Goal: Transaction & Acquisition: Complete application form

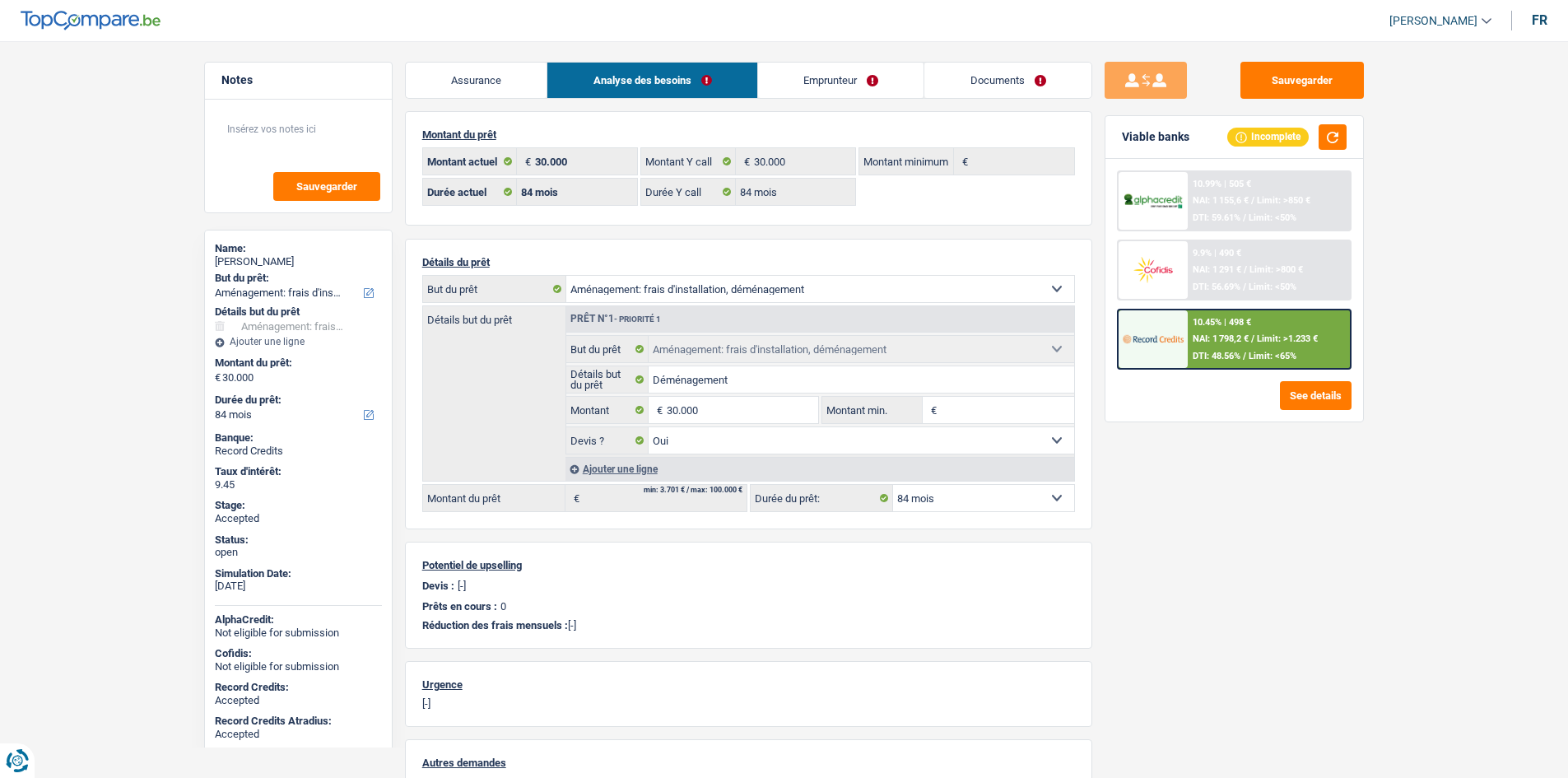
select select "movingOrInstallation"
select select "84"
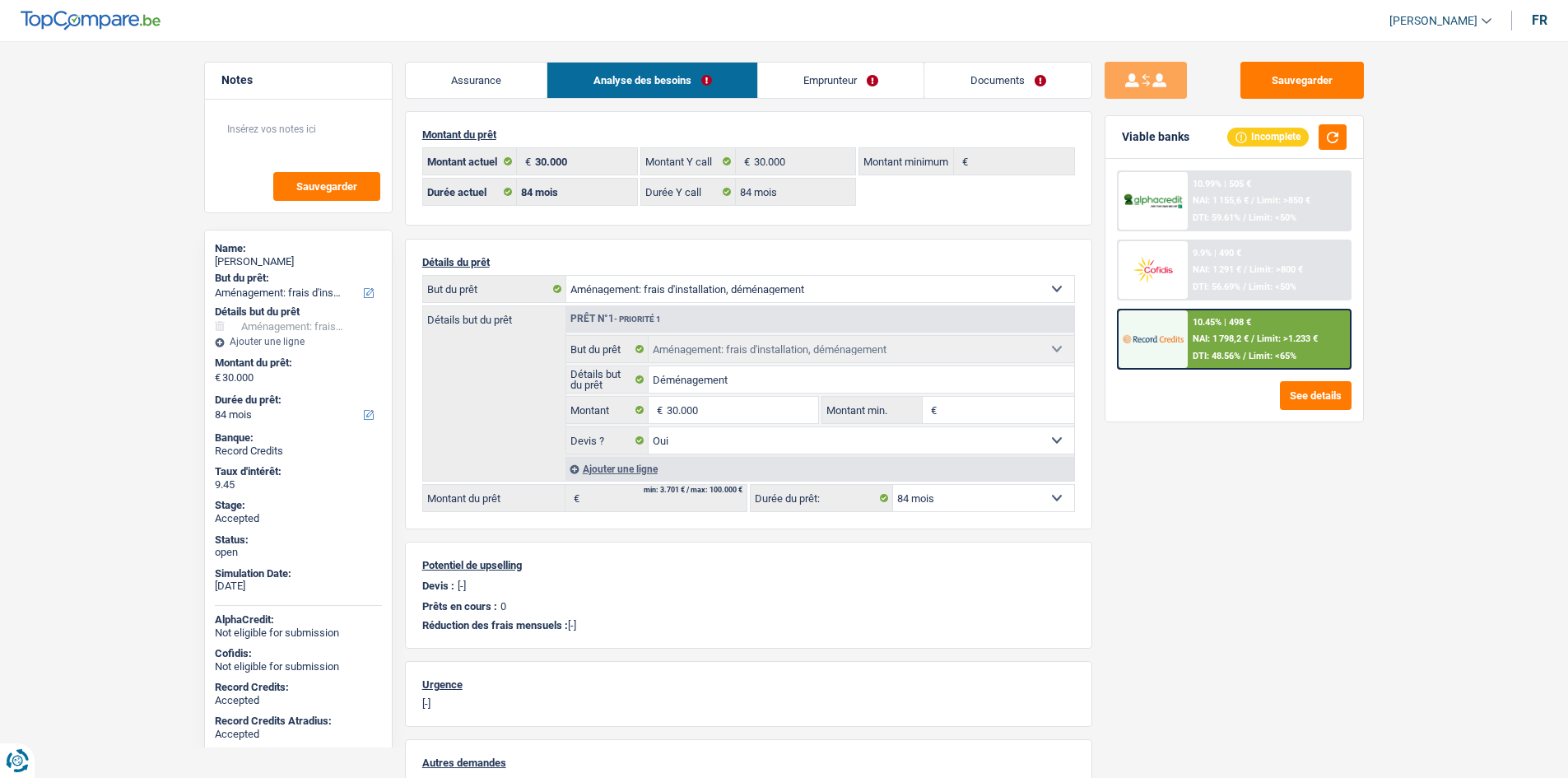
select select "movingOrInstallation"
select select "yes"
select select "84"
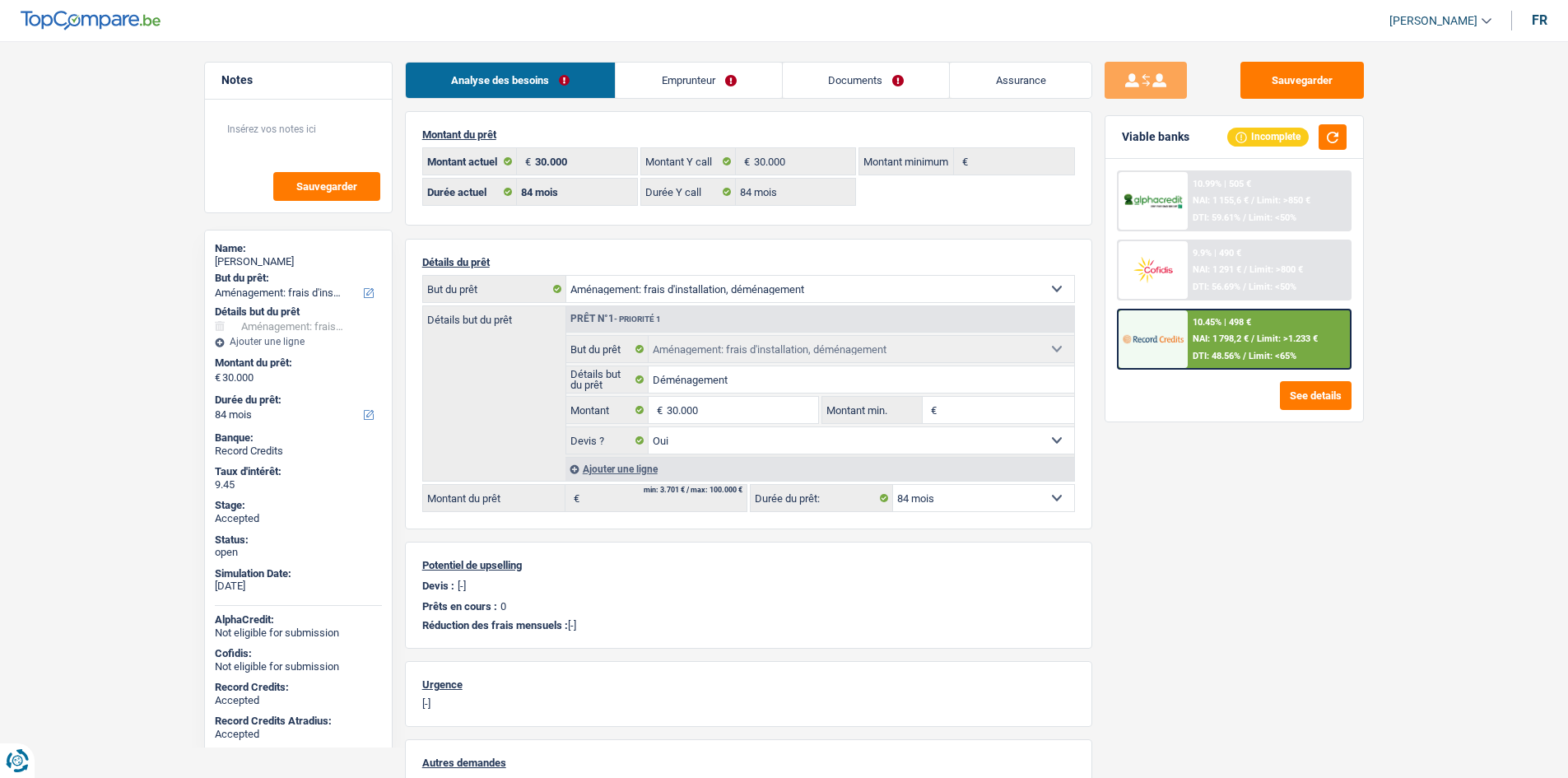
click at [725, 75] on link "Emprunteur" at bounding box center [698, 80] width 166 height 36
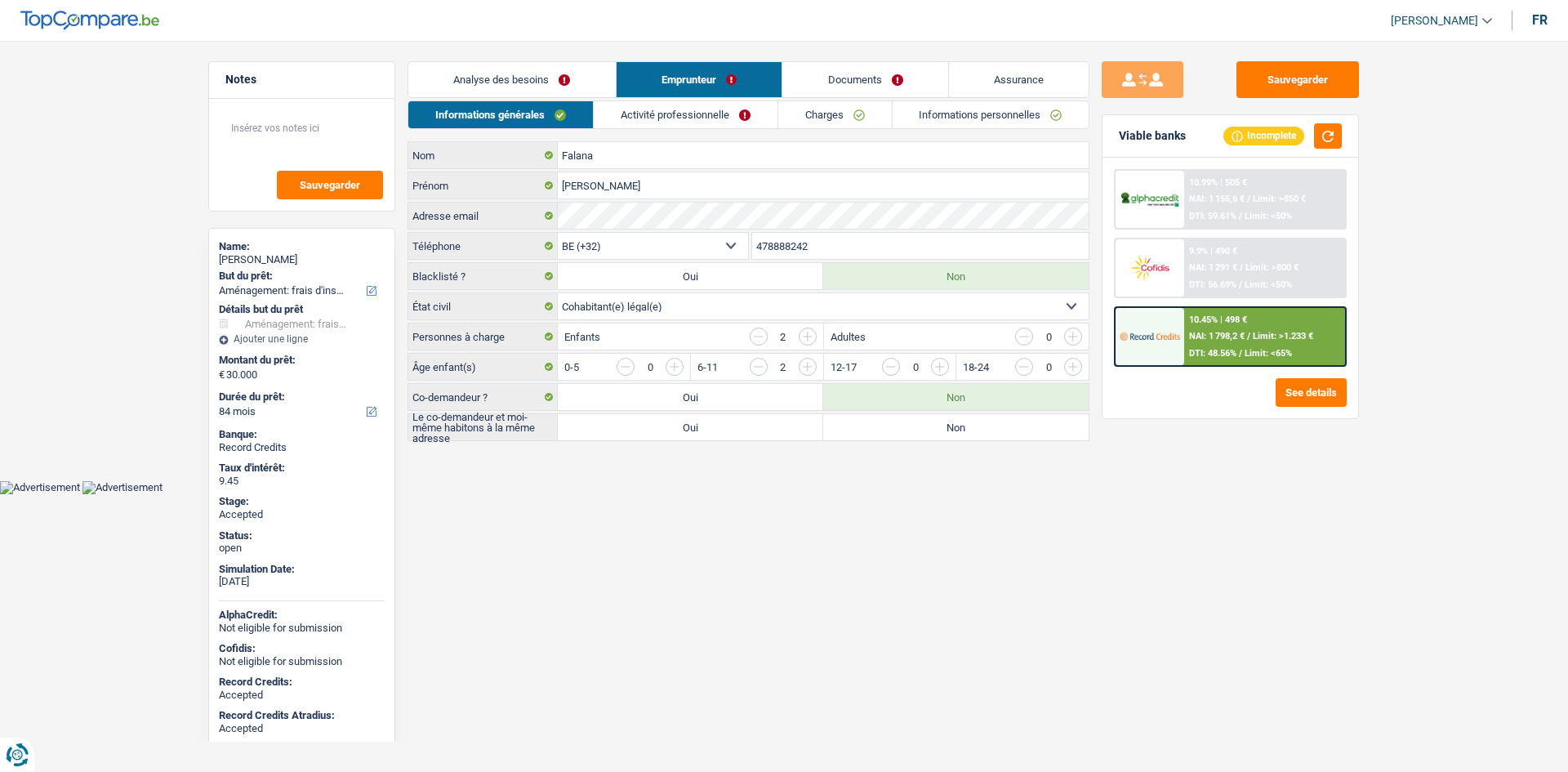
click at [742, 108] on link "Activité professionnelle" at bounding box center [685, 115] width 184 height 27
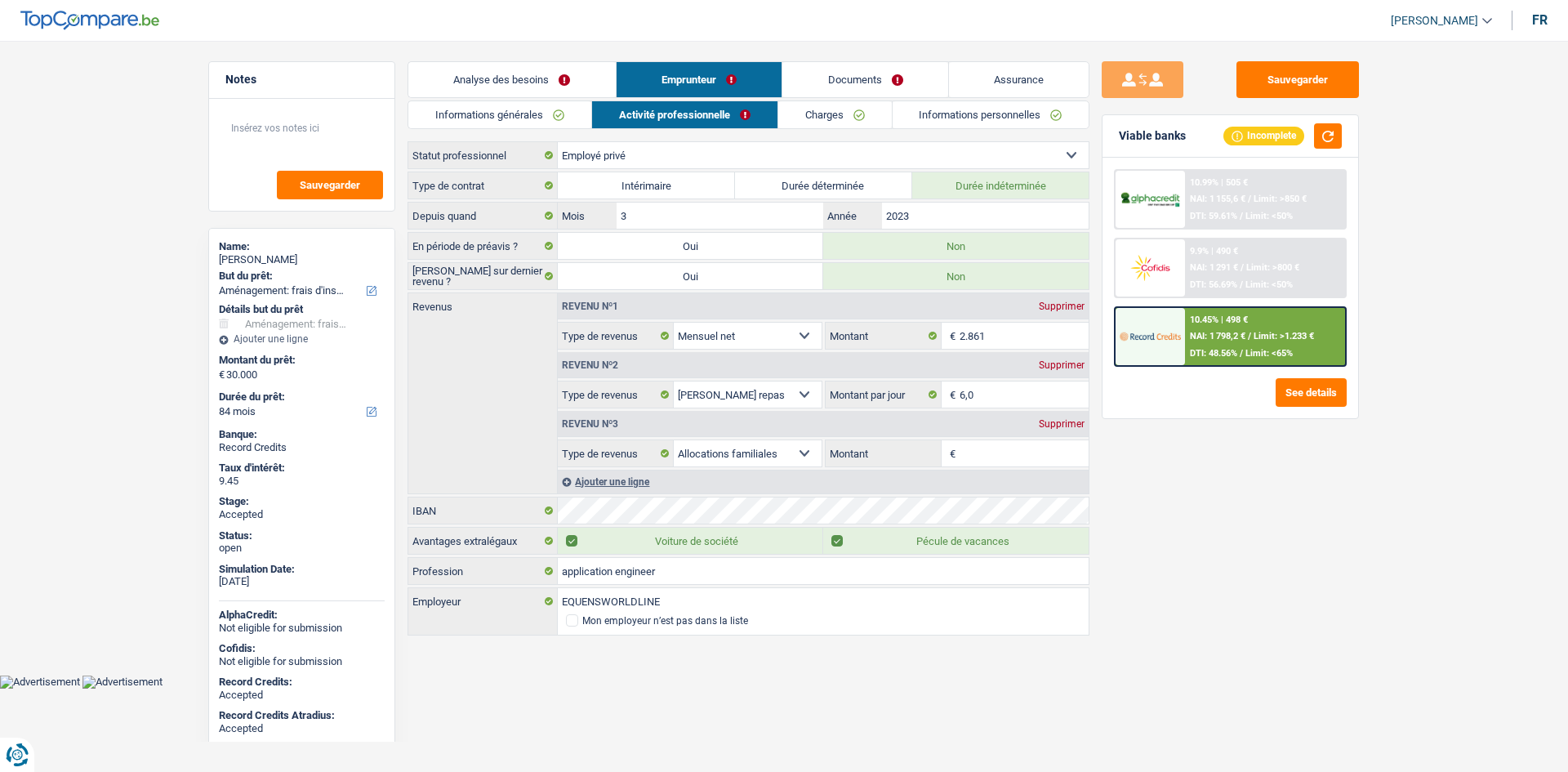
click at [812, 103] on link "Charges" at bounding box center [834, 115] width 114 height 27
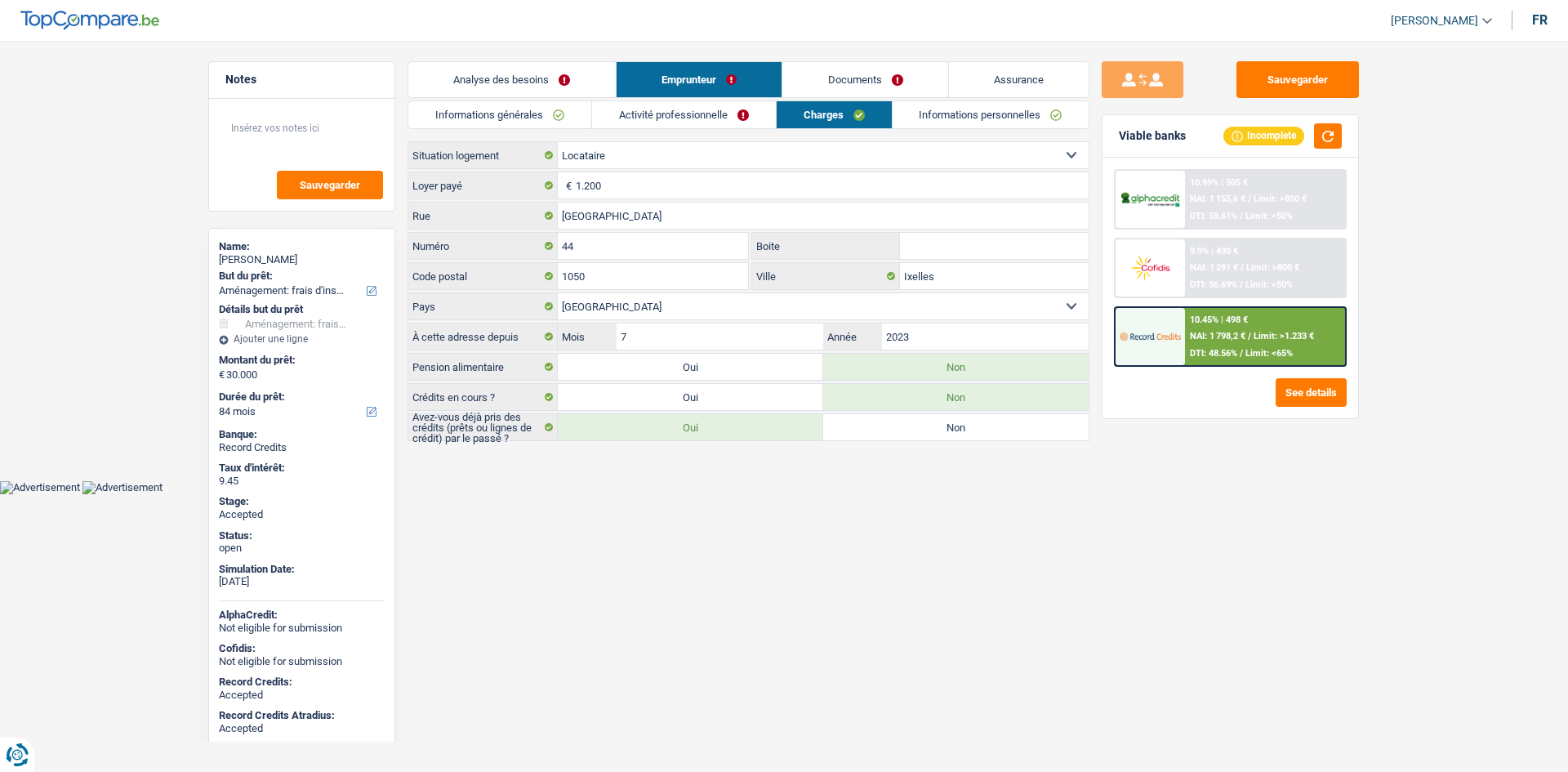
click at [891, 494] on html "Vous avez le contrôle de vos données Nous utilisons des cookies, tout comme nos…" at bounding box center [784, 247] width 1568 height 494
click at [1213, 529] on div "Sauvegarder Viable banks Incomplete 10.99% | 505 € NAI: 1 155,6 € / Limit: >850…" at bounding box center [1230, 402] width 282 height 680
click at [272, 263] on div "Abdoul Falana" at bounding box center [301, 259] width 166 height 13
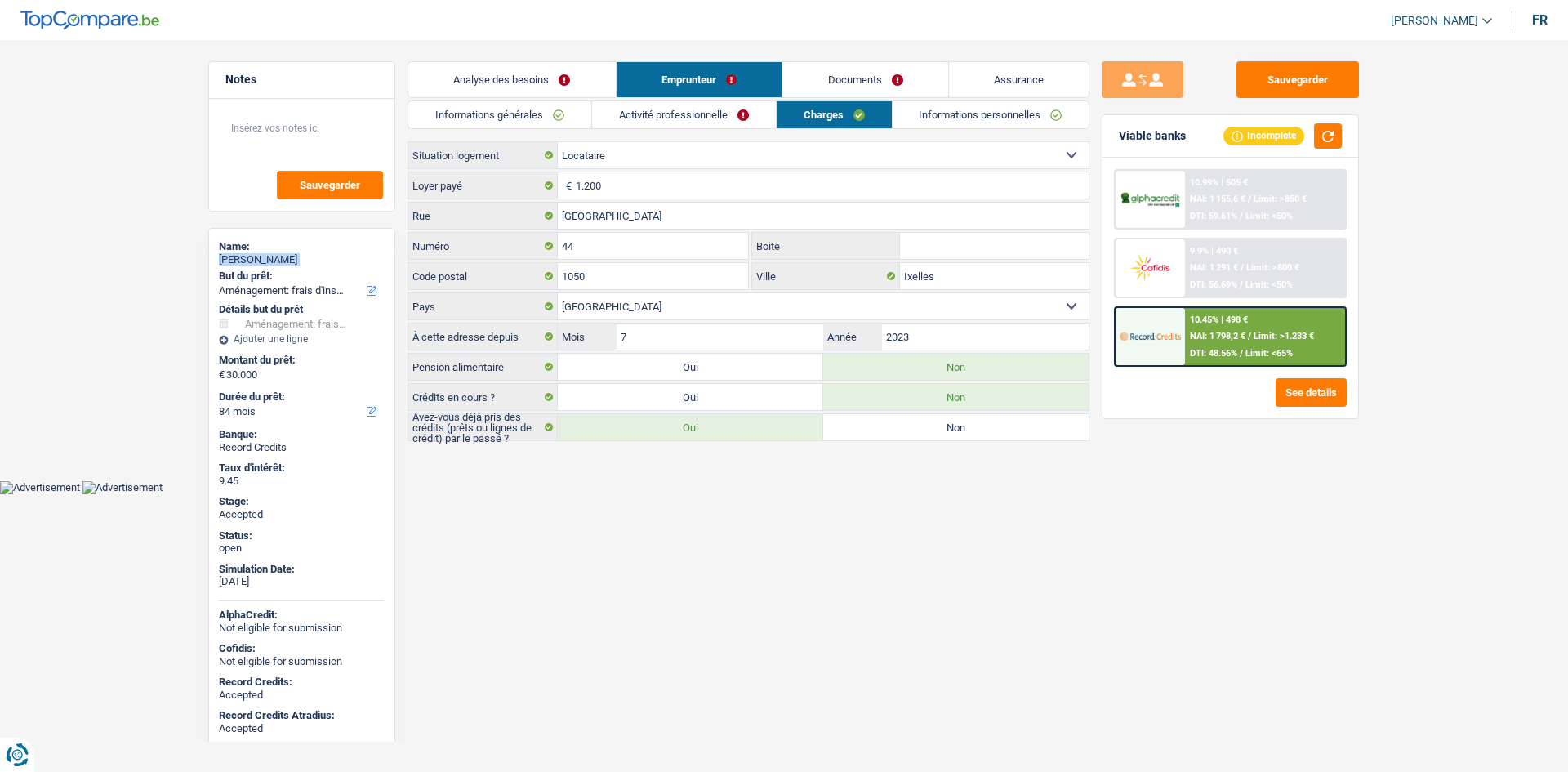
copy div "Abdoul Falana"
click at [539, 123] on link "Informations générales" at bounding box center [499, 115] width 183 height 27
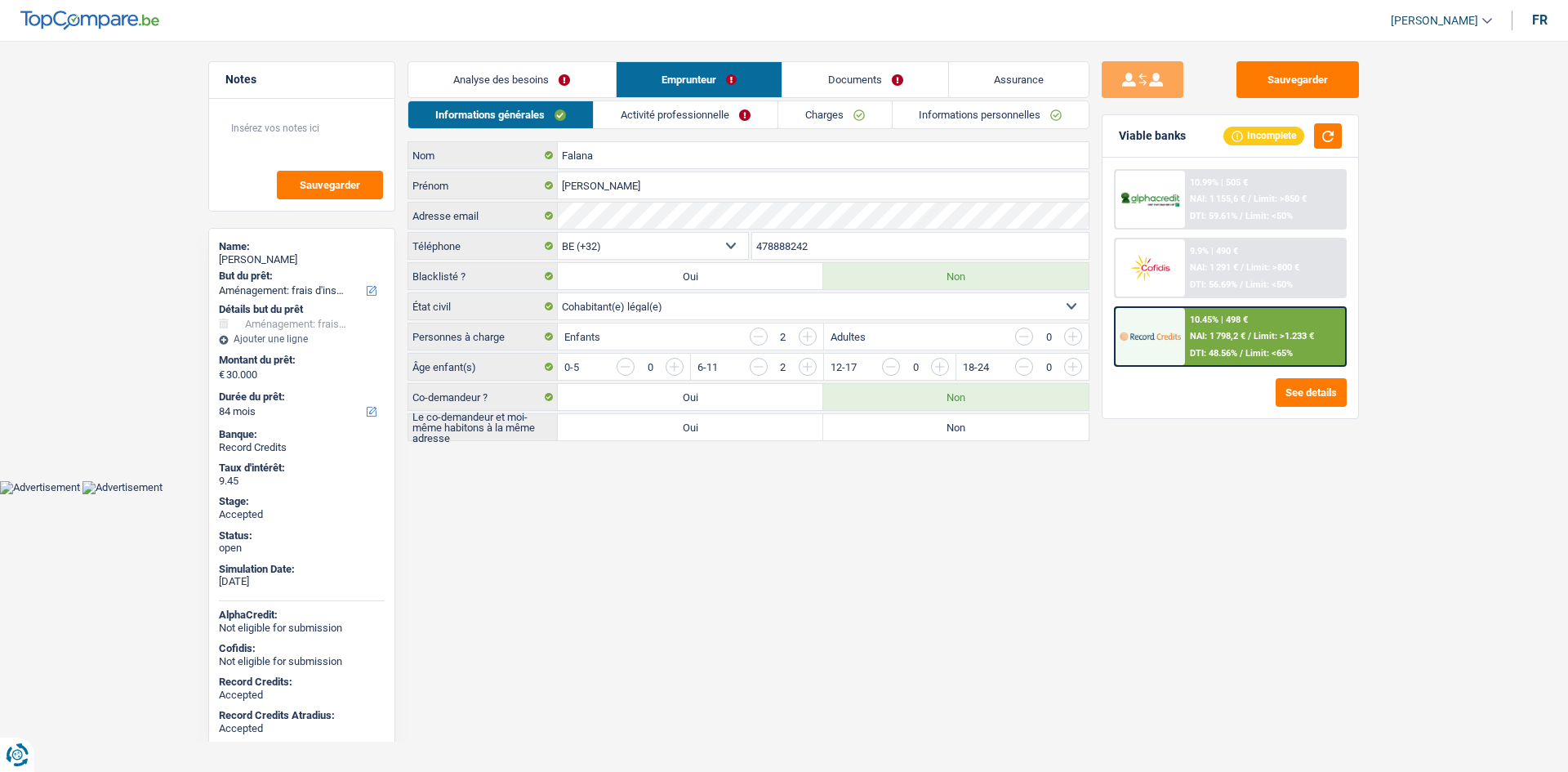
click at [812, 241] on input "478888242" at bounding box center [921, 246] width 337 height 26
click at [351, 140] on textarea at bounding box center [301, 135] width 162 height 49
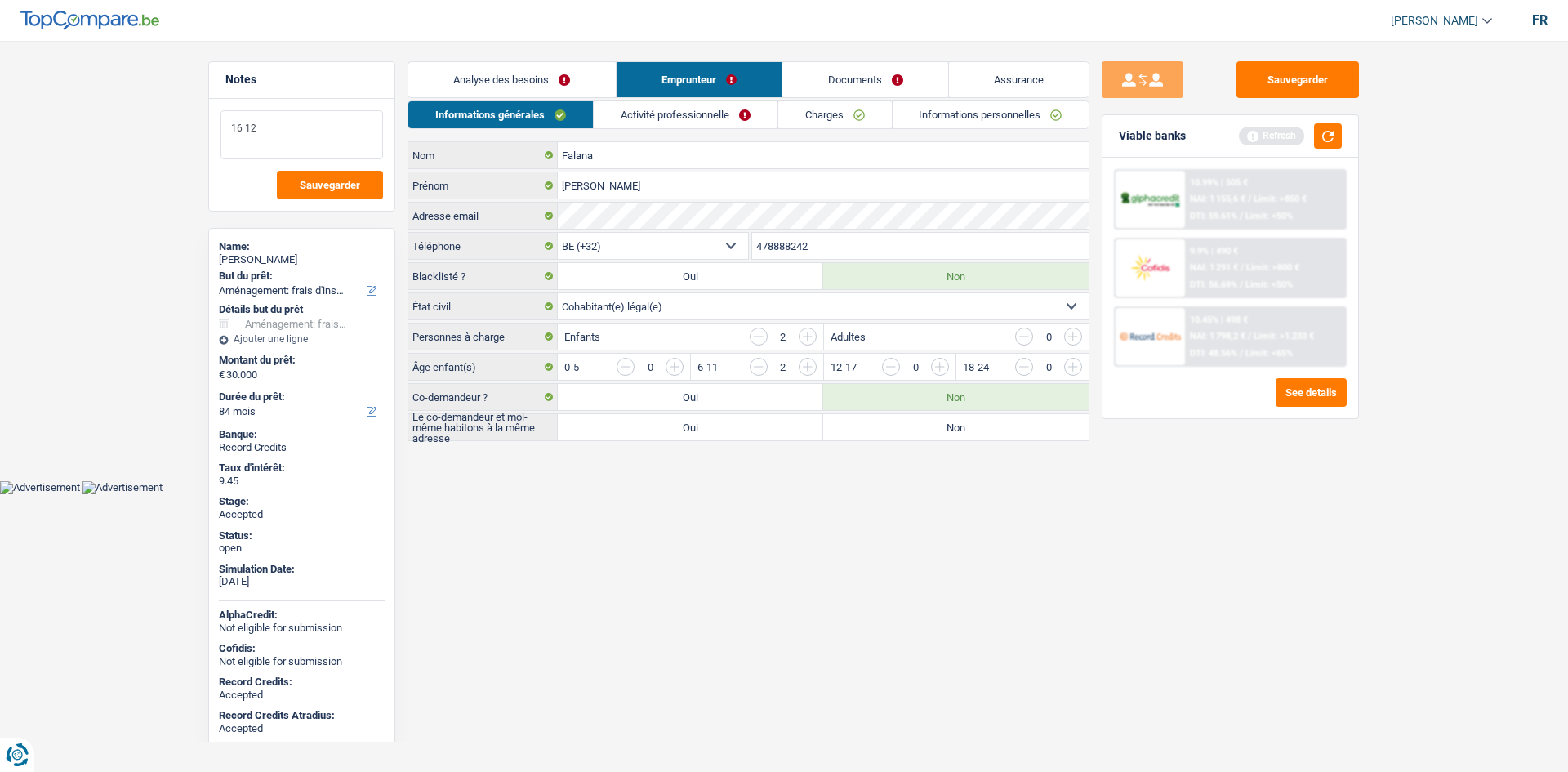
type textarea "16 12"
click at [650, 117] on link "Activité professionnelle" at bounding box center [685, 115] width 184 height 27
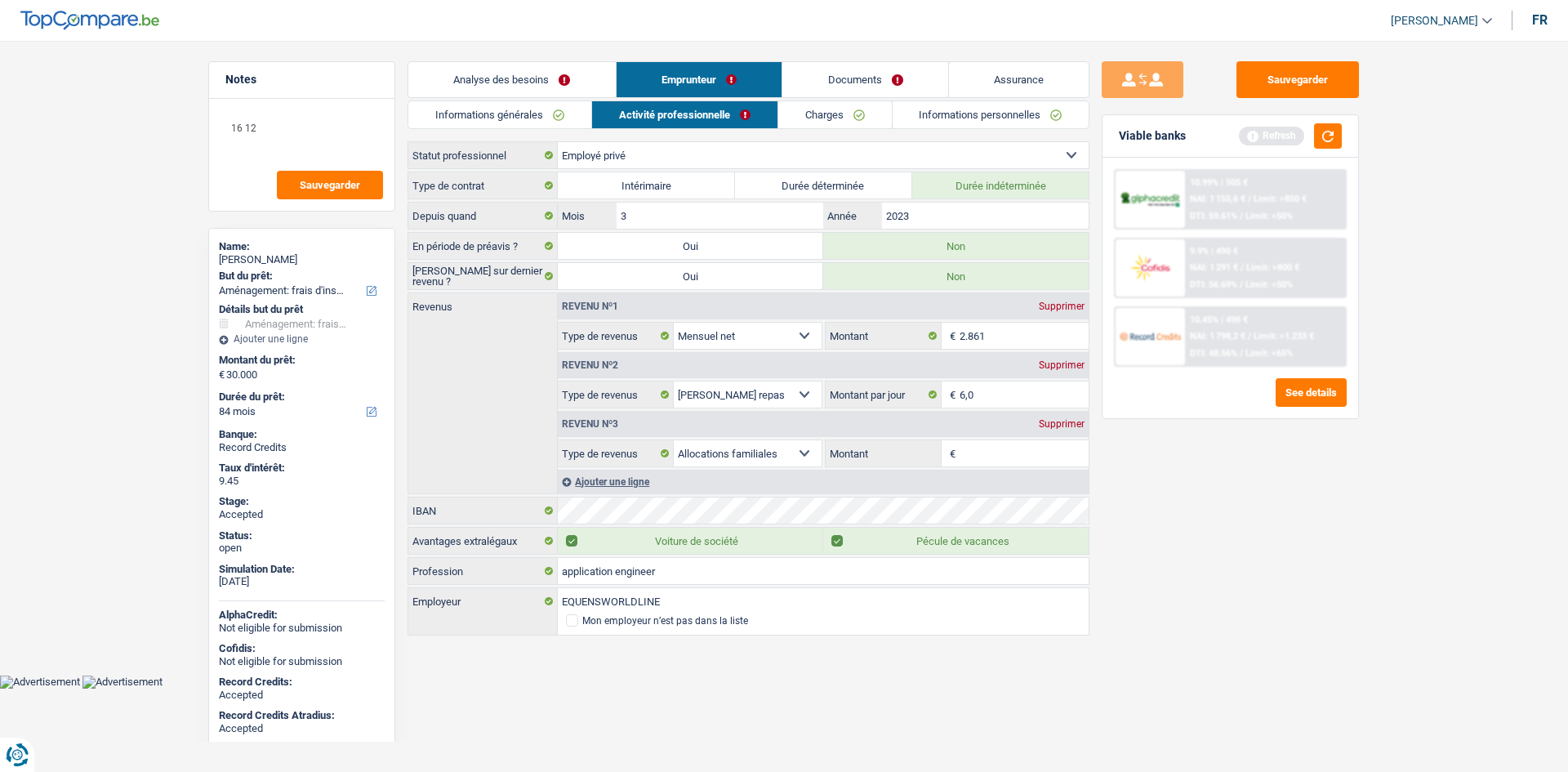
click at [1311, 560] on div "Sauvegarder Viable banks Refresh 10.99% | 505 € NAI: 1 155,6 € / Limit: >850 € …" at bounding box center [1230, 402] width 282 height 680
click at [848, 119] on link "Charges" at bounding box center [834, 115] width 114 height 27
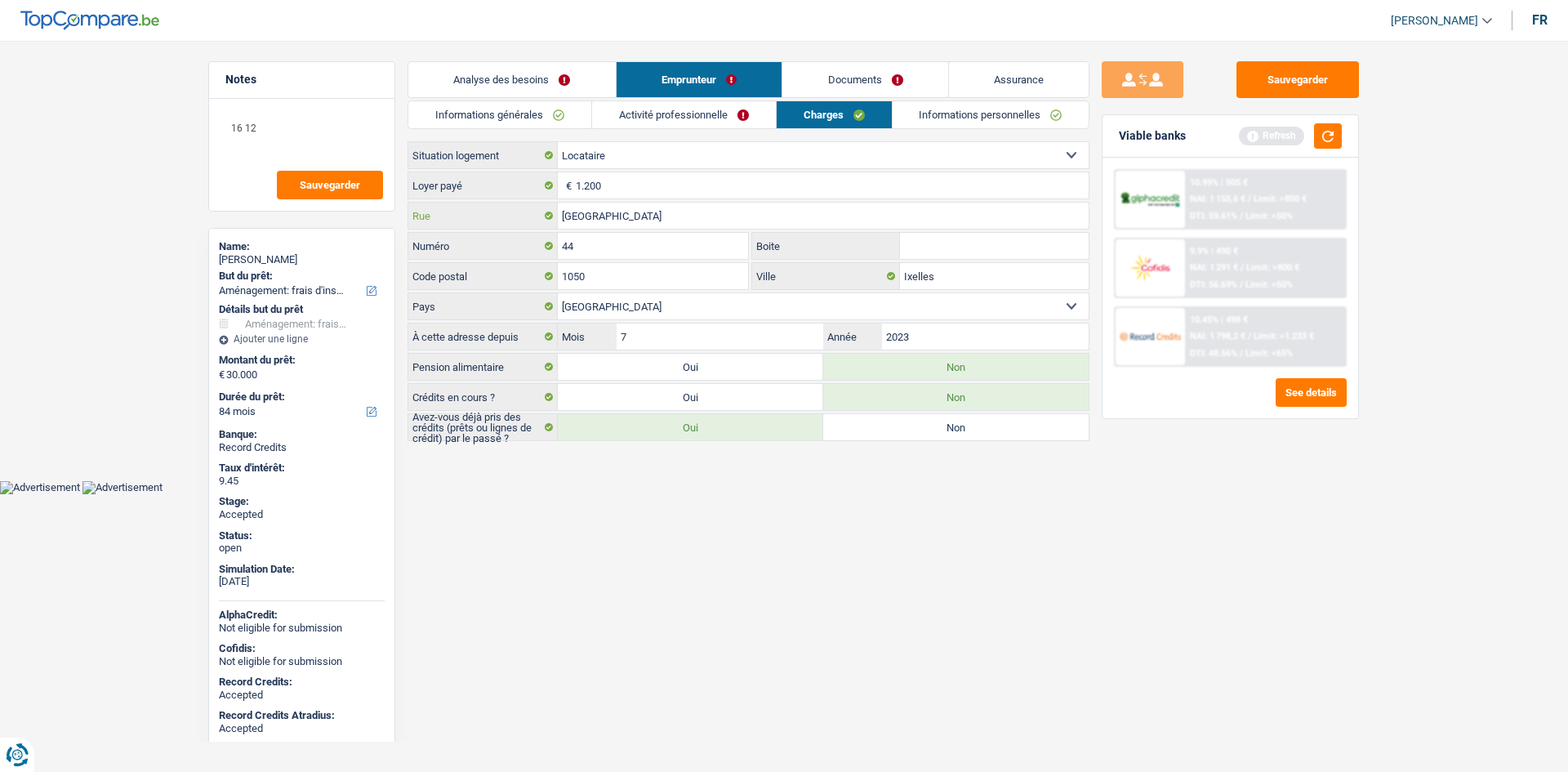
click at [679, 214] on input "Rue d'Edimbourg" at bounding box center [823, 216] width 530 height 26
click at [933, 494] on html "Vous avez le contrôle de vos données Nous utilisons des cookies, tout comme nos…" at bounding box center [784, 247] width 1568 height 494
click at [142, 226] on main "Notes 16 12 Sauvegarder Name: Abdoul Falana But du prêt: Confort maison: meuble…" at bounding box center [784, 252] width 1568 height 456
click at [926, 119] on link "Informations personnelles" at bounding box center [990, 115] width 196 height 27
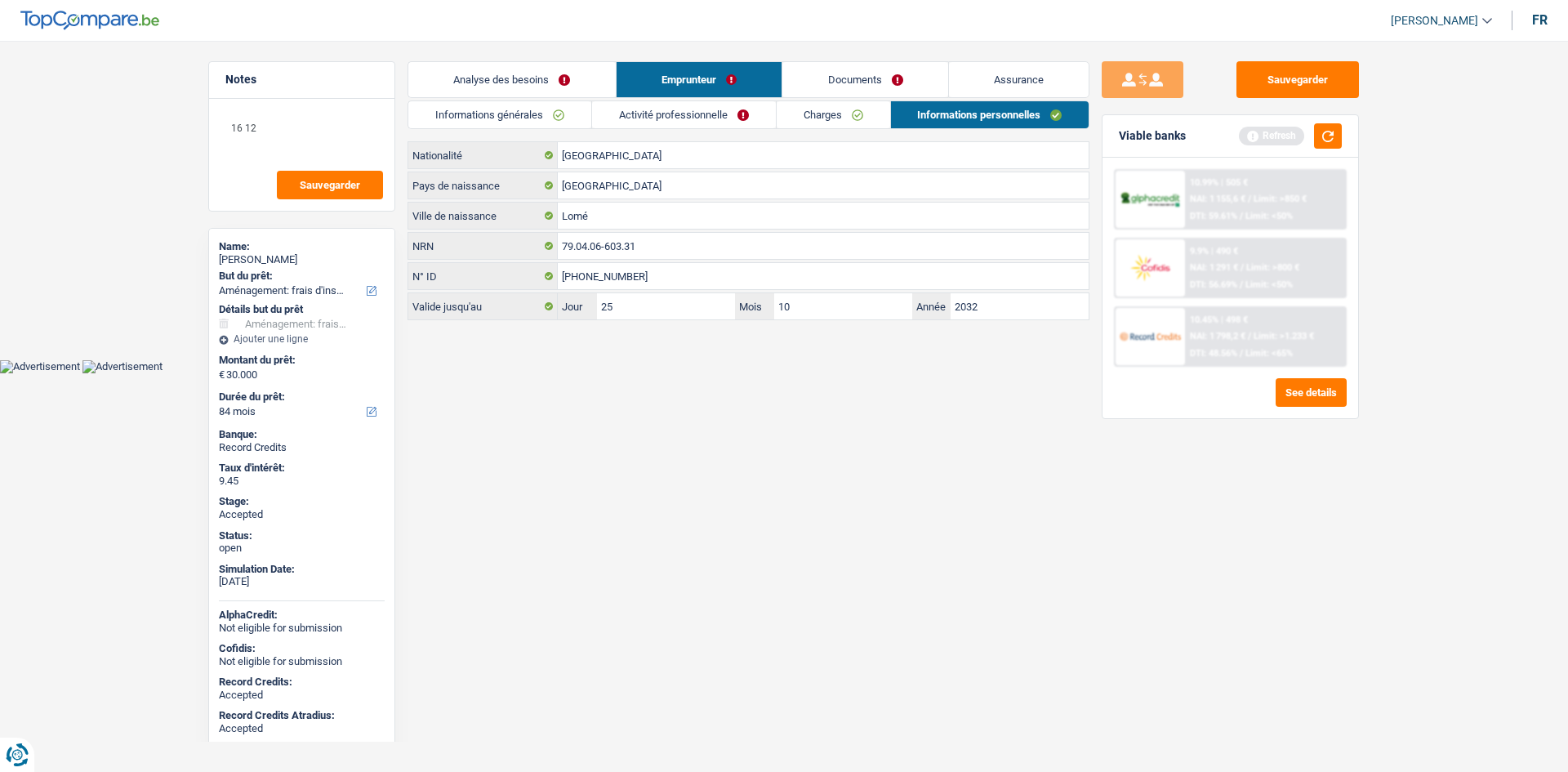
click at [1009, 78] on link "Assurance" at bounding box center [1018, 79] width 140 height 35
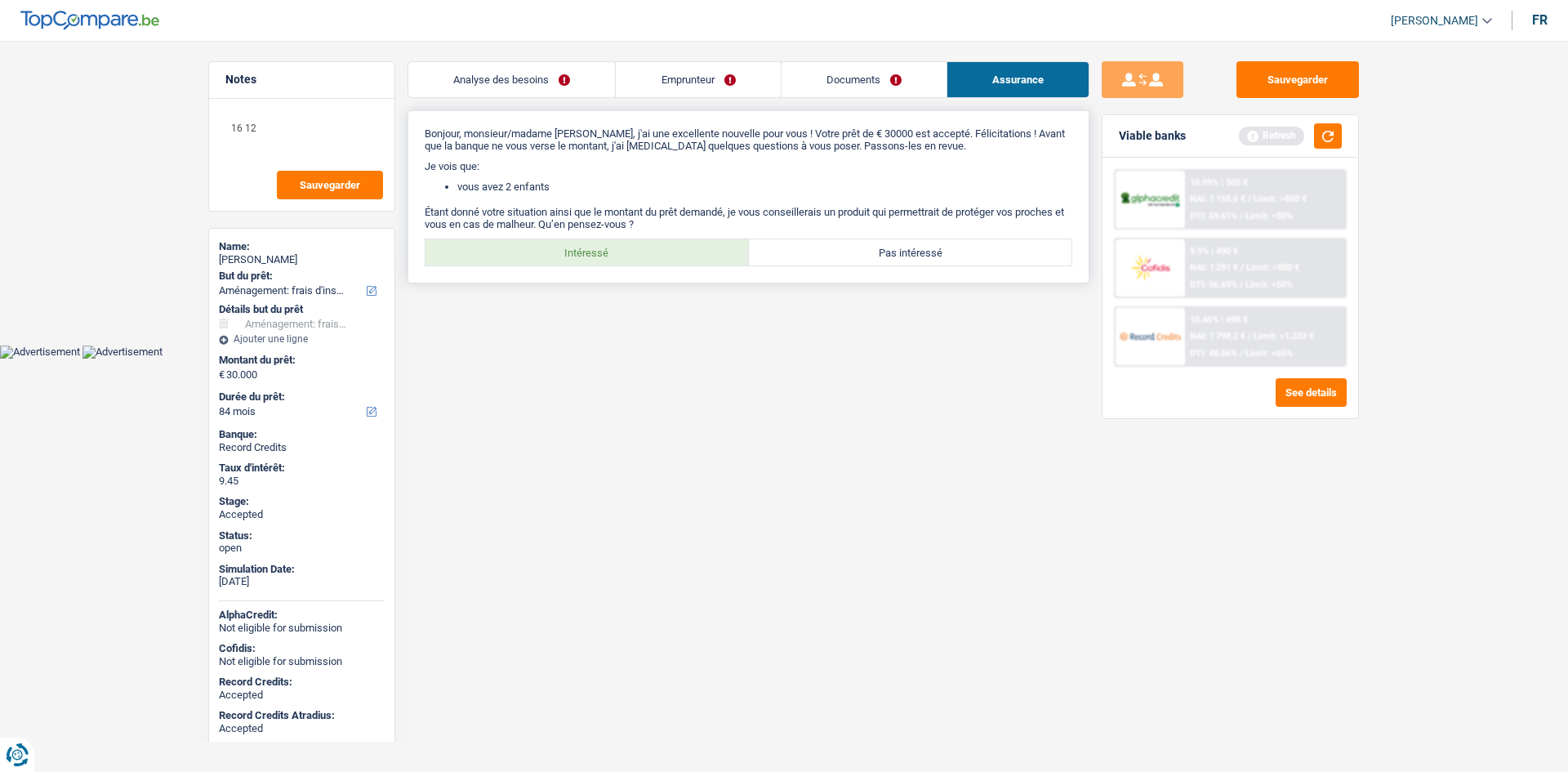
click at [676, 256] on label "Intéressé" at bounding box center [587, 253] width 323 height 26
click at [676, 256] on input "Intéressé" at bounding box center [587, 253] width 323 height 26
radio input "true"
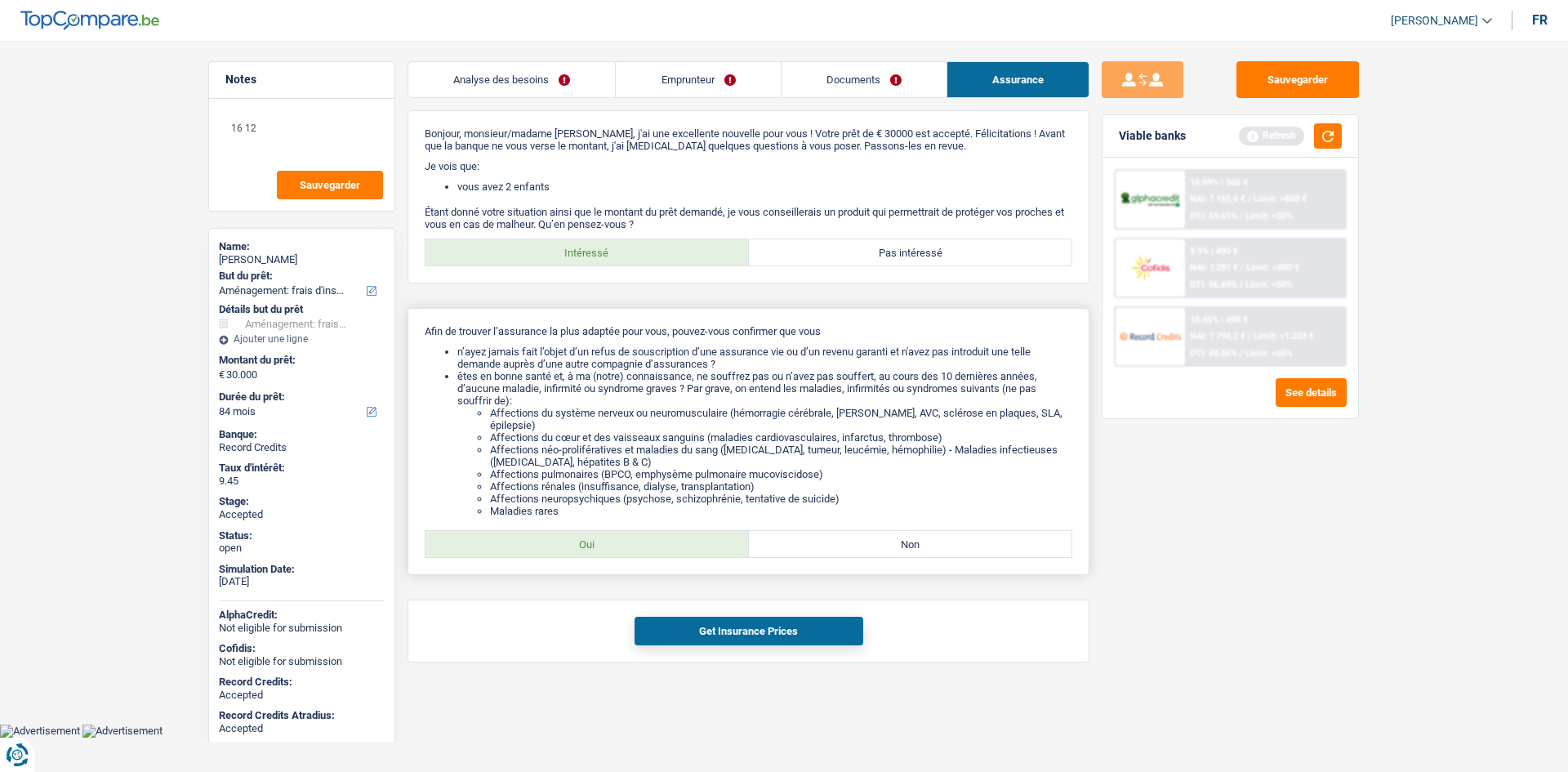
click at [681, 551] on label "Oui" at bounding box center [587, 544] width 323 height 26
click at [681, 551] on input "Oui" at bounding box center [587, 544] width 323 height 26
radio input "true"
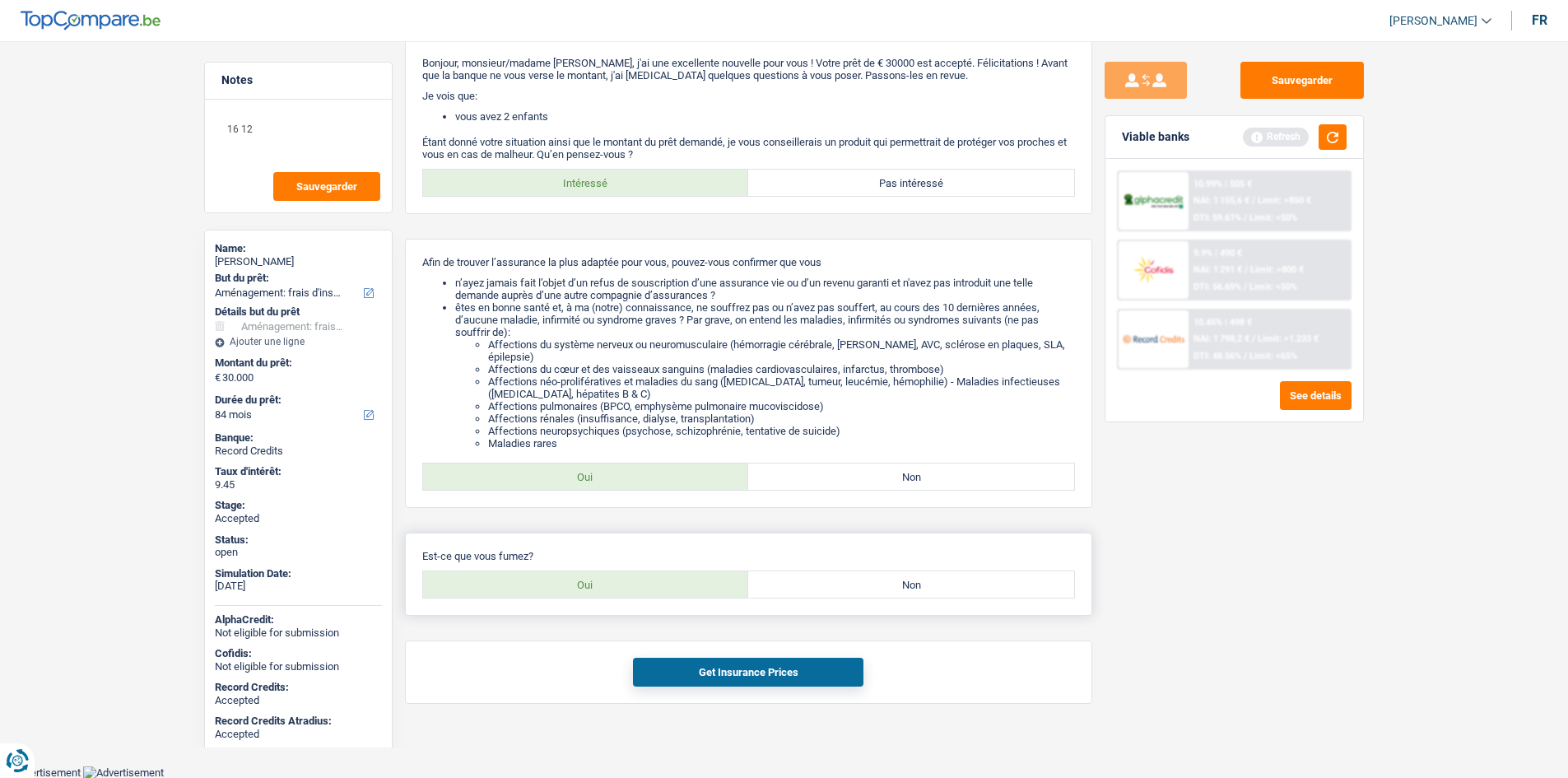
click at [887, 576] on label "Non" at bounding box center [911, 584] width 326 height 27
click at [887, 576] on input "Non" at bounding box center [911, 584] width 326 height 27
radio input "true"
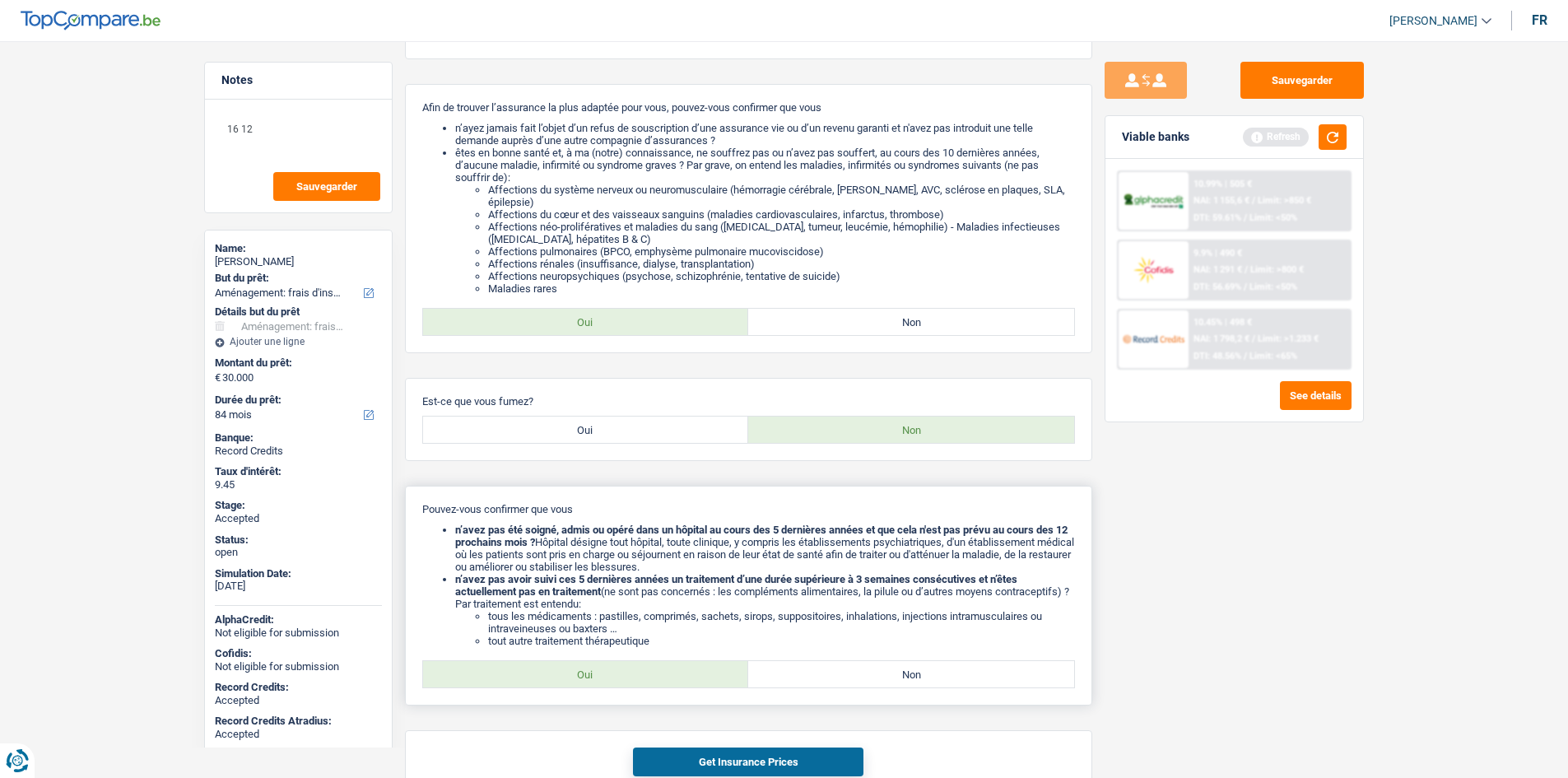
scroll to position [316, 0]
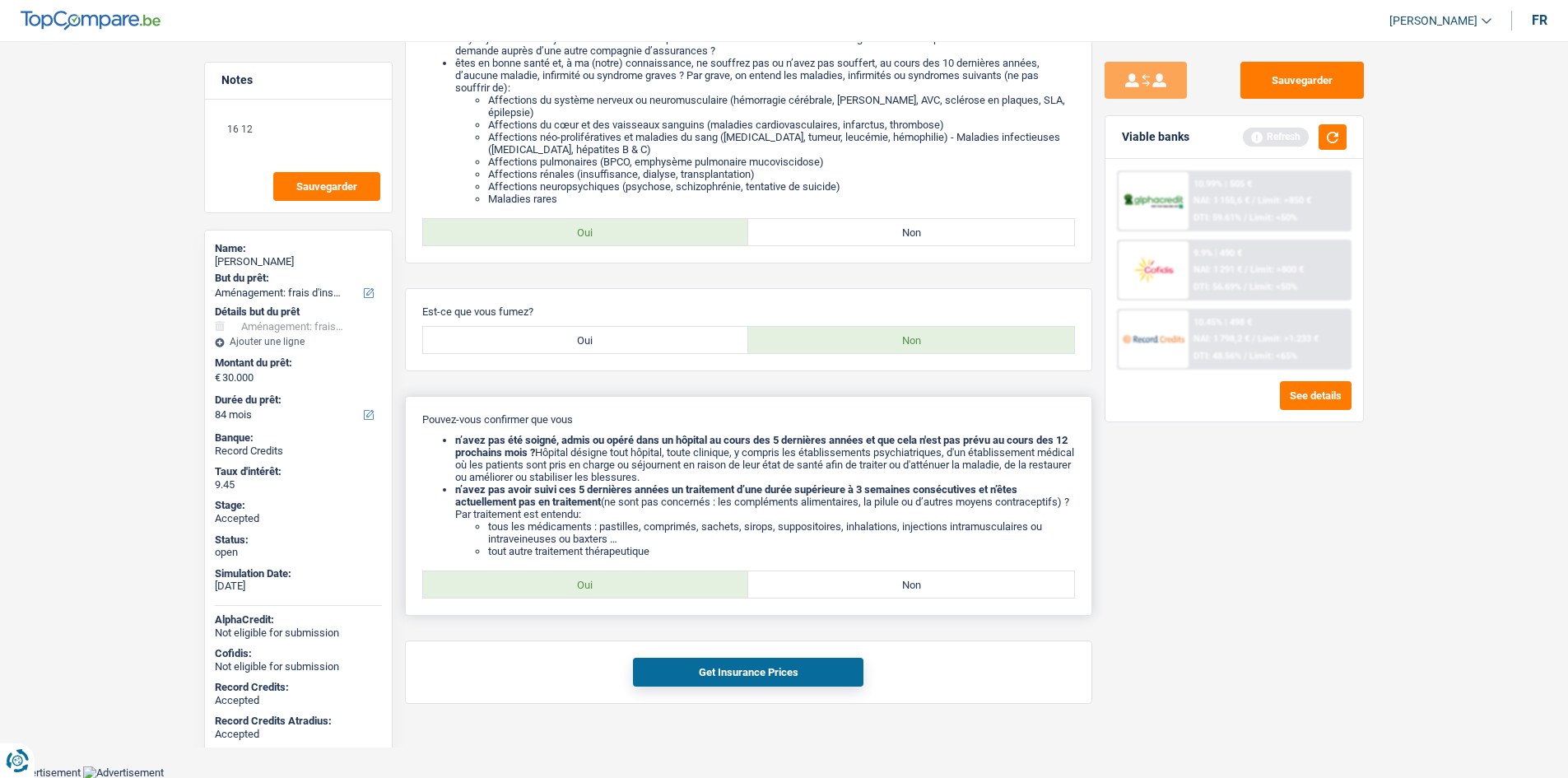
click at [591, 592] on label "Oui" at bounding box center [585, 584] width 326 height 27
click at [591, 592] on input "Oui" at bounding box center [585, 584] width 326 height 27
radio input "true"
click at [748, 674] on button "Get Insurance Prices" at bounding box center [748, 672] width 231 height 28
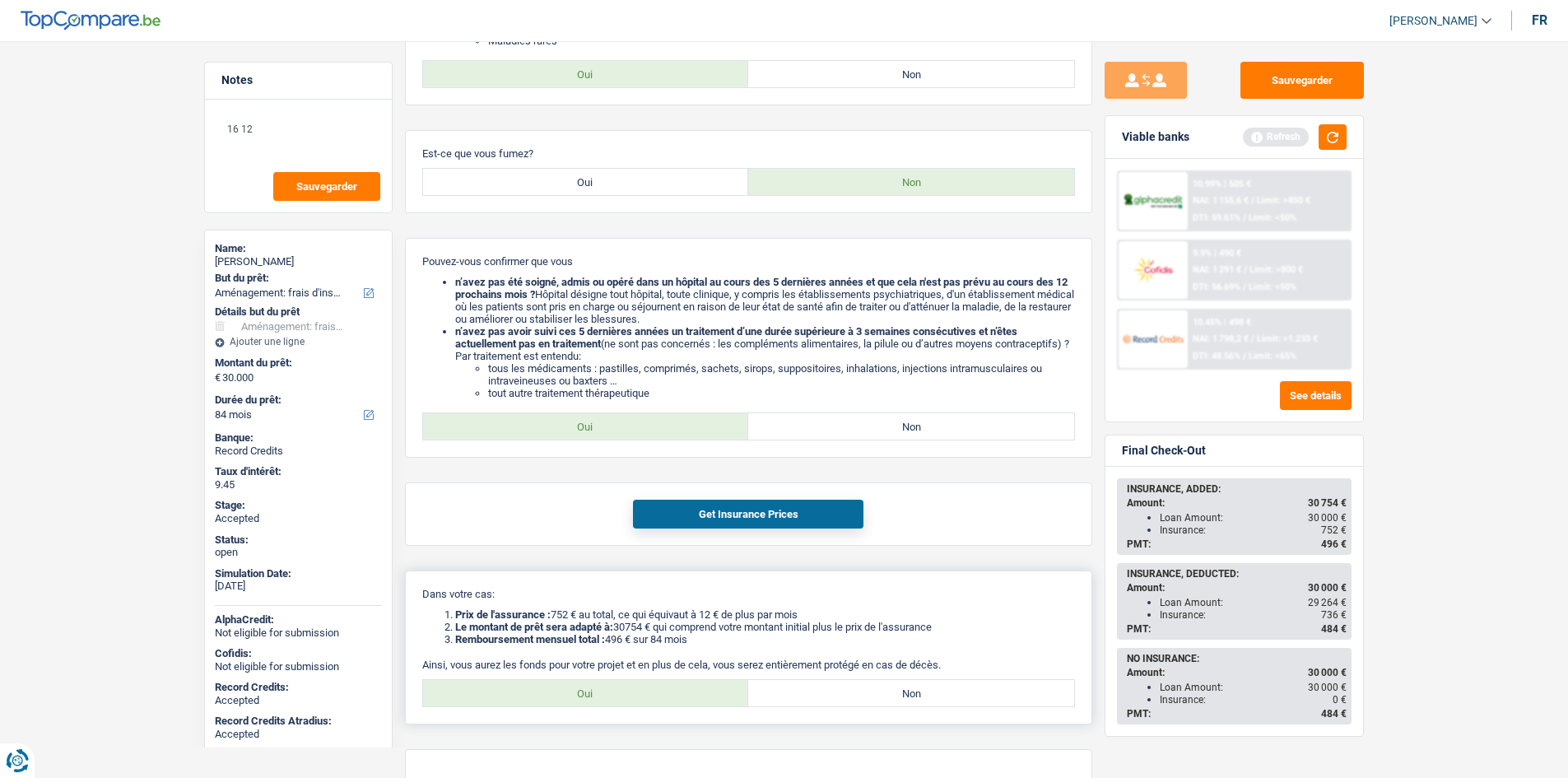
scroll to position [554, 0]
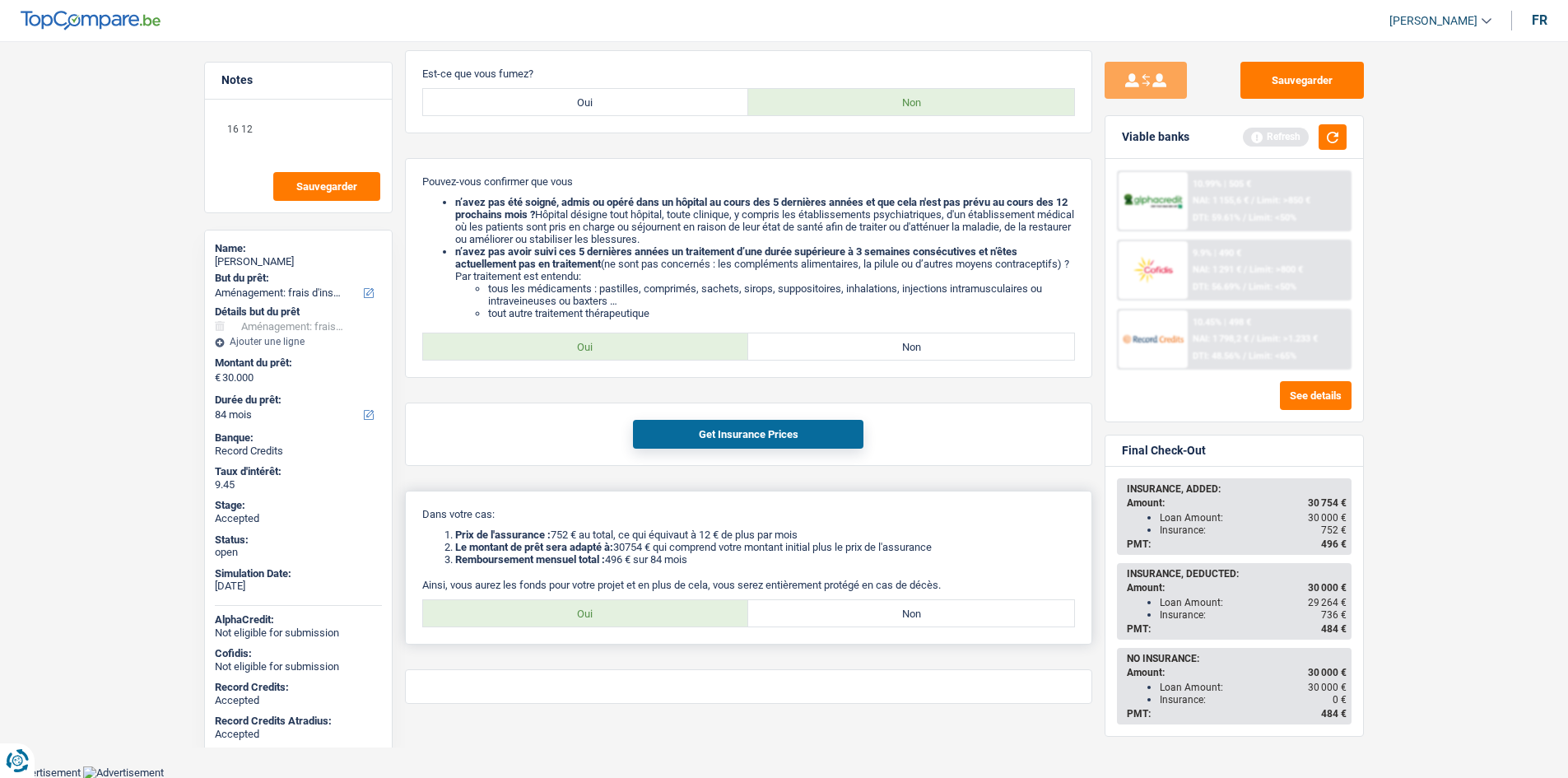
click at [655, 623] on label "Oui" at bounding box center [585, 614] width 326 height 27
click at [655, 623] on input "Oui" at bounding box center [585, 614] width 326 height 27
radio input "true"
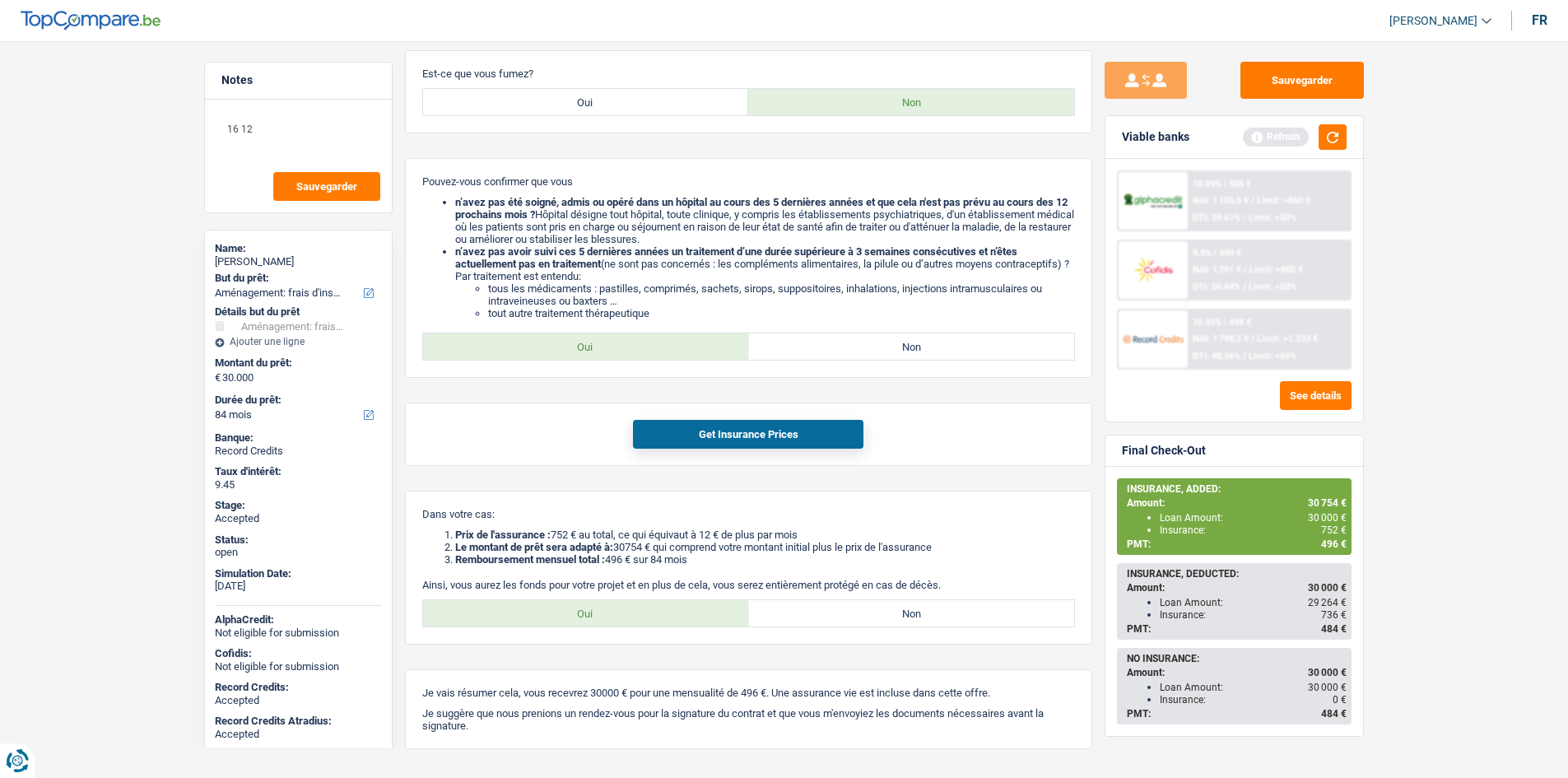
click at [1409, 512] on main "Notes 16 12 Sauvegarder Name: Abdoul Falana But du prêt: Confort maison: meuble…" at bounding box center [784, 140] width 1568 height 1340
click at [1399, 515] on main "Notes 16 12 Sauvegarder Name: Abdoul Falana But du prêt: Confort maison: meuble…" at bounding box center [784, 140] width 1568 height 1340
click at [121, 223] on main "Notes 16 12 Sauvegarder Name: Abdoul Falana But du prêt: Confort maison: meuble…" at bounding box center [784, 140] width 1568 height 1340
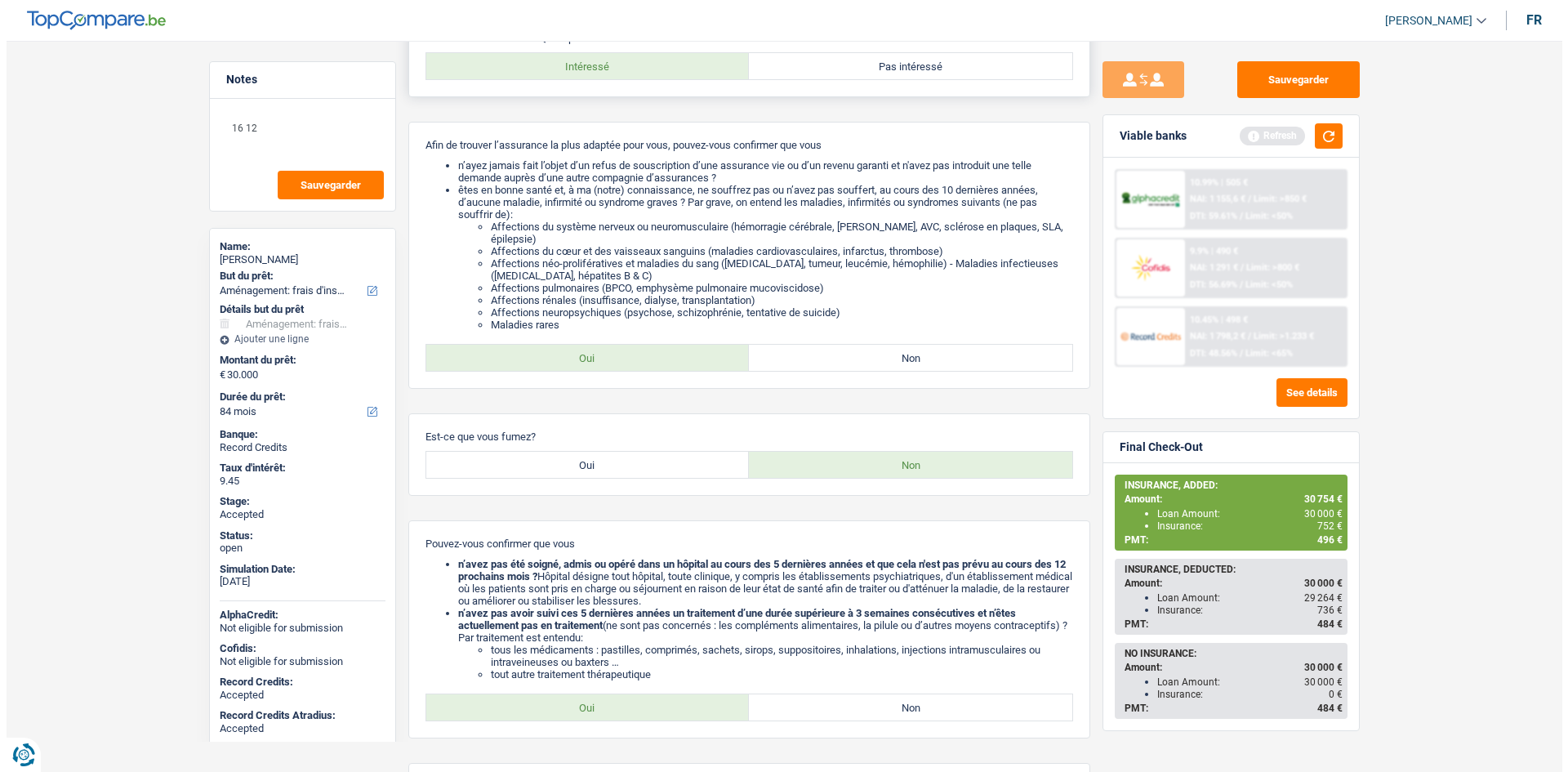
scroll to position [0, 0]
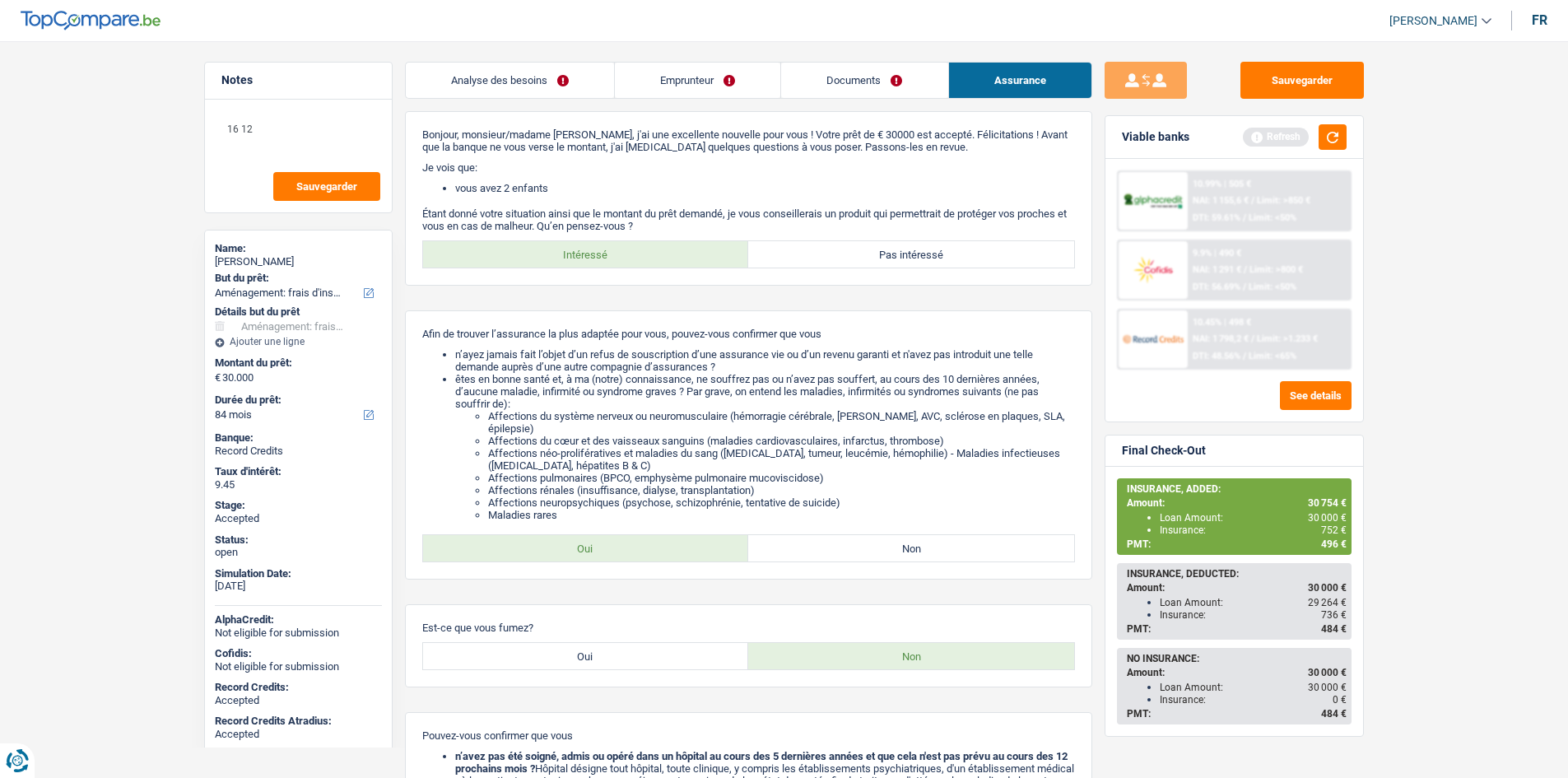
click at [558, 96] on link "Analyse des besoins" at bounding box center [510, 80] width 209 height 36
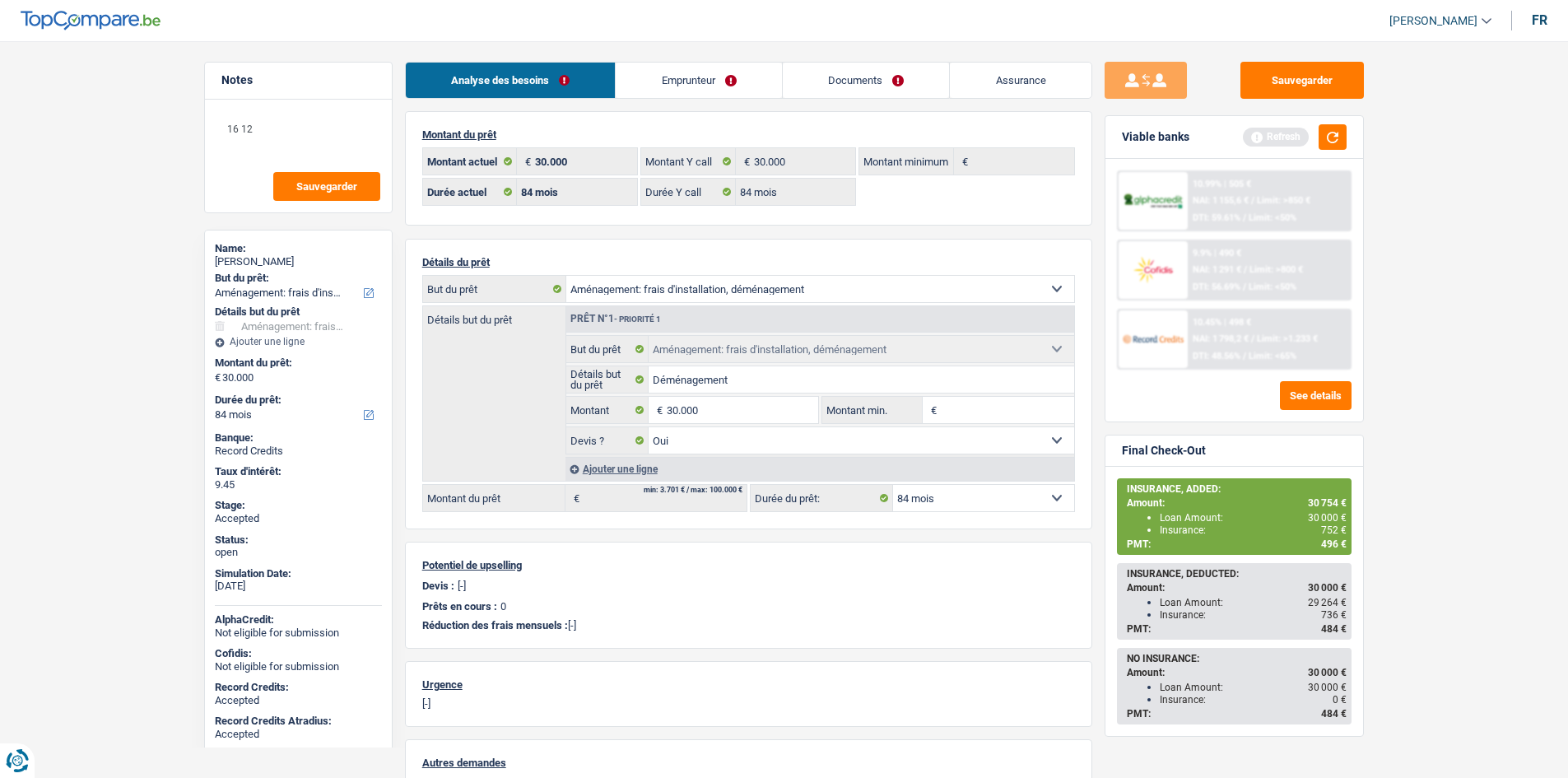
click at [130, 259] on main "Notes 16 12 Sauvegarder Name: Abdoul Falana But du prêt: Confort maison: meuble…" at bounding box center [784, 519] width 1568 height 988
click at [688, 98] on div "Analyse des besoins Emprunteur Documents Assurance Montant du prêt 30.000 € Mon…" at bounding box center [748, 512] width 687 height 901
click at [685, 80] on link "Emprunteur" at bounding box center [698, 80] width 166 height 36
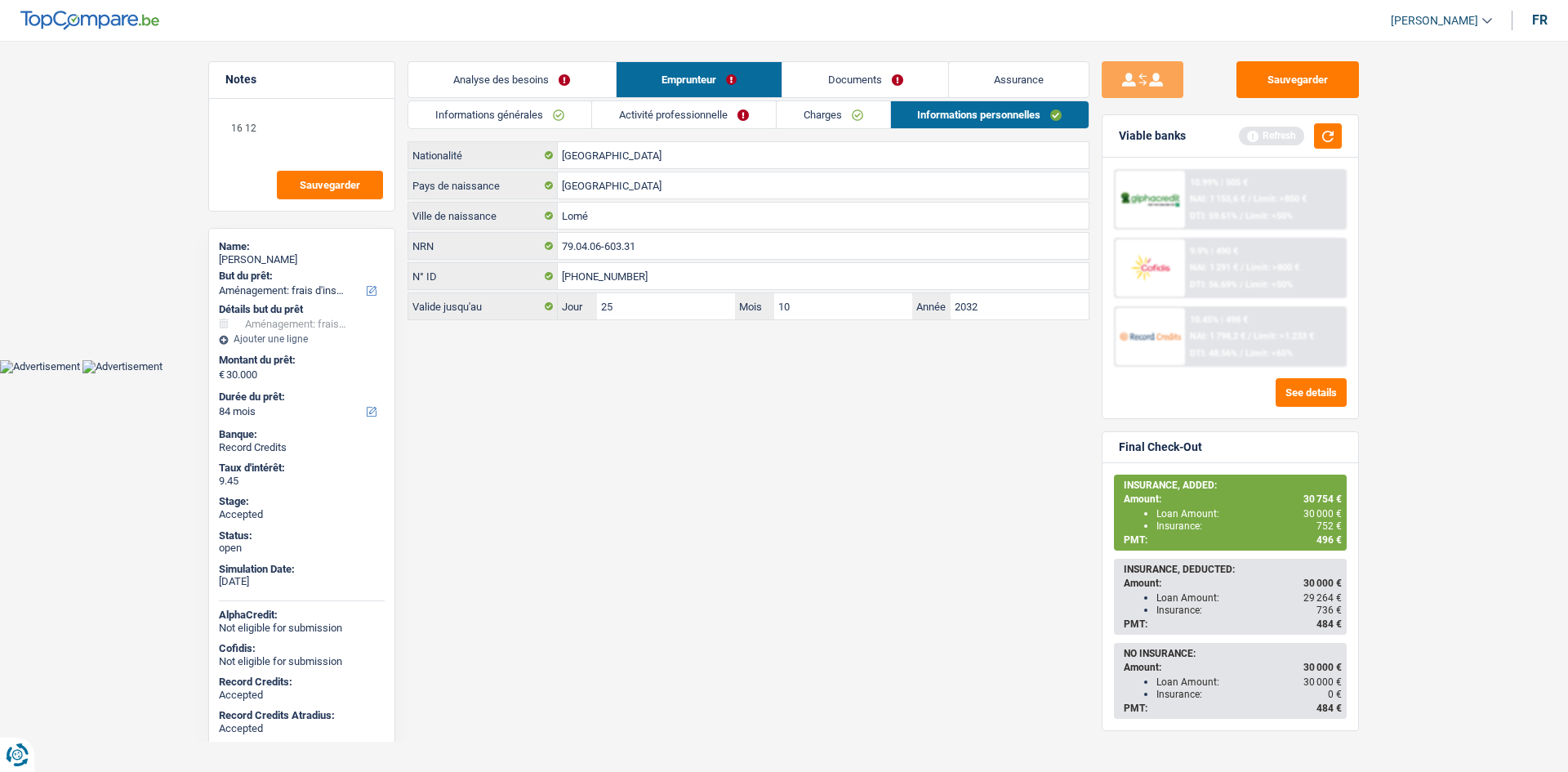
click at [702, 108] on link "Activité professionnelle" at bounding box center [684, 115] width 184 height 27
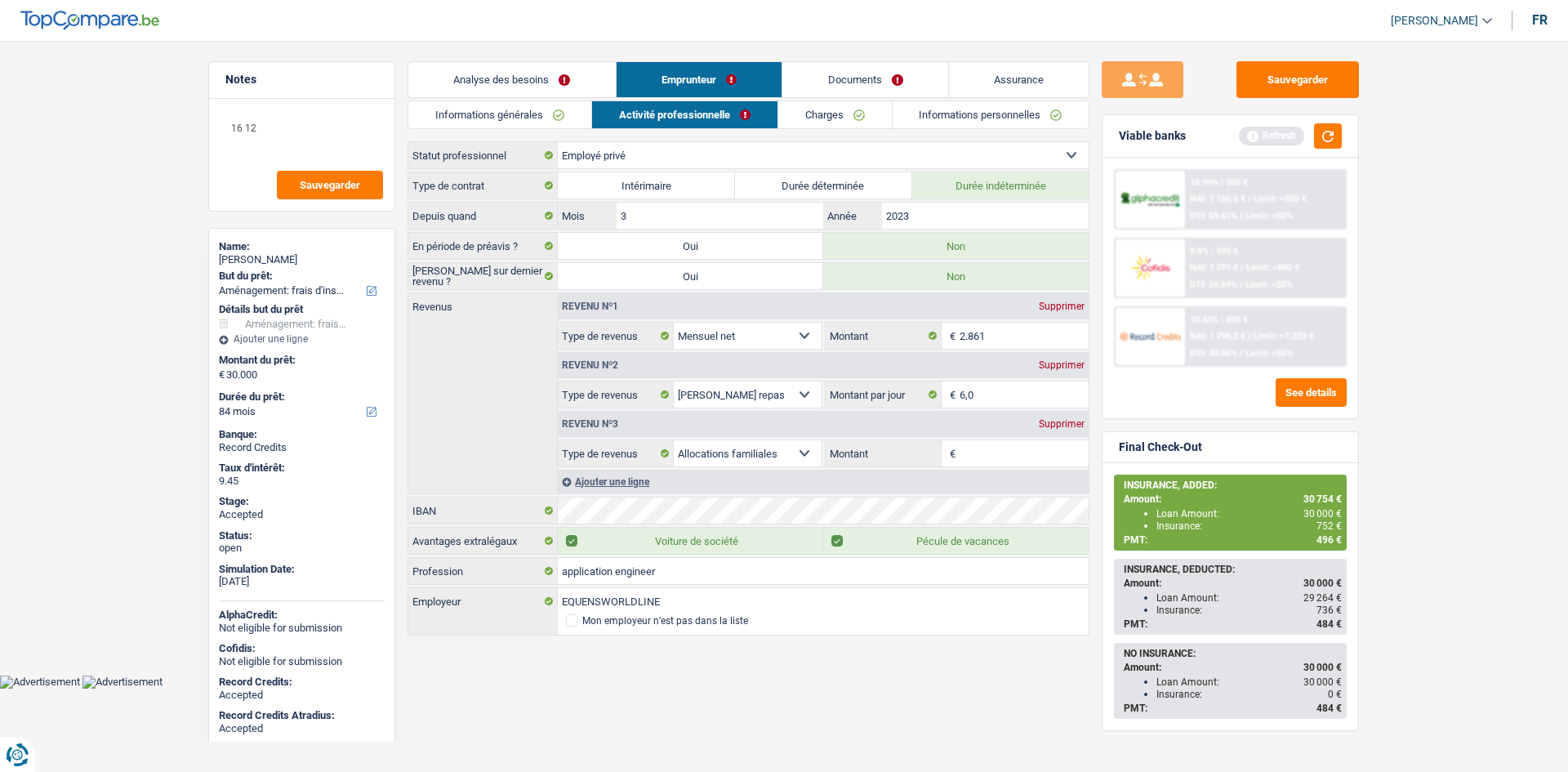
click at [807, 108] on link "Charges" at bounding box center [834, 115] width 114 height 27
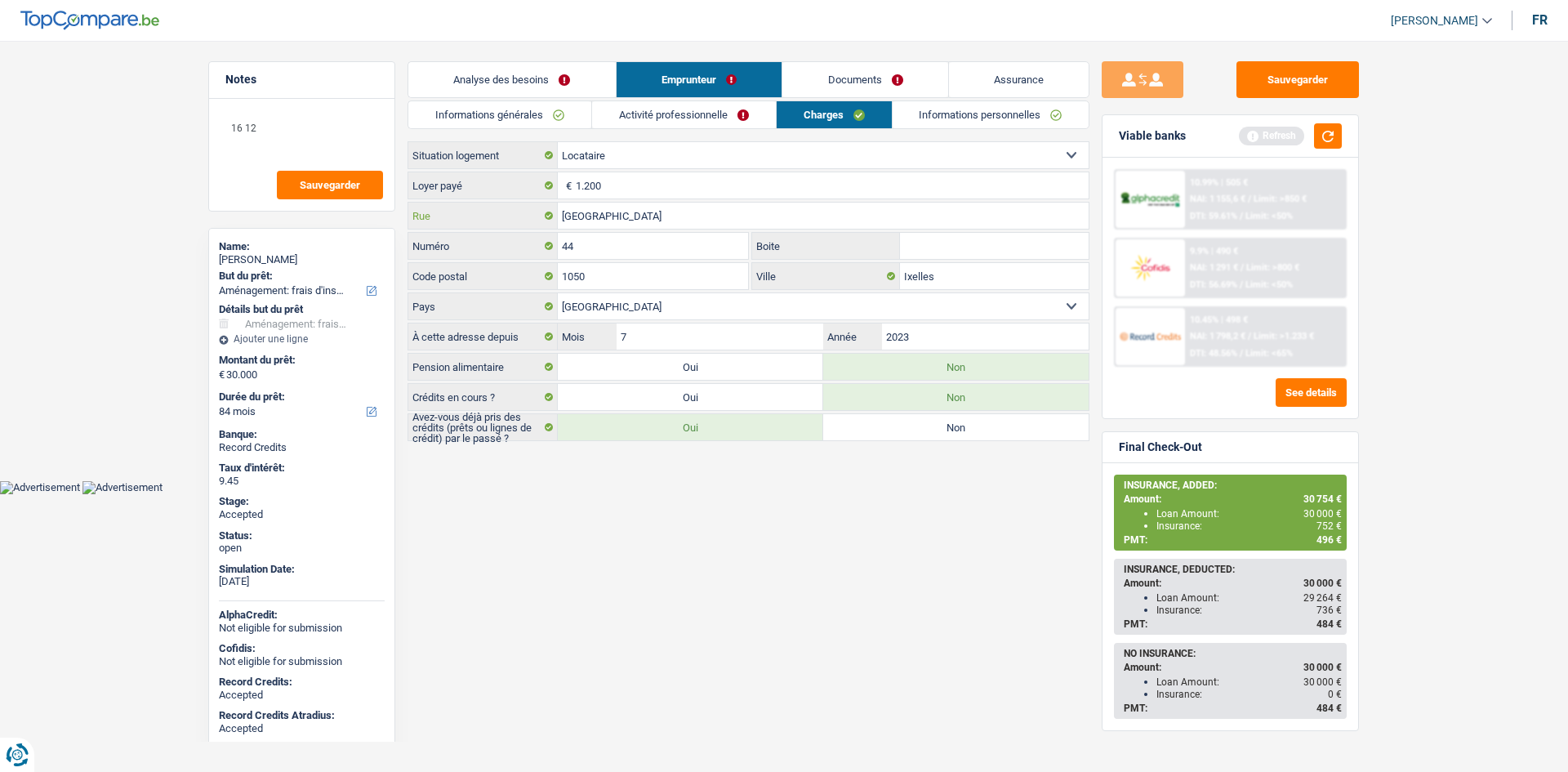
click at [690, 217] on input "Rue d'Edimbourg" at bounding box center [823, 216] width 530 height 26
click at [640, 251] on input "44" at bounding box center [653, 246] width 190 height 26
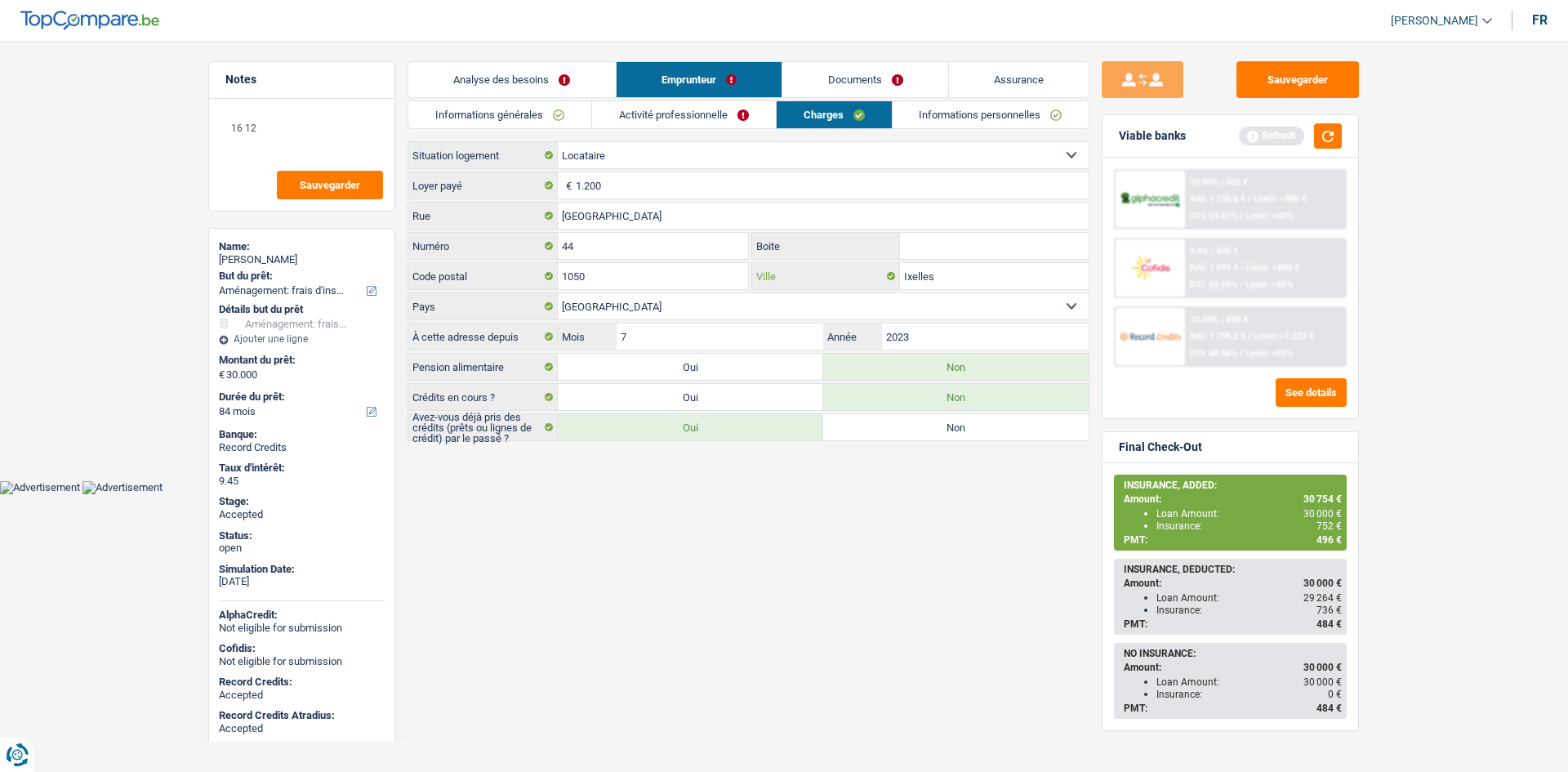
click at [950, 275] on input "Ixelles" at bounding box center [994, 276] width 189 height 26
click at [936, 108] on link "Informations personnelles" at bounding box center [990, 115] width 196 height 27
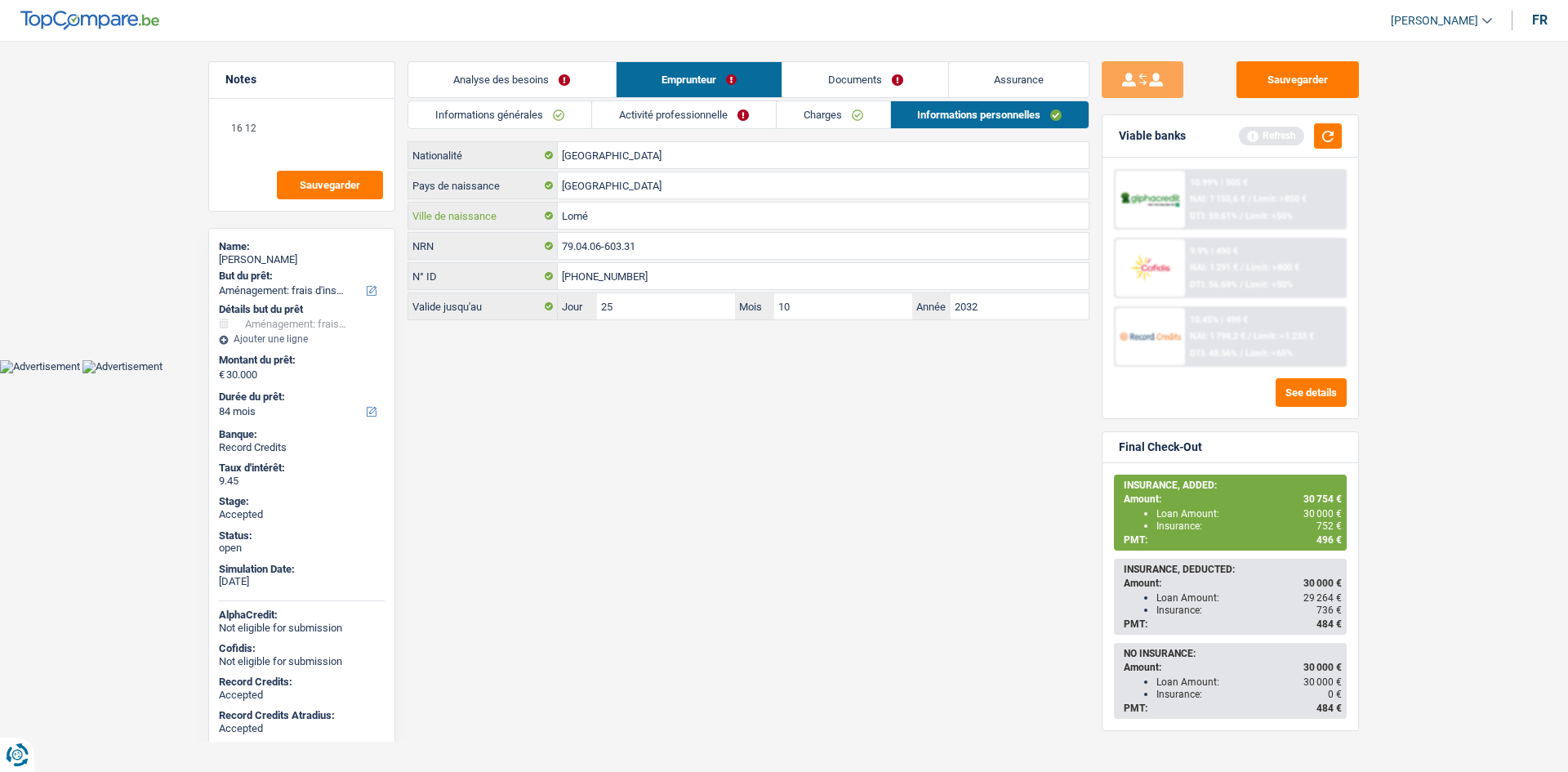
click at [665, 209] on input "Lomé" at bounding box center [823, 216] width 530 height 26
click at [1324, 523] on span "752 €" at bounding box center [1328, 524] width 26 height 11
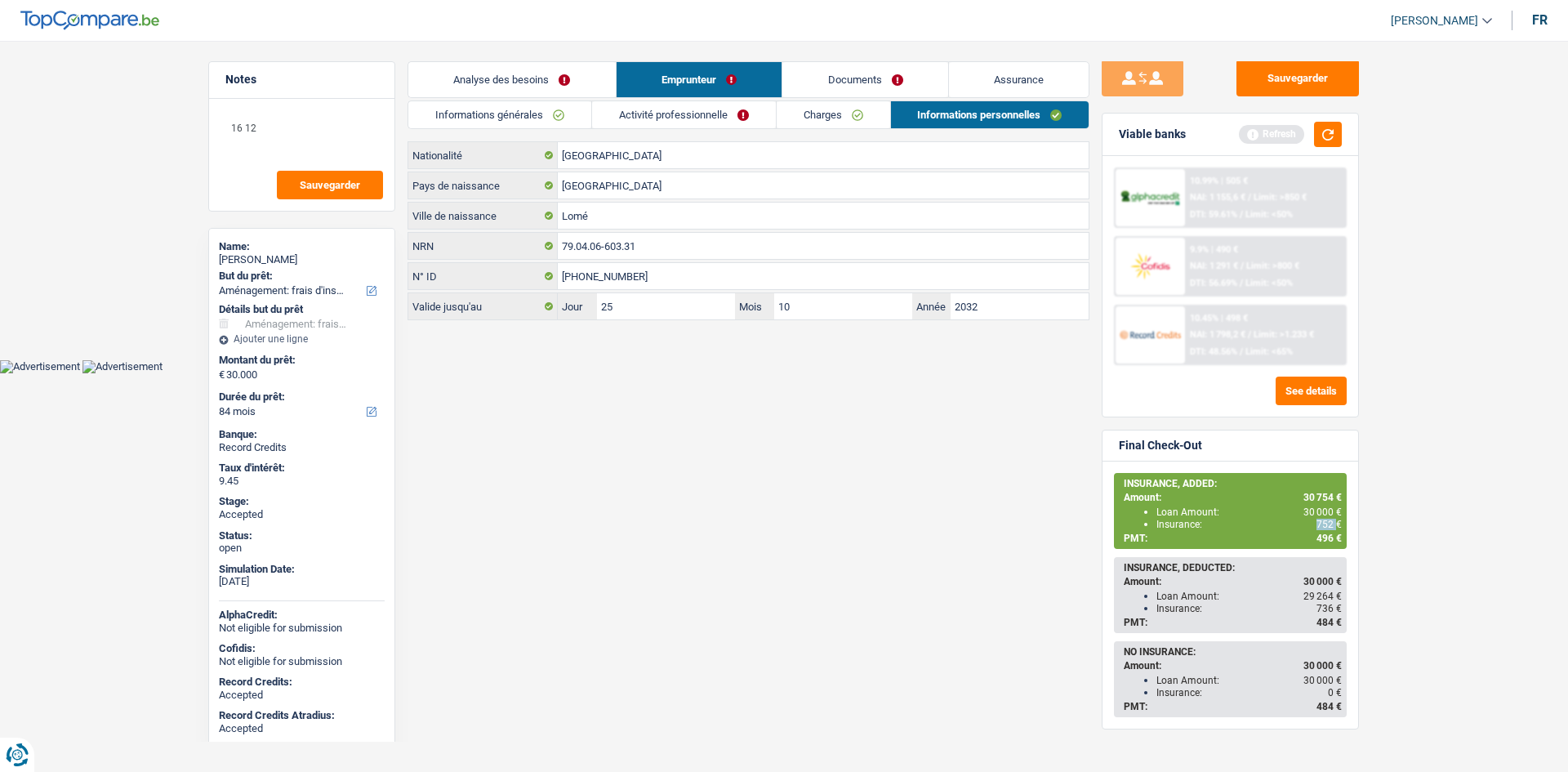
click at [1324, 523] on span "752 €" at bounding box center [1328, 524] width 26 height 11
copy span "752"
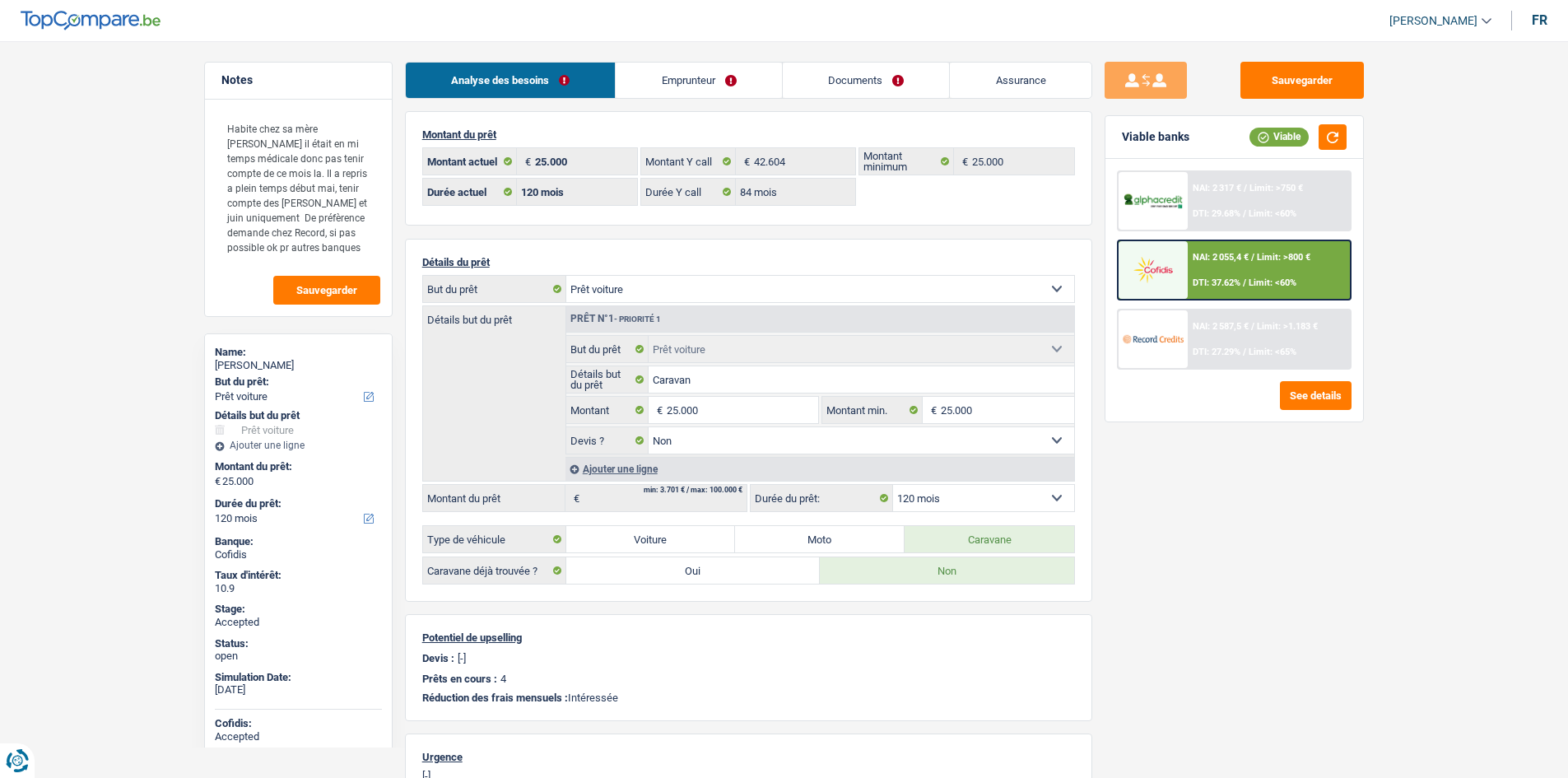
select select "car"
select select "120"
select select "84"
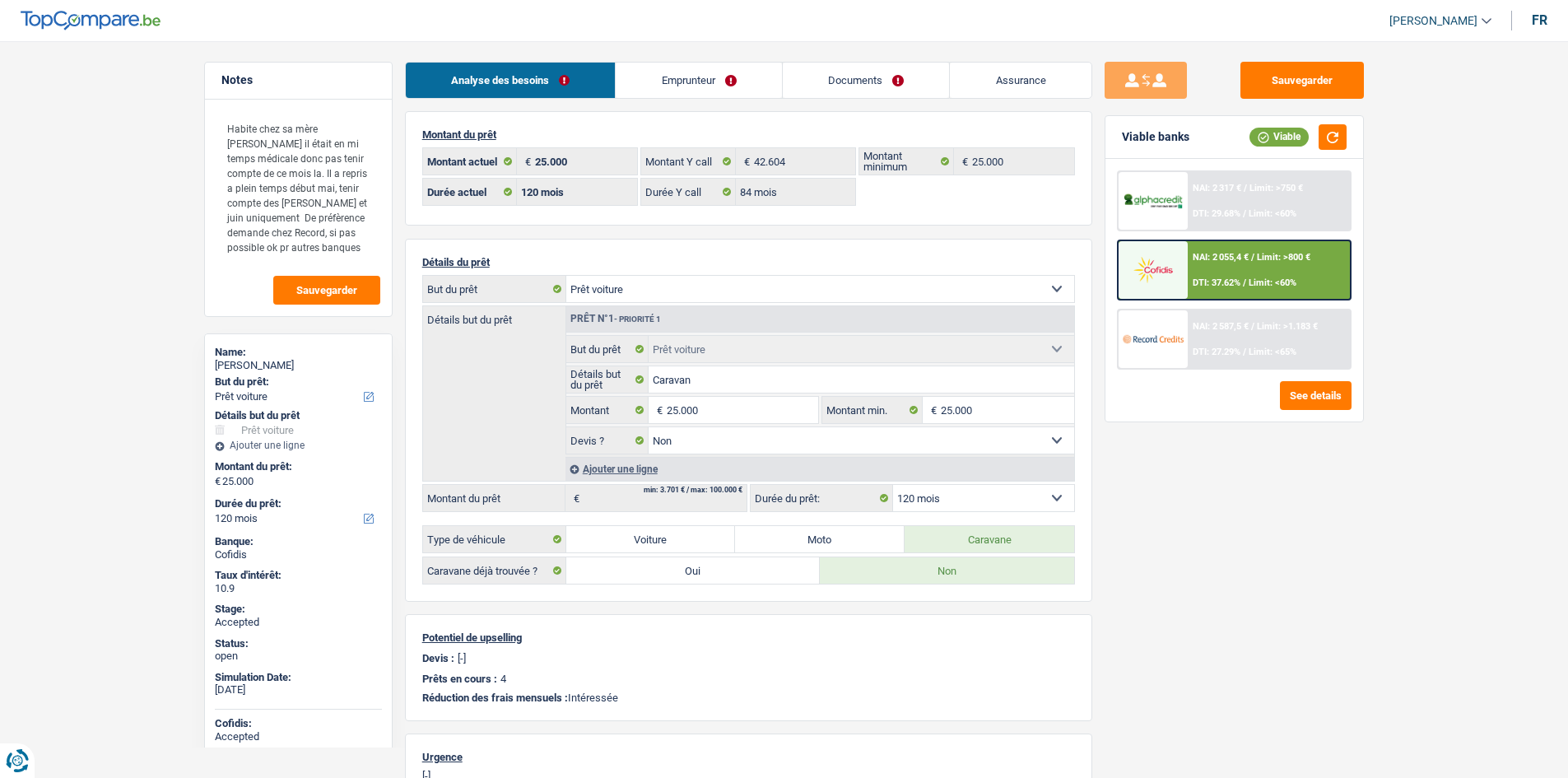
select select "car"
select select "false"
select select "120"
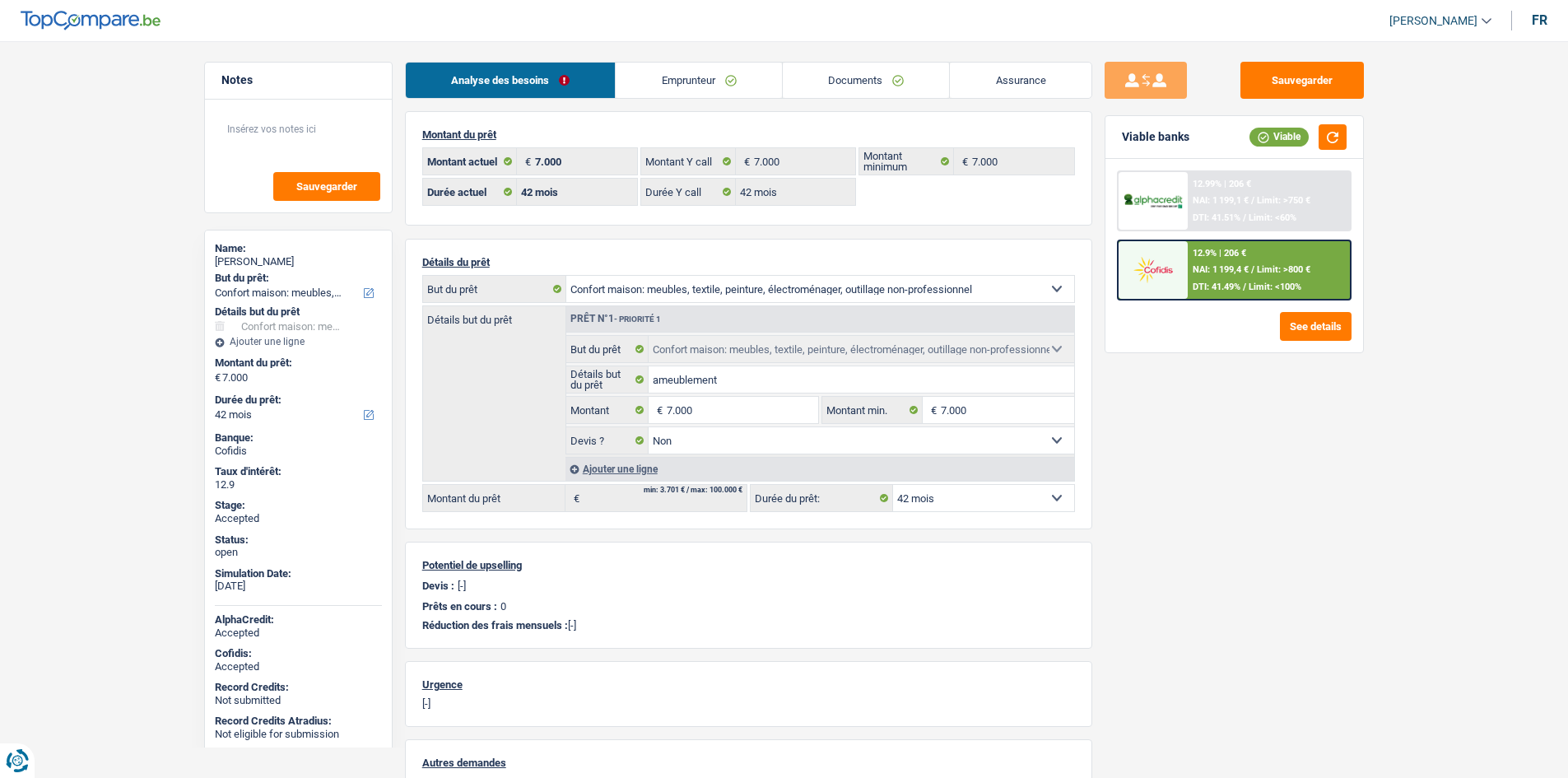
select select "household"
select select "42"
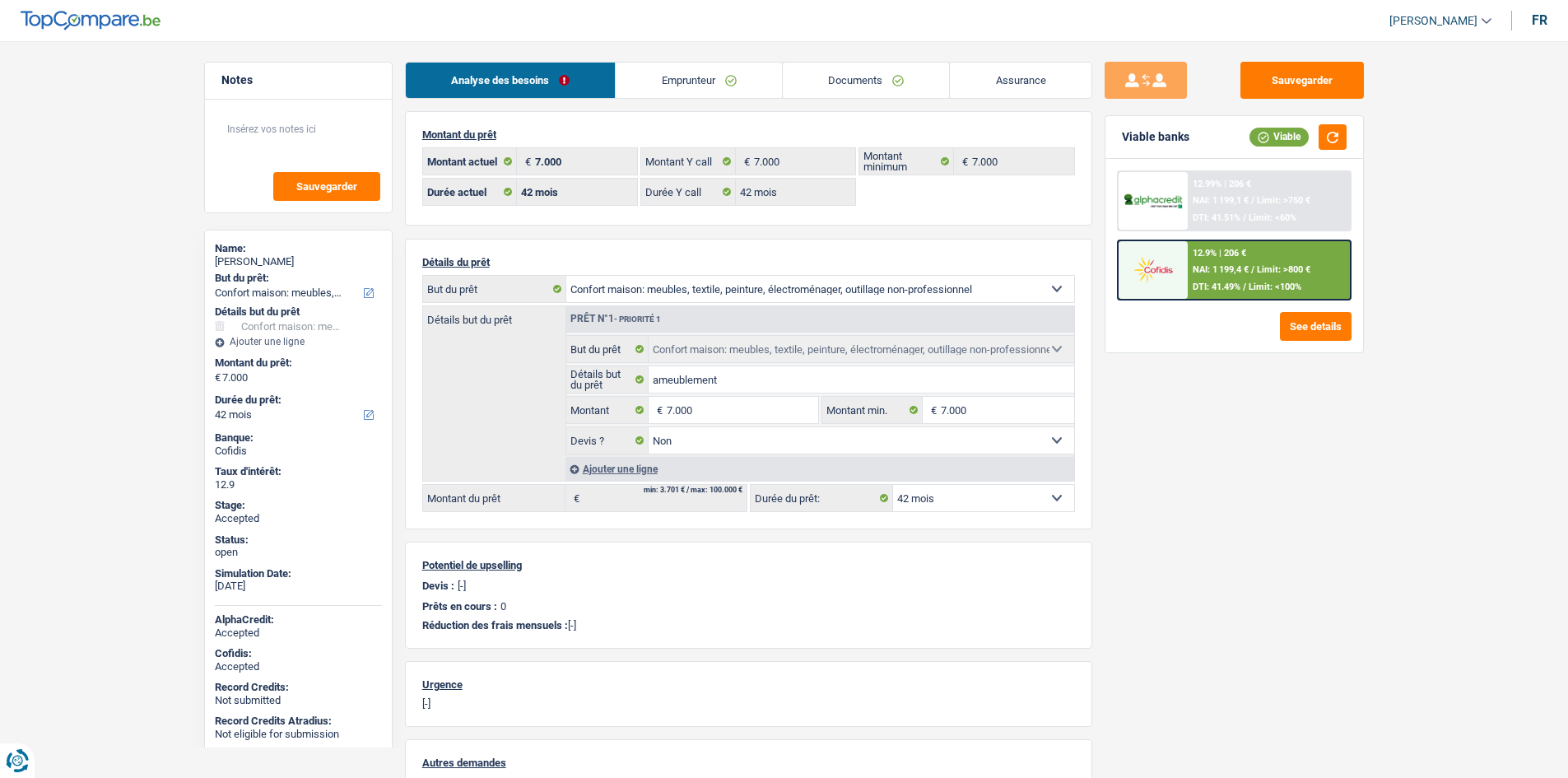
select select "household"
select select "false"
select select "42"
click at [705, 89] on link "Emprunteur" at bounding box center [698, 80] width 166 height 36
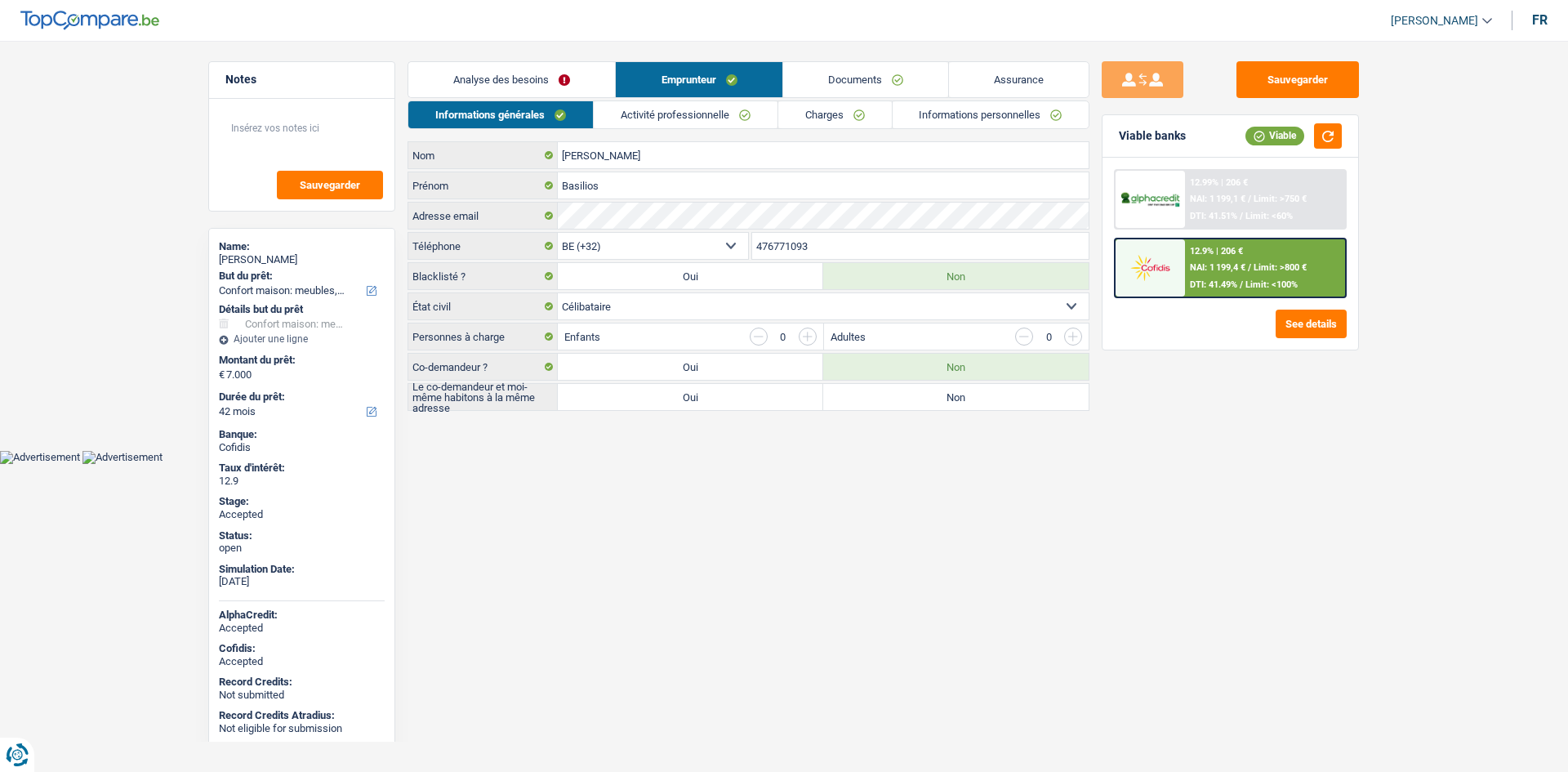
click at [795, 114] on link "Charges" at bounding box center [834, 115] width 114 height 27
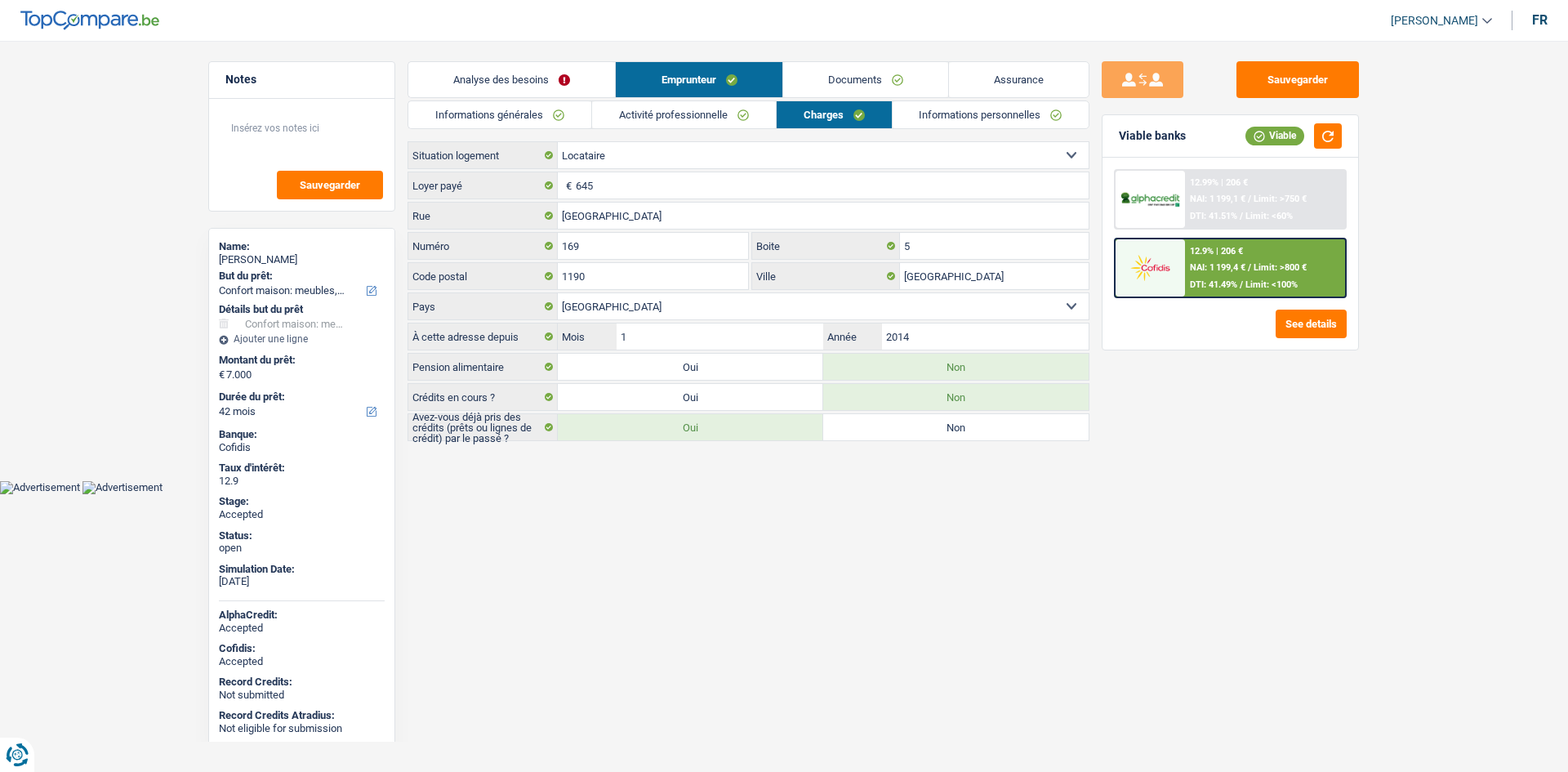
click at [474, 107] on link "Informations générales" at bounding box center [499, 115] width 183 height 27
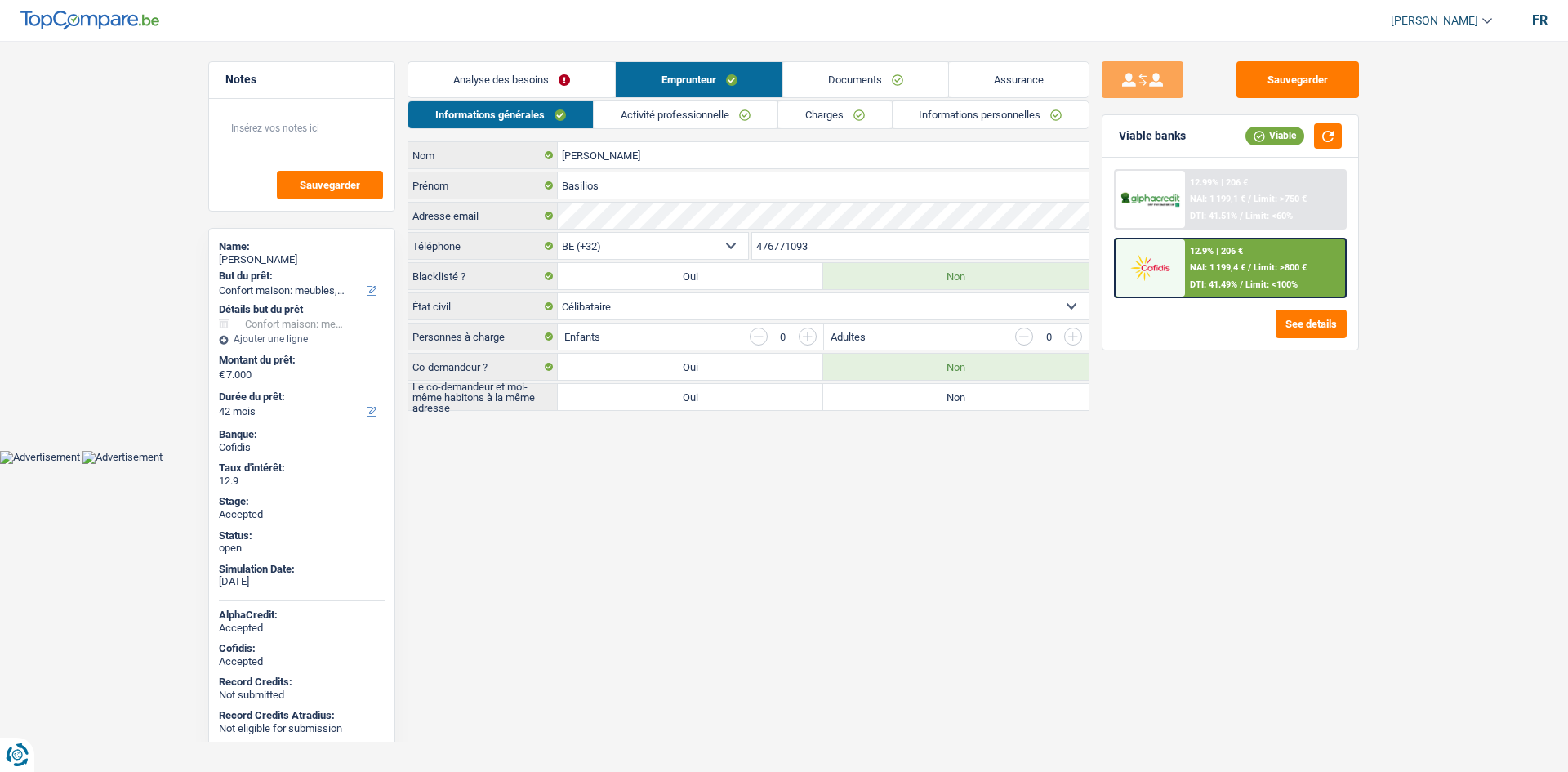
click at [297, 259] on div "[PERSON_NAME]" at bounding box center [301, 259] width 166 height 13
copy div "[PERSON_NAME]"
click at [832, 248] on input "476771093" at bounding box center [921, 246] width 337 height 26
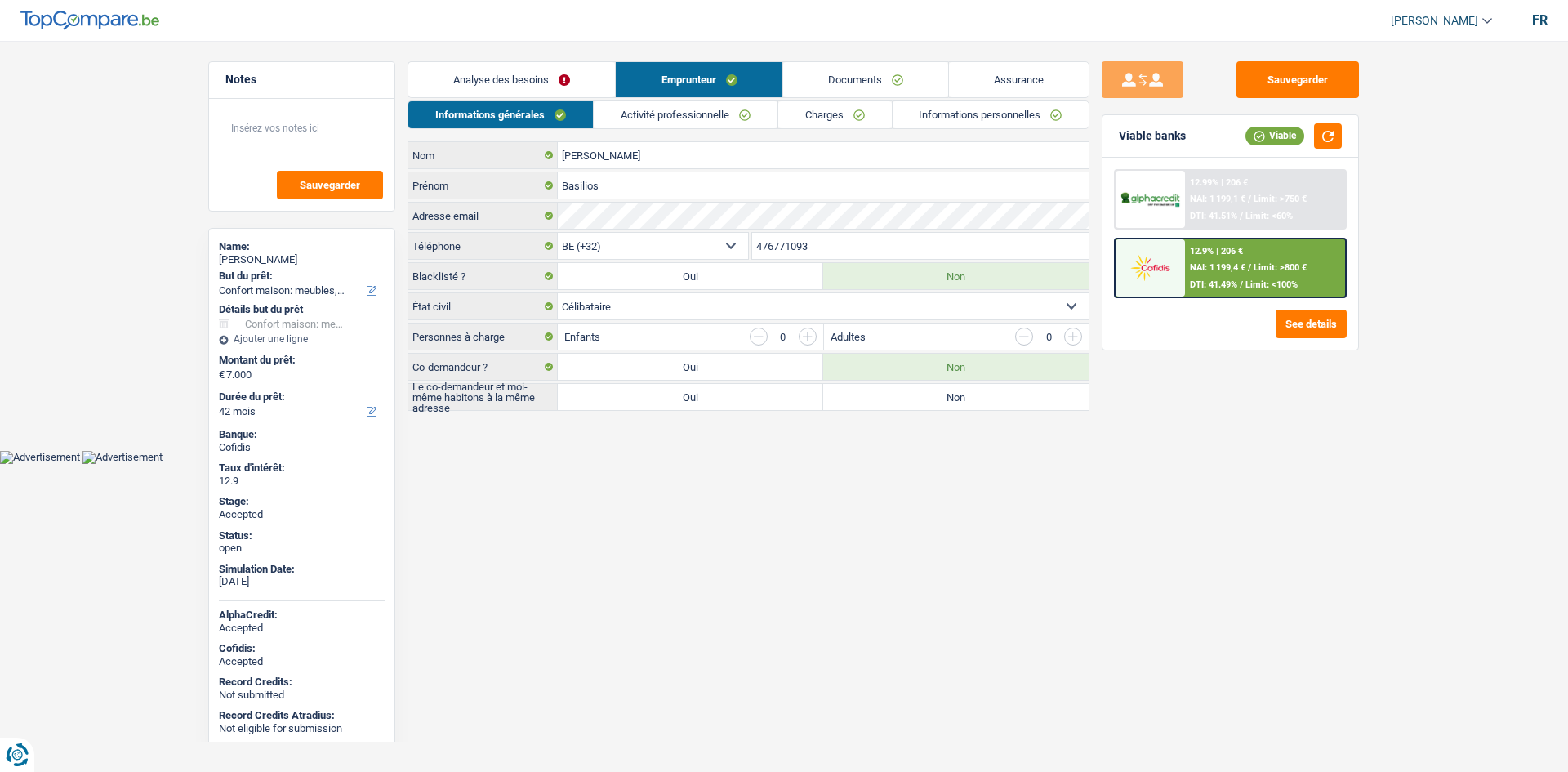
click at [832, 248] on input "476771093" at bounding box center [921, 246] width 337 height 26
click at [670, 106] on link "Activité professionnelle" at bounding box center [685, 115] width 184 height 27
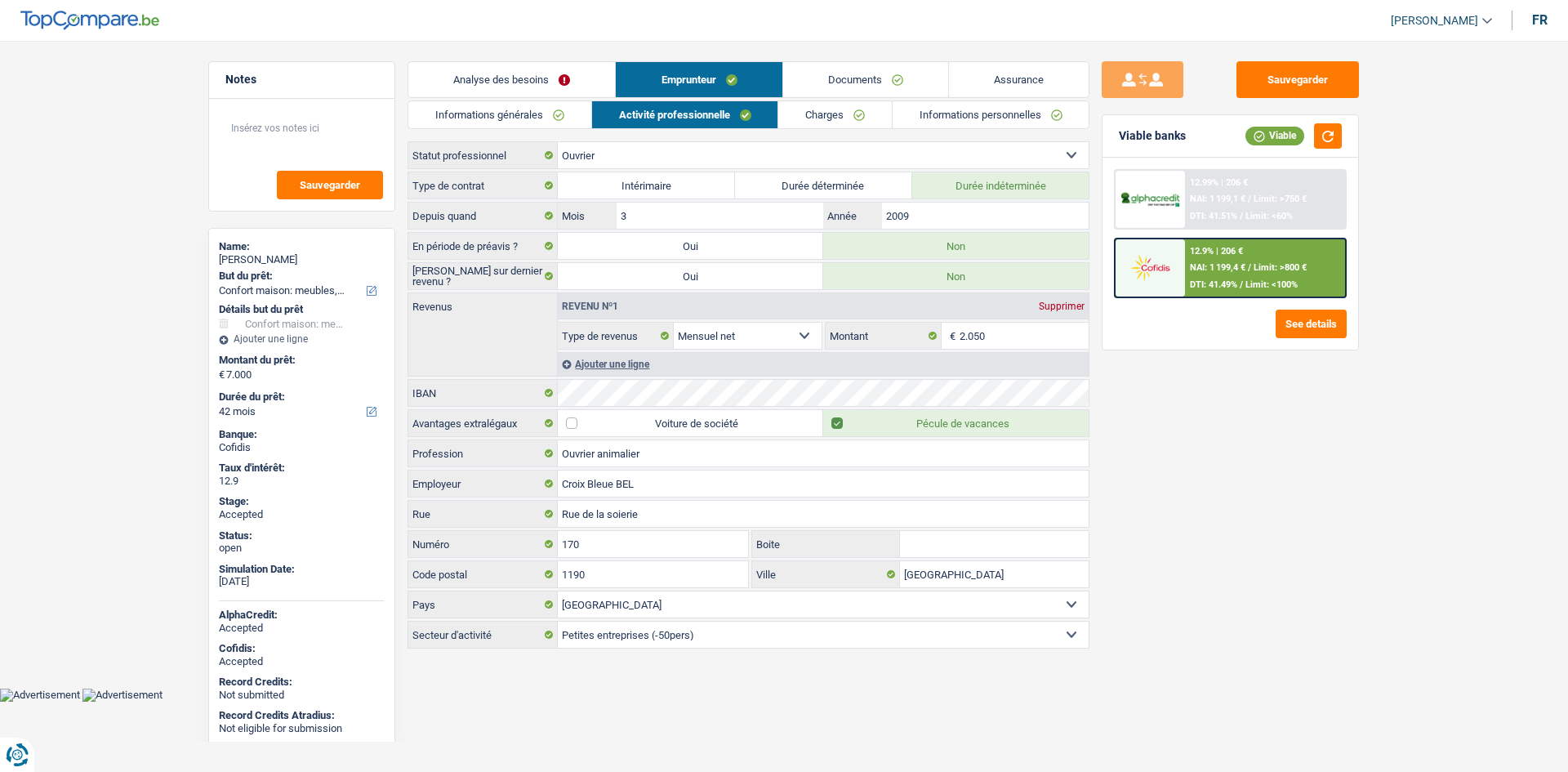
click at [1190, 421] on div "Sauvegarder Viable banks Viable 12.99% | 206 € NAI: 1 199,1 € / Limit: >750 € D…" at bounding box center [1230, 402] width 282 height 680
click at [827, 110] on link "Charges" at bounding box center [834, 115] width 114 height 27
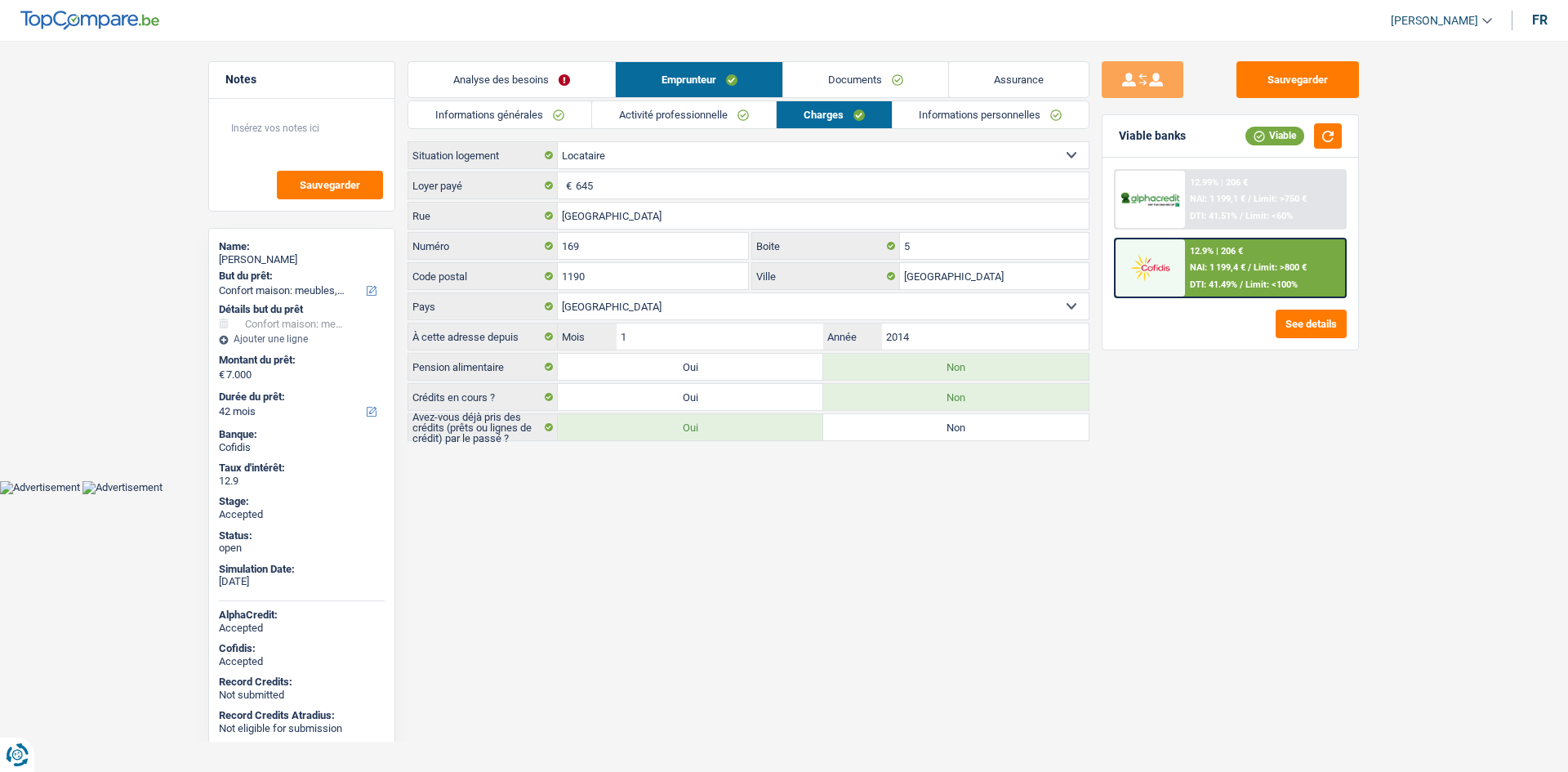
click at [963, 117] on link "Informations personnelles" at bounding box center [990, 115] width 196 height 27
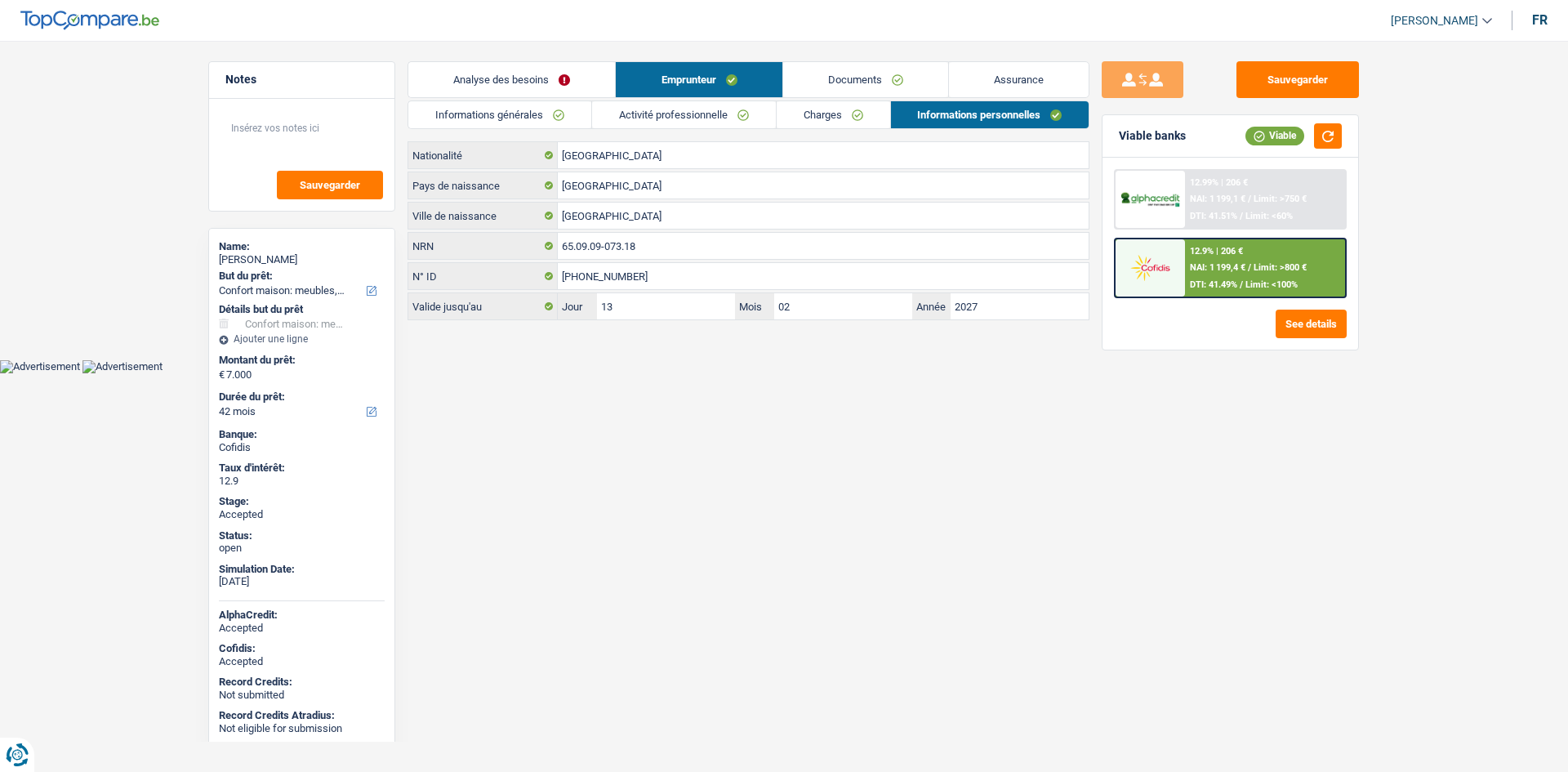
click at [823, 117] on link "Charges" at bounding box center [832, 115] width 114 height 27
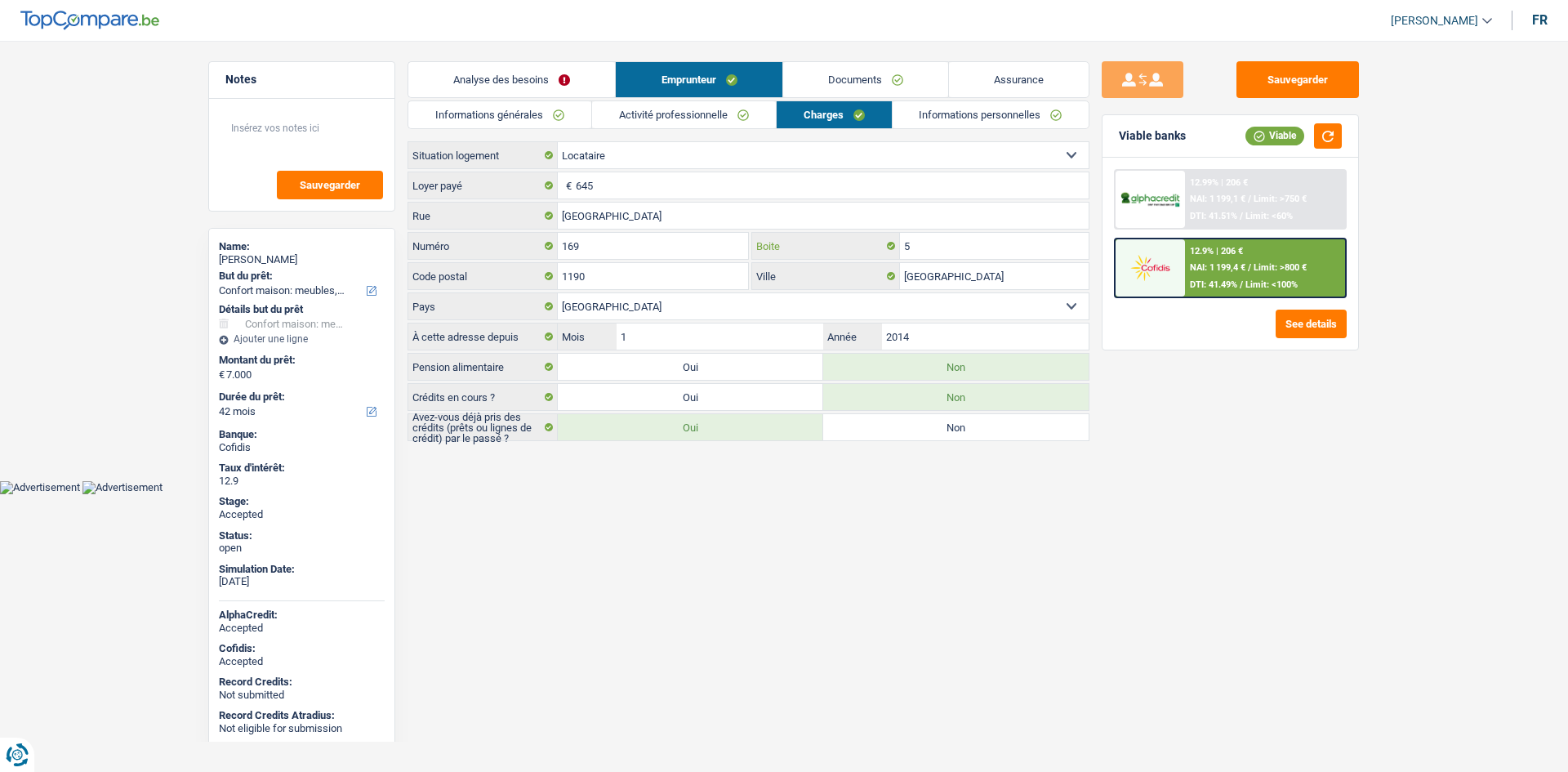
click at [939, 249] on input "5" at bounding box center [994, 246] width 189 height 26
click at [1209, 449] on div "Sauvegarder Viable banks Viable 12.99% | 206 € NAI: 1 199,1 € / Limit: >750 € D…" at bounding box center [1230, 402] width 282 height 680
click at [988, 118] on link "Informations personnelles" at bounding box center [990, 115] width 196 height 27
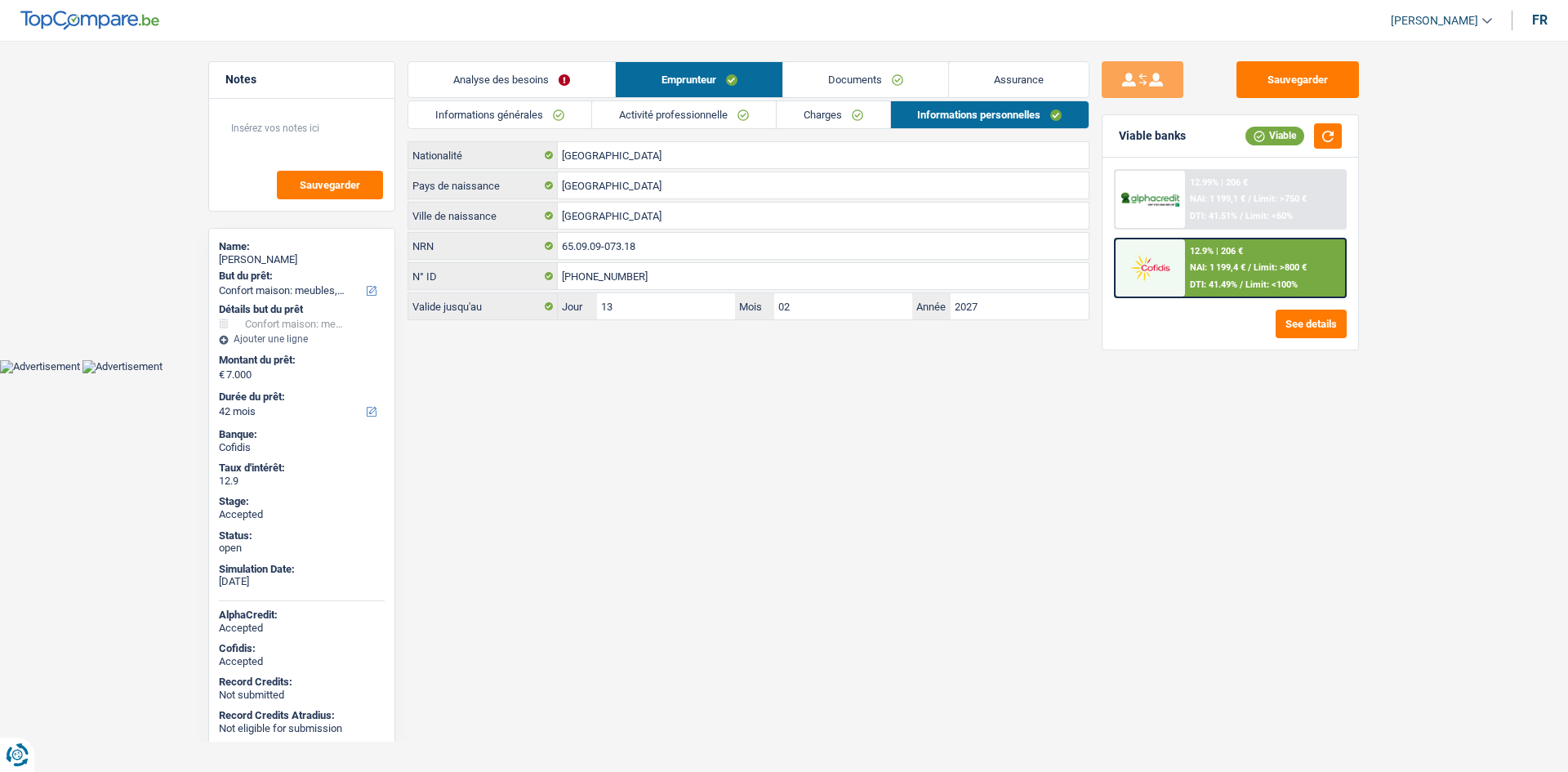
click at [1014, 81] on link "Assurance" at bounding box center [1018, 79] width 140 height 35
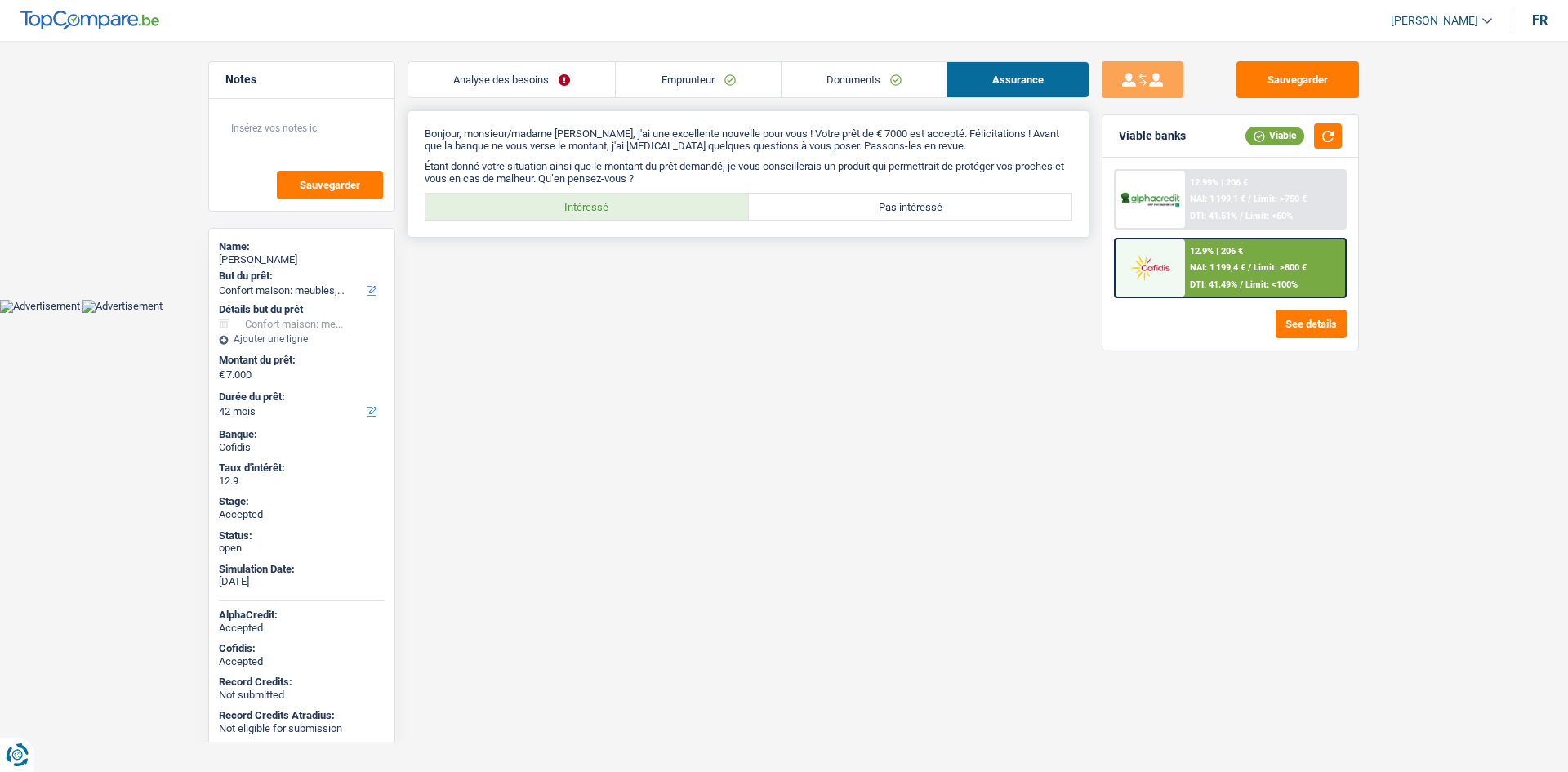
click at [669, 218] on label "Intéressé" at bounding box center [587, 207] width 323 height 26
click at [669, 218] on input "Intéressé" at bounding box center [587, 207] width 323 height 26
radio input "true"
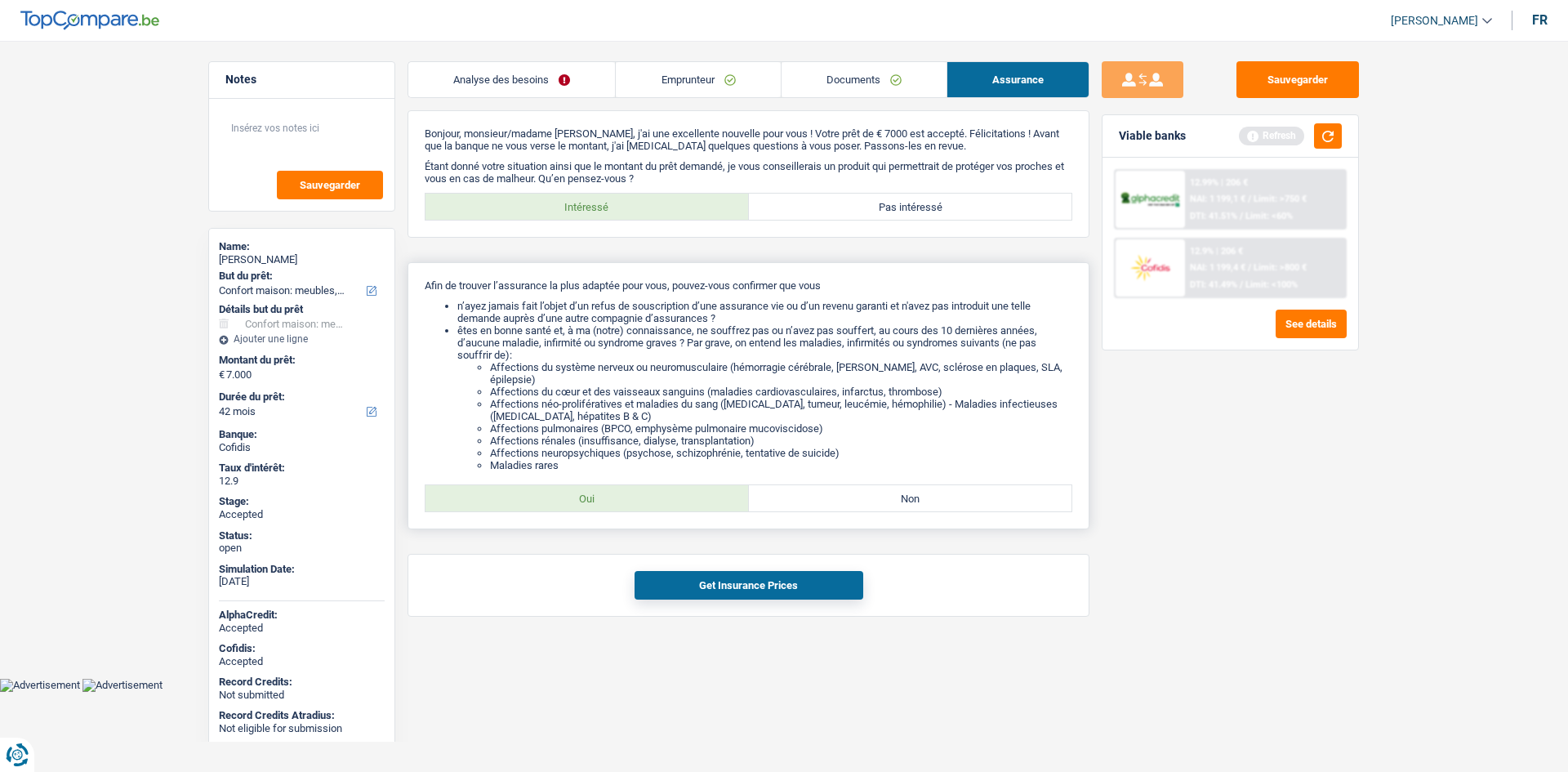
click at [678, 499] on label "Oui" at bounding box center [587, 499] width 323 height 26
click at [678, 499] on input "Oui" at bounding box center [587, 499] width 323 height 26
radio input "true"
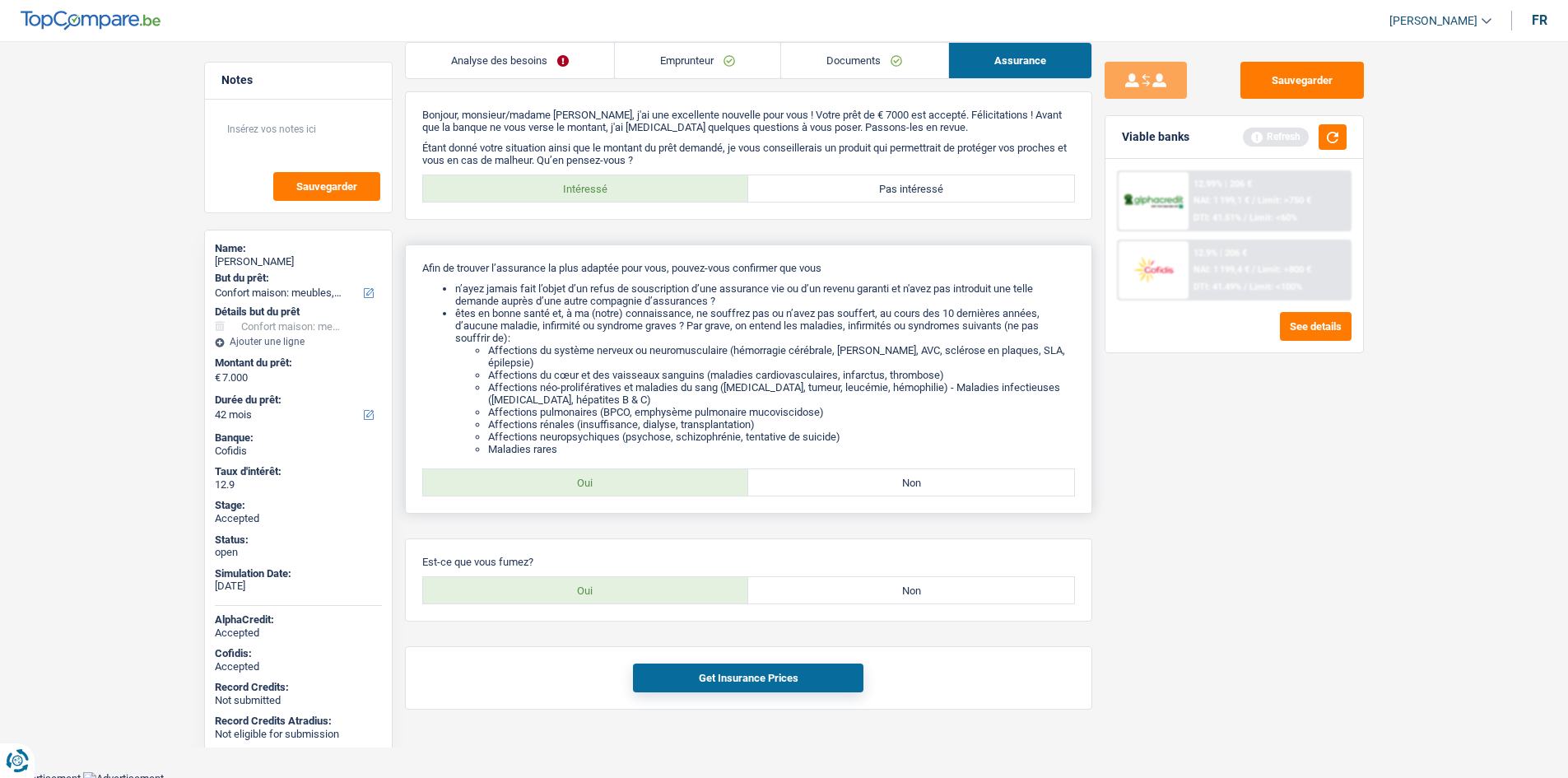
scroll to position [26, 0]
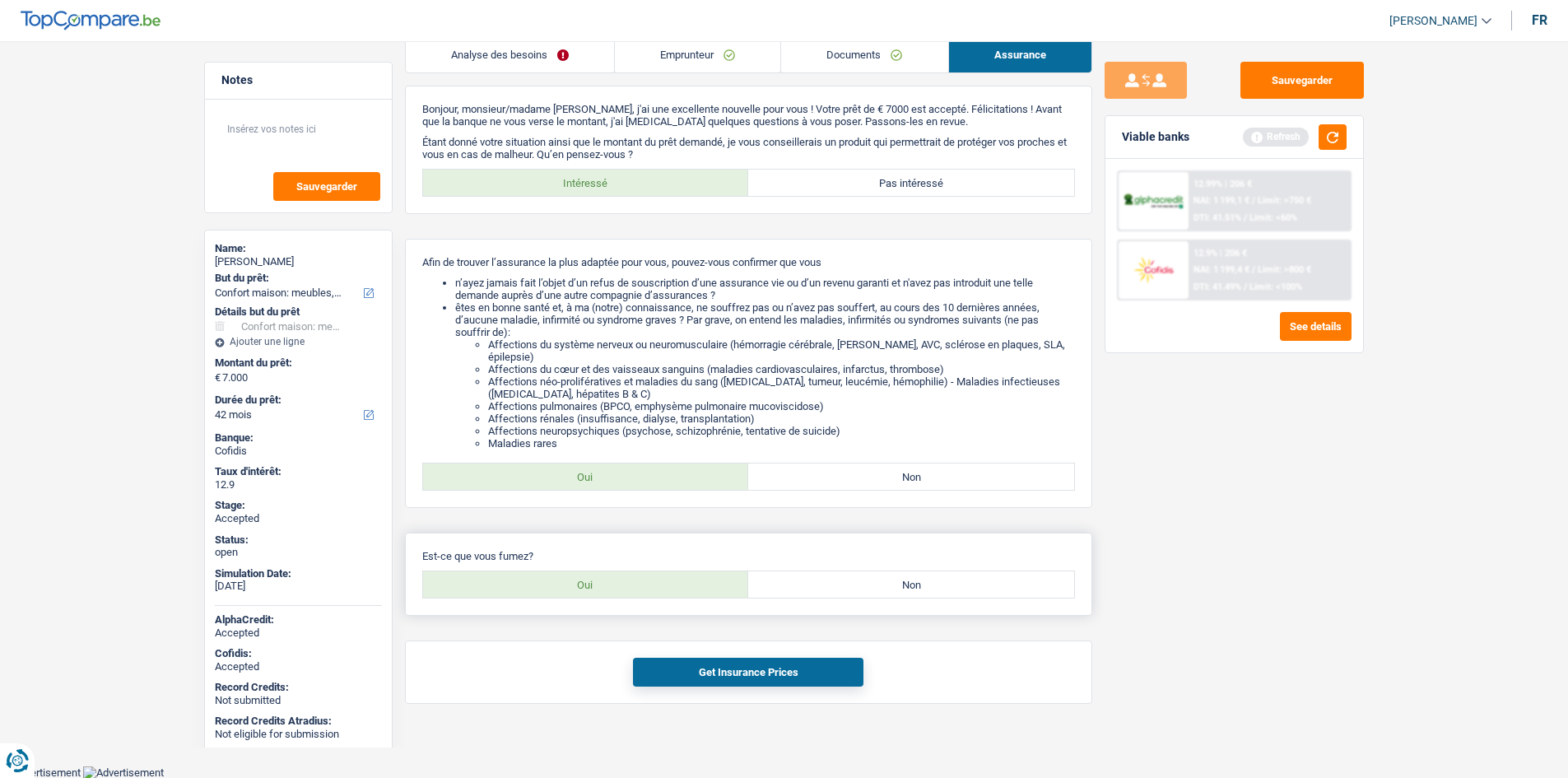
click at [700, 576] on label "Oui" at bounding box center [585, 584] width 326 height 27
click at [700, 576] on input "Oui" at bounding box center [585, 584] width 326 height 27
radio input "true"
click at [768, 666] on button "Get Insurance Prices" at bounding box center [748, 672] width 231 height 28
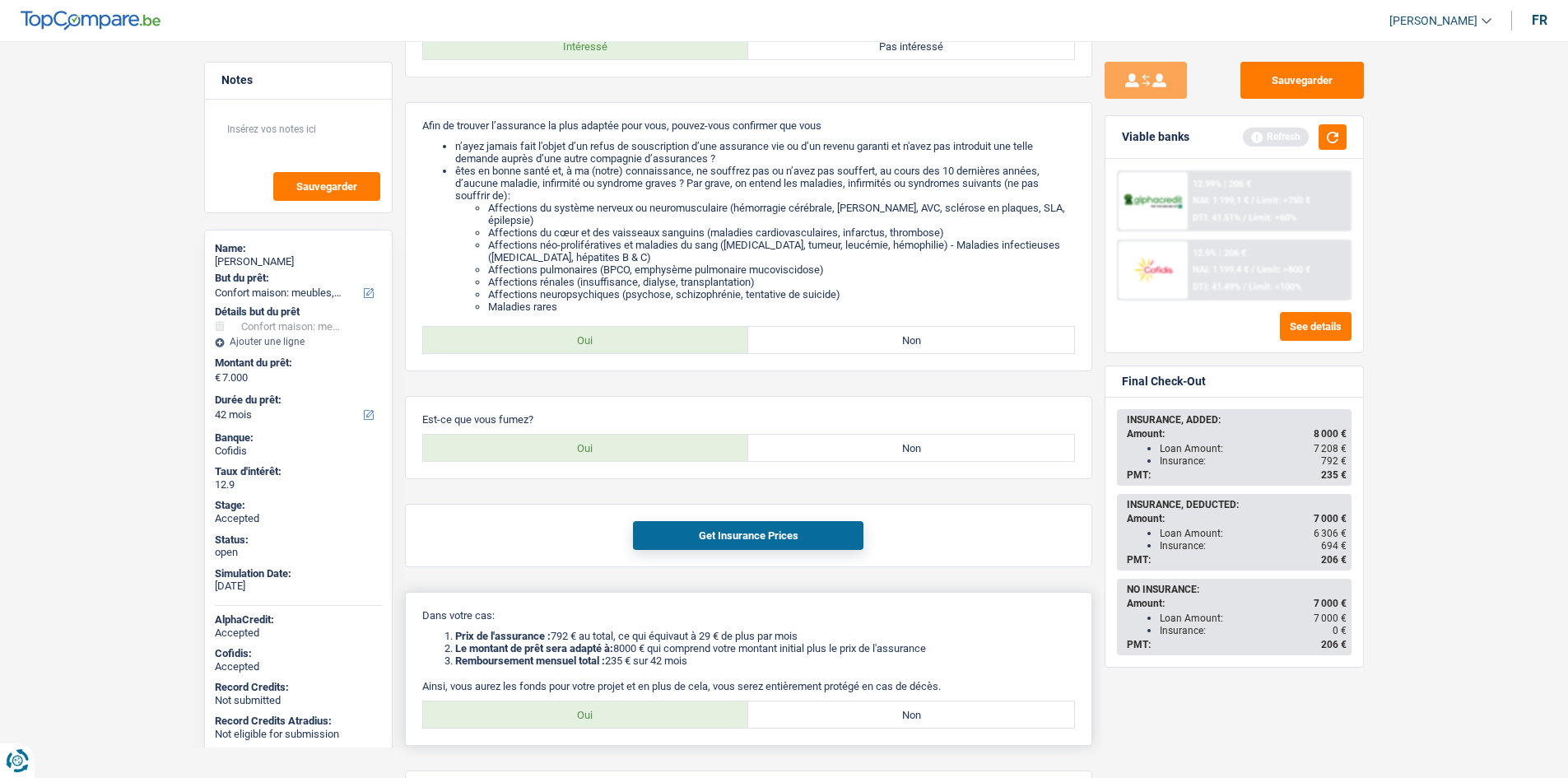
scroll to position [264, 0]
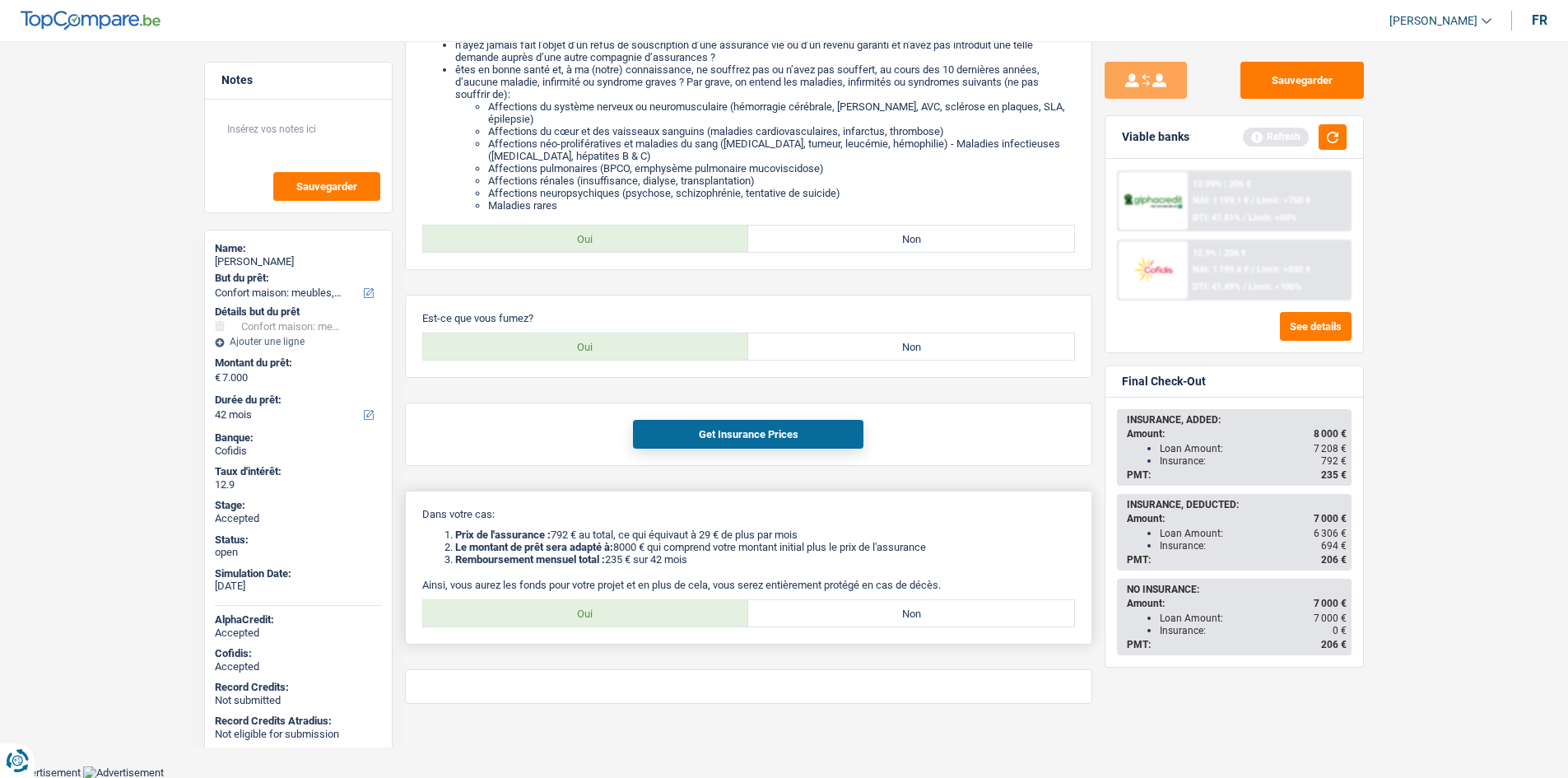
click at [670, 623] on label "Oui" at bounding box center [585, 614] width 326 height 27
click at [670, 623] on input "Oui" at bounding box center [585, 614] width 326 height 27
radio input "true"
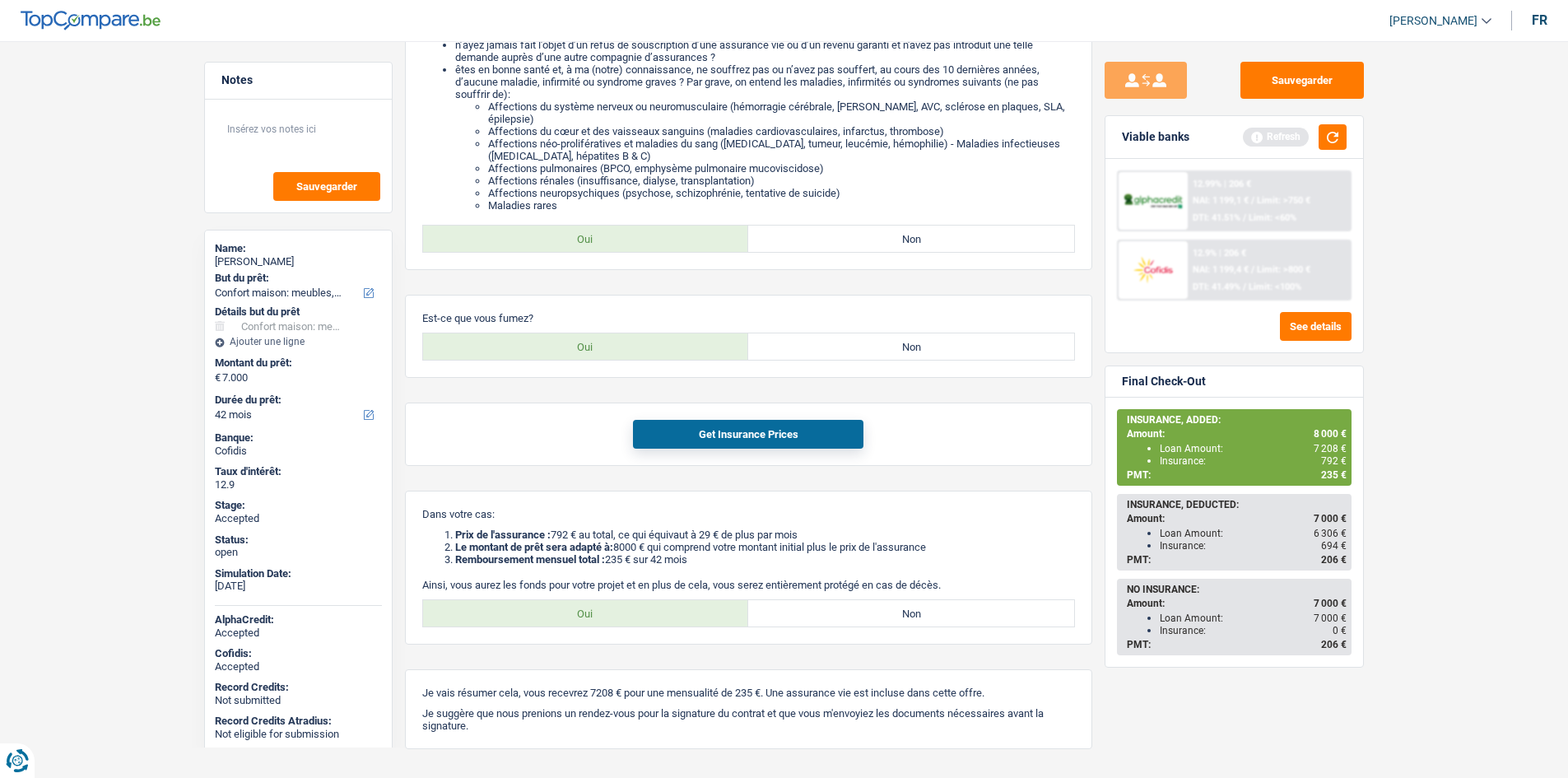
click at [1429, 496] on main "Notes Sauvegarder Name: [PERSON_NAME] But du prêt: Confort maison: meubles, tex…" at bounding box center [784, 286] width 1568 height 1050
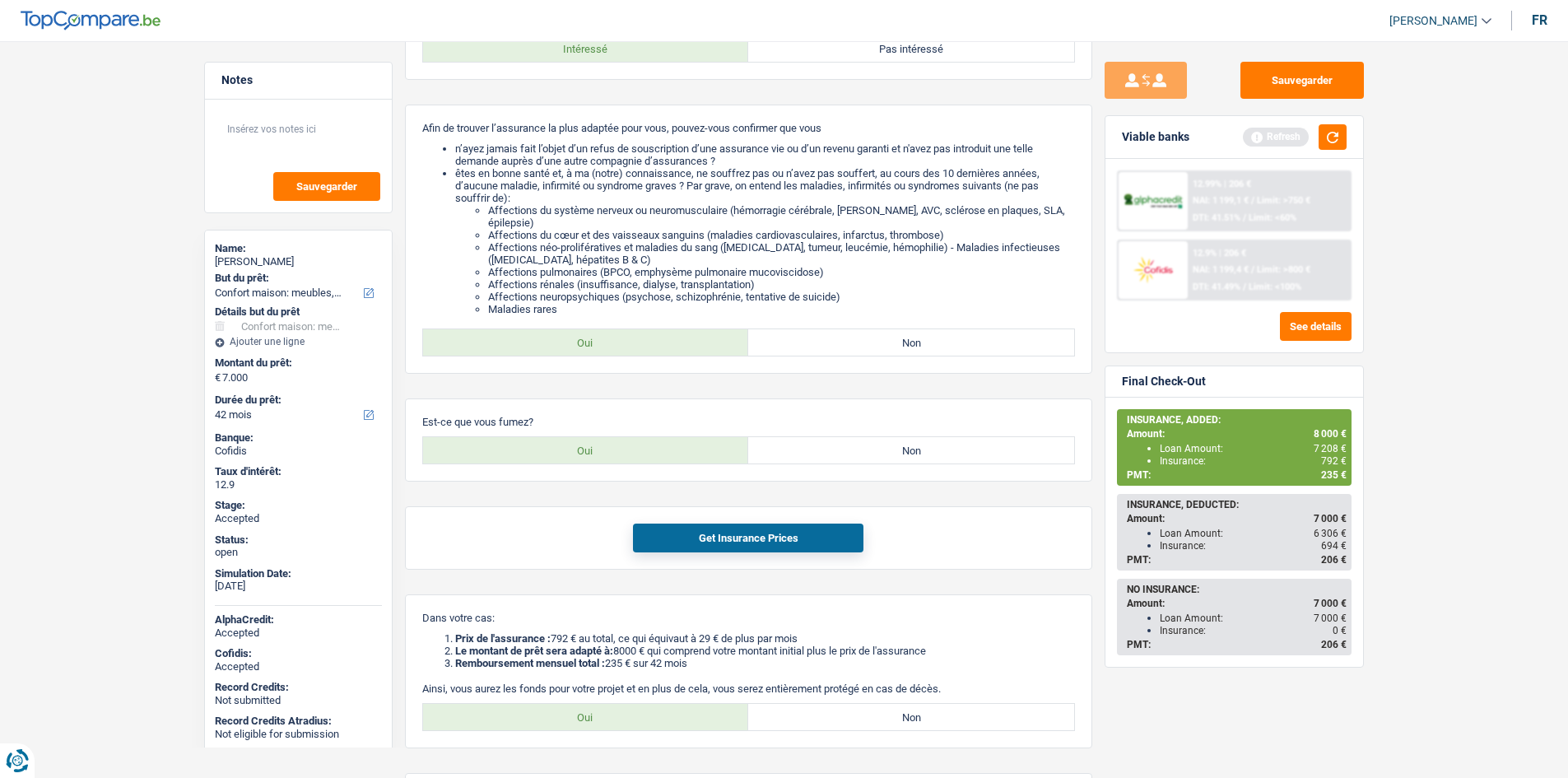
scroll to position [0, 0]
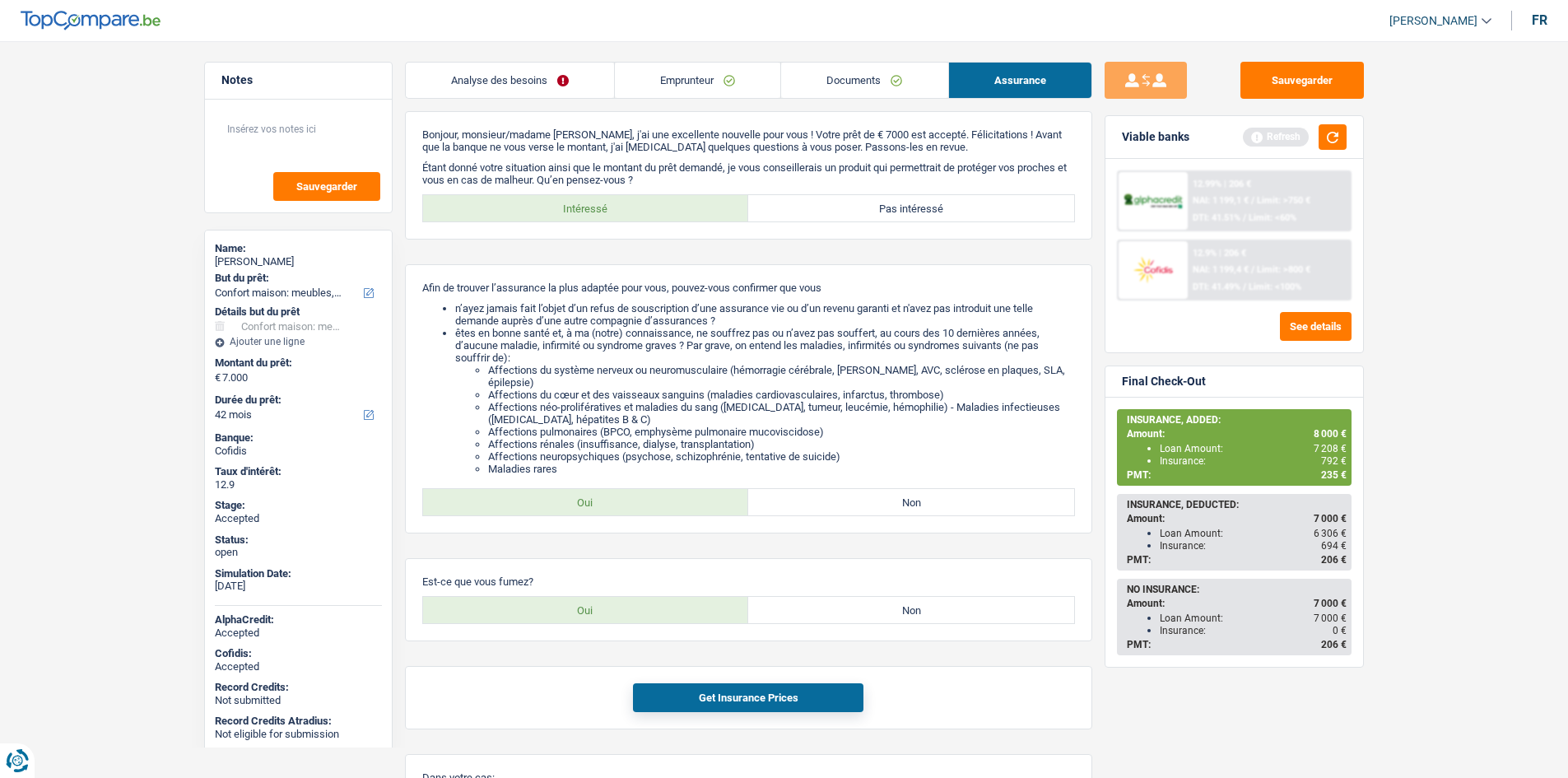
click at [1460, 333] on main "Notes Sauvegarder Name: [PERSON_NAME] But du prêt: Confort maison: meubles, tex…" at bounding box center [784, 550] width 1568 height 1050
click at [669, 61] on main "Notes Sauvegarder Name: [PERSON_NAME] But du prêt: Confort maison: meubles, tex…" at bounding box center [784, 550] width 1568 height 1050
click at [674, 76] on link "Emprunteur" at bounding box center [697, 80] width 165 height 36
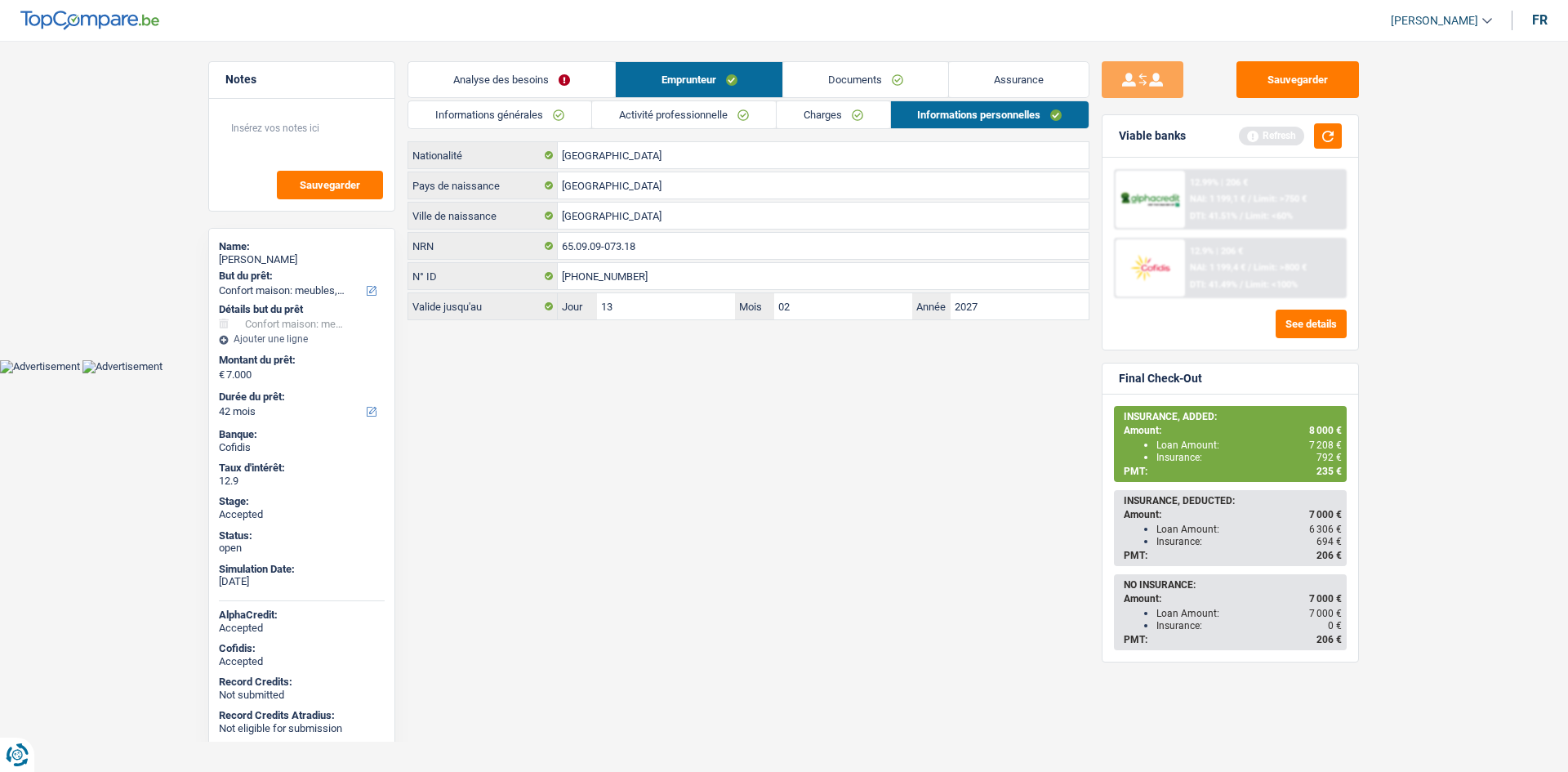
click at [573, 110] on link "Informations générales" at bounding box center [499, 115] width 183 height 27
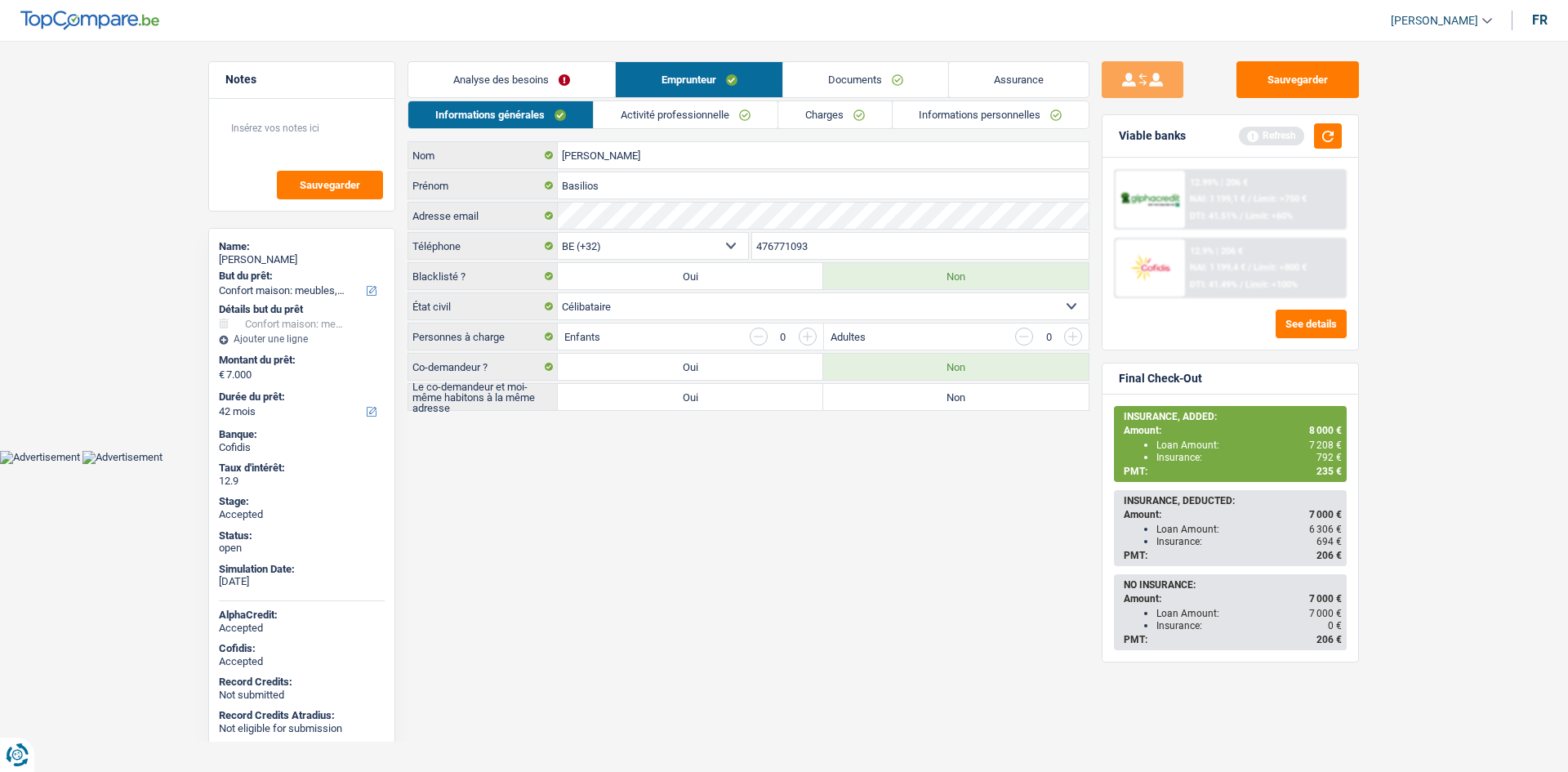
click at [587, 464] on html "Vous avez le contrôle de vos données Nous utilisons des cookies, tout comme nos…" at bounding box center [784, 232] width 1568 height 464
click at [584, 464] on html "Vous avez le contrôle de vos données Nous utilisons des cookies, tout comme nos…" at bounding box center [784, 232] width 1568 height 464
click at [906, 397] on label "Non" at bounding box center [955, 397] width 265 height 26
click at [906, 397] on input "Non" at bounding box center [955, 397] width 265 height 26
radio input "true"
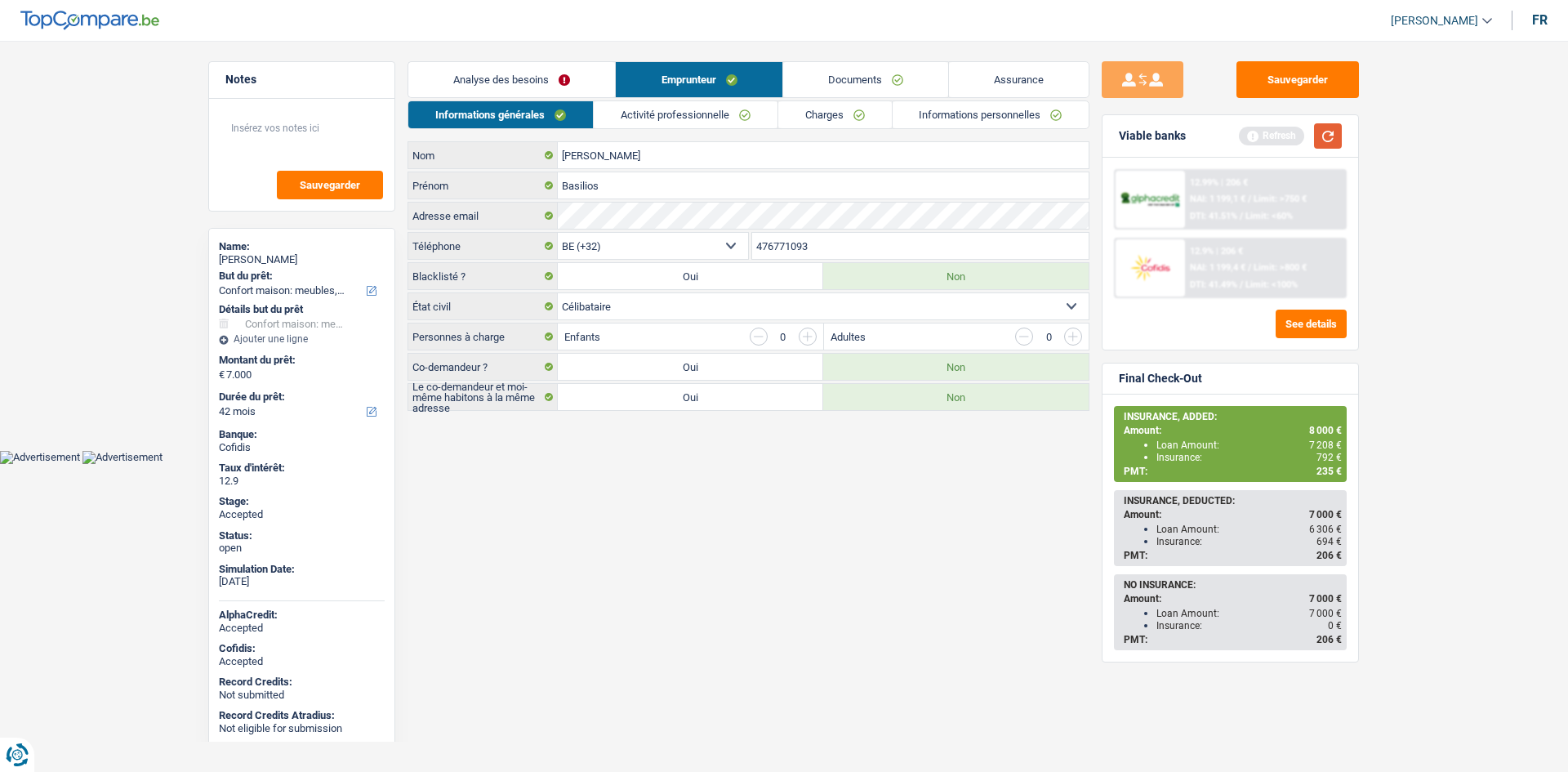
click at [1337, 128] on button "button" at bounding box center [1328, 136] width 28 height 26
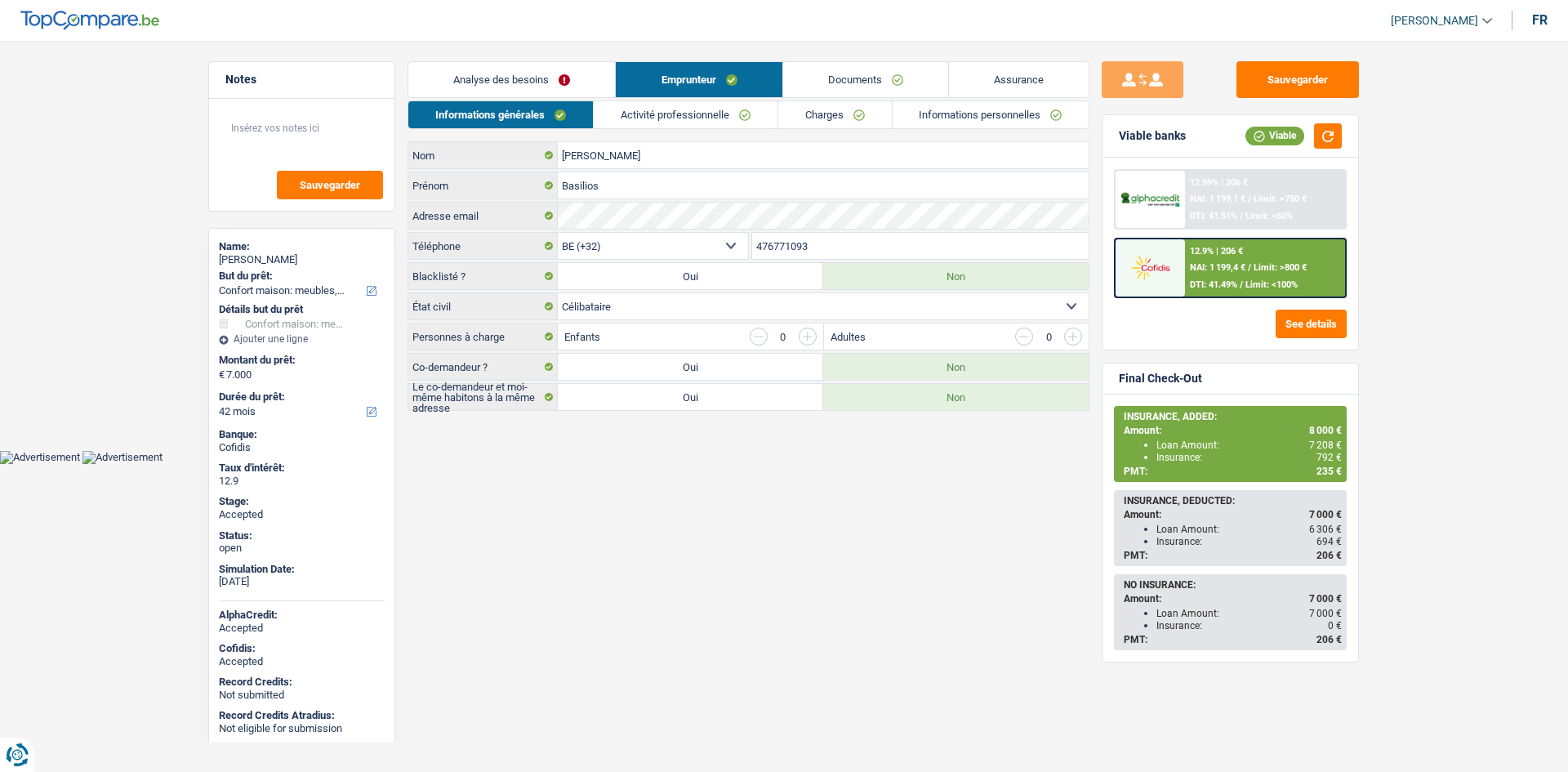
click at [988, 78] on link "Assurance" at bounding box center [1018, 79] width 140 height 35
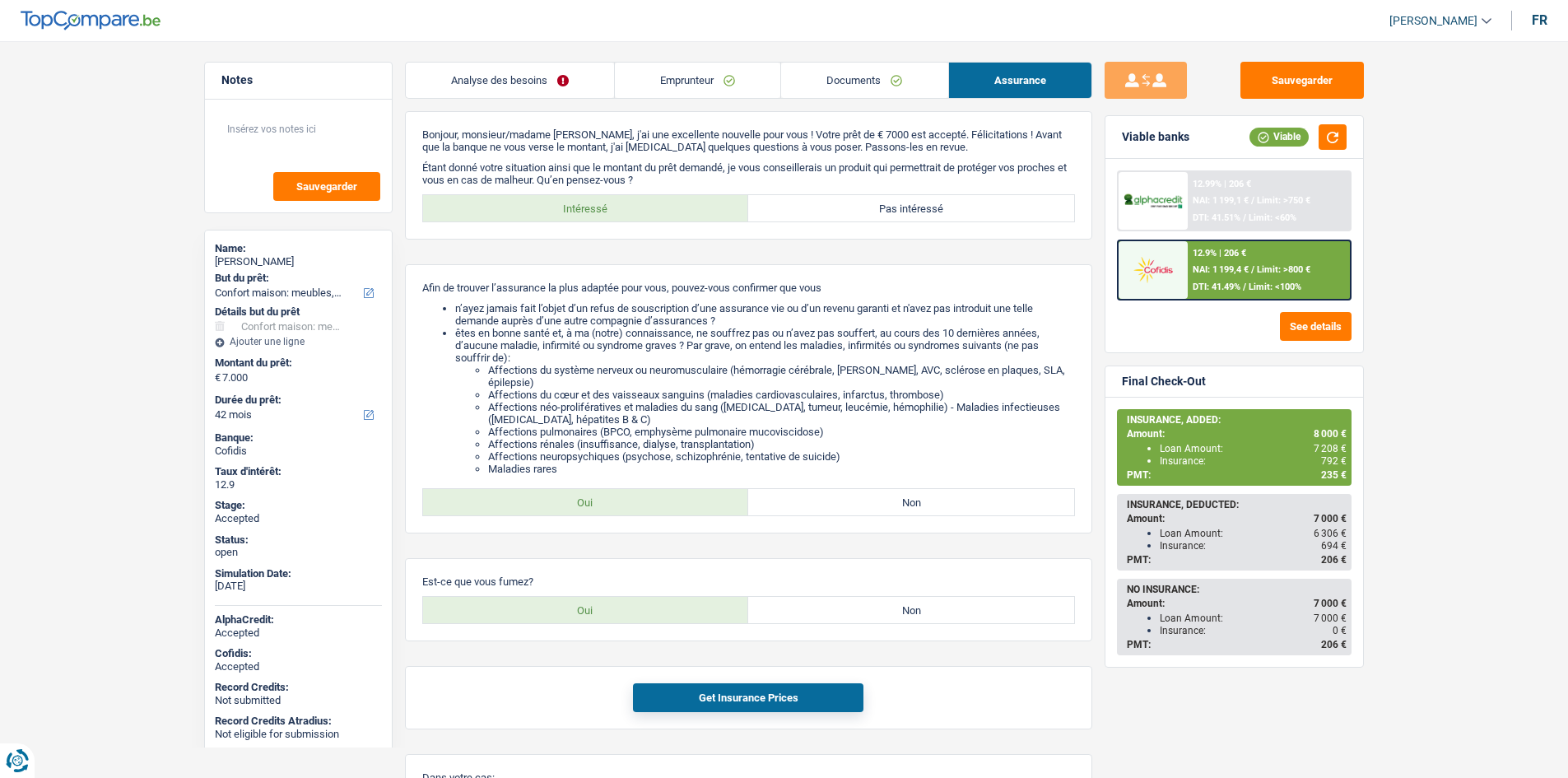
click at [732, 81] on link "Emprunteur" at bounding box center [697, 80] width 165 height 36
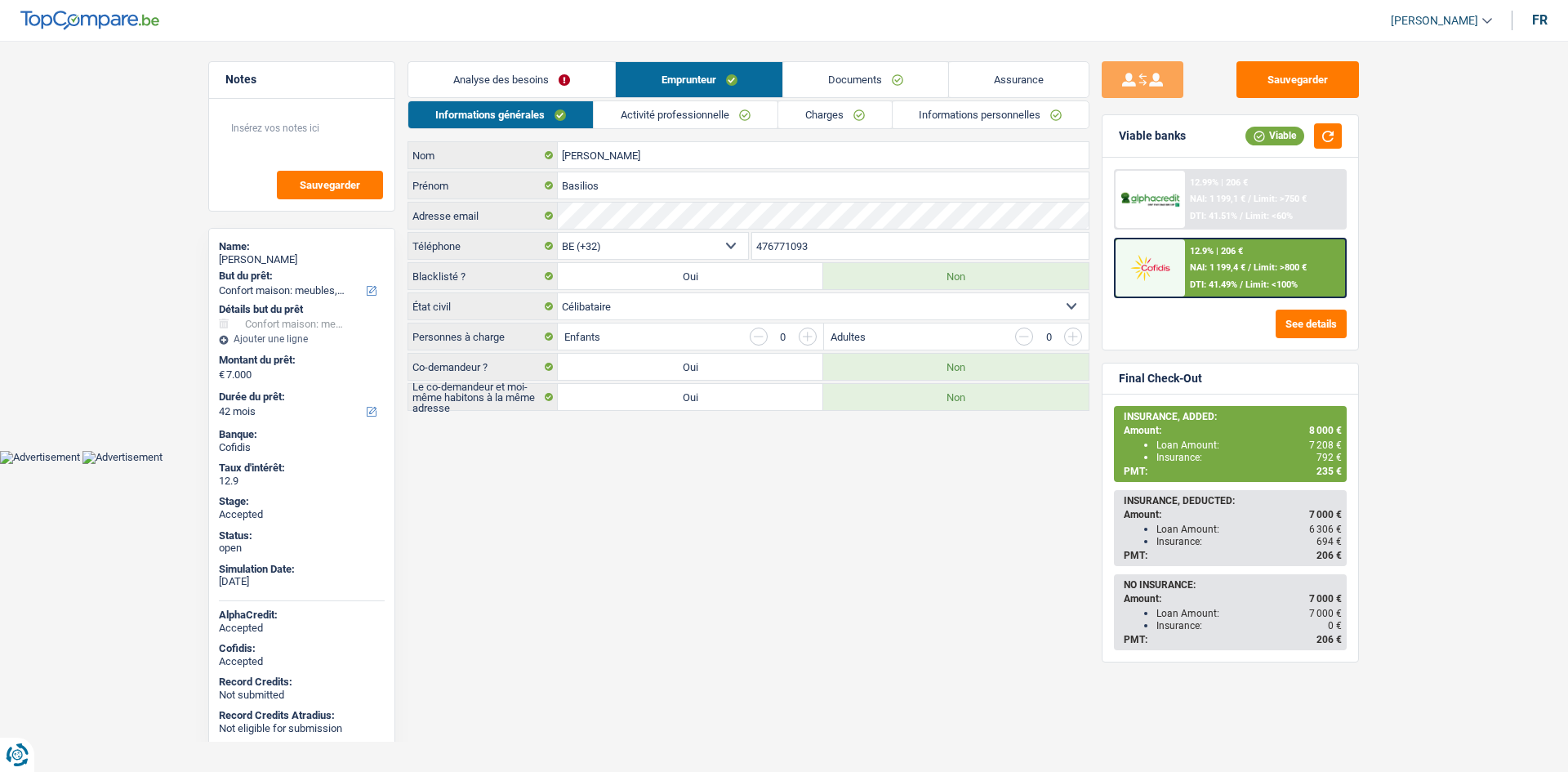
click at [862, 120] on link "Charges" at bounding box center [834, 115] width 114 height 27
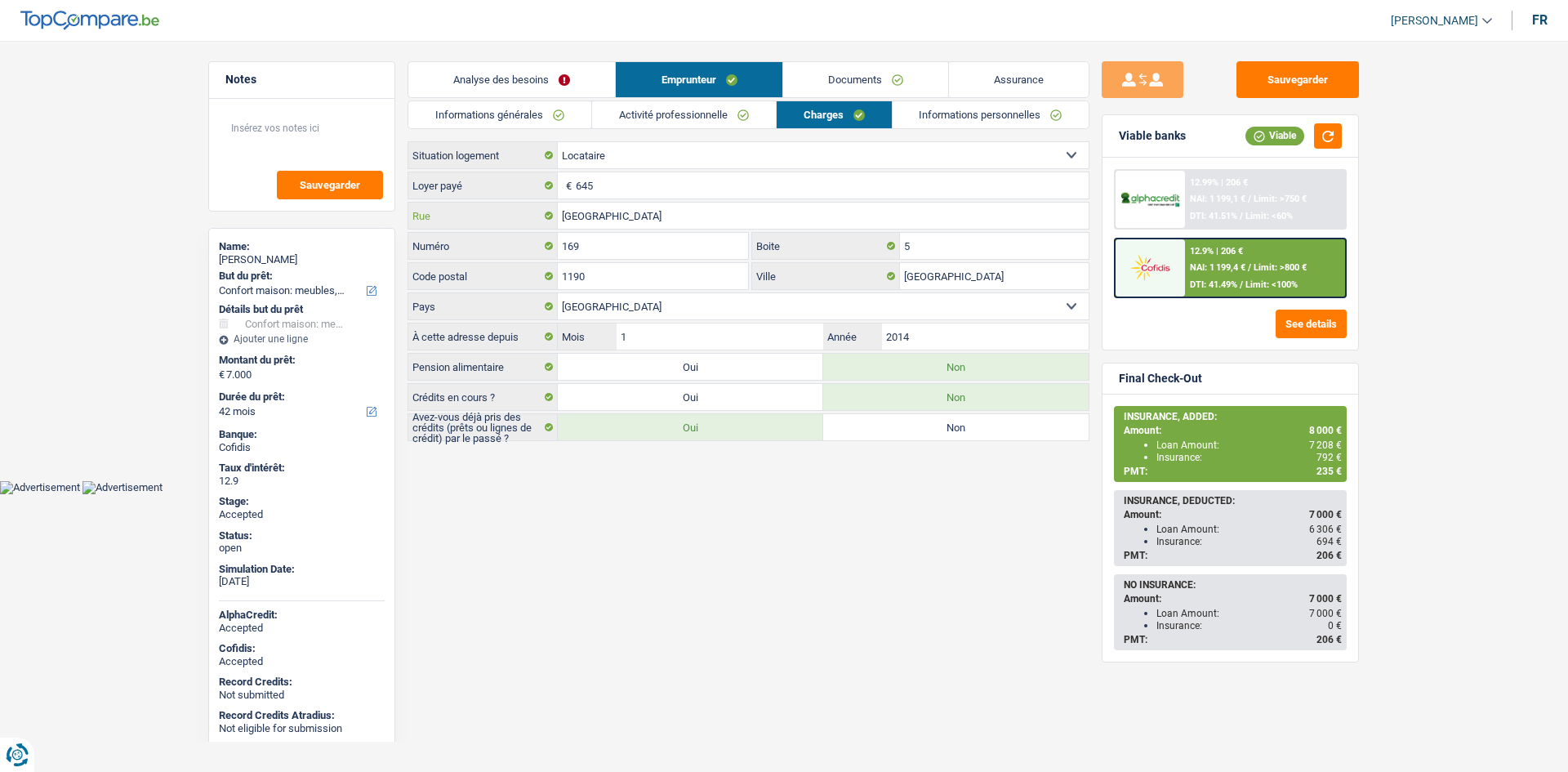
click at [684, 221] on input "[GEOGRAPHIC_DATA]" at bounding box center [823, 216] width 530 height 26
click at [716, 253] on input "169" at bounding box center [653, 246] width 190 height 26
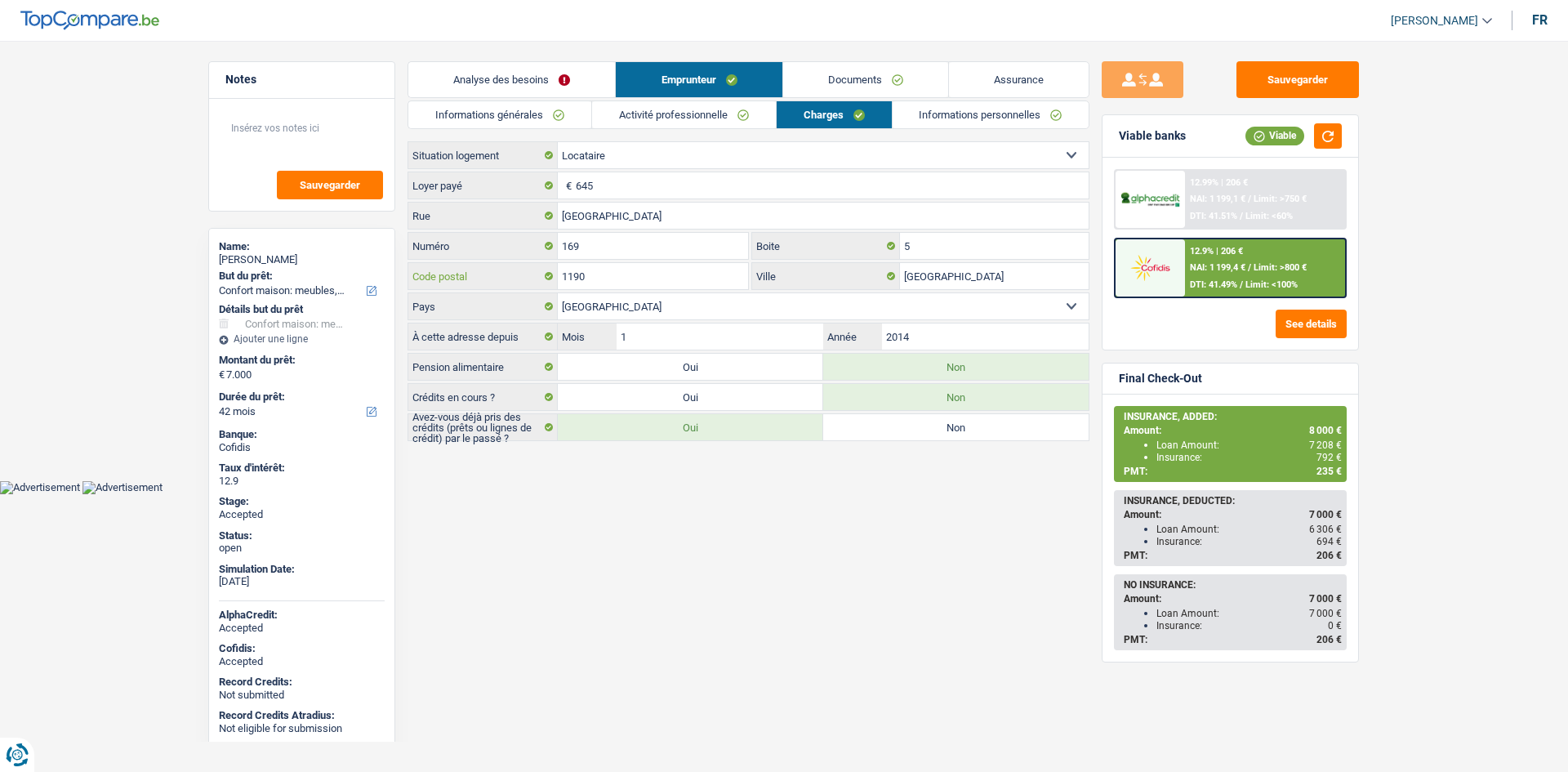
click at [682, 273] on input "1190" at bounding box center [653, 276] width 190 height 26
click at [923, 110] on link "Informations personnelles" at bounding box center [990, 115] width 196 height 27
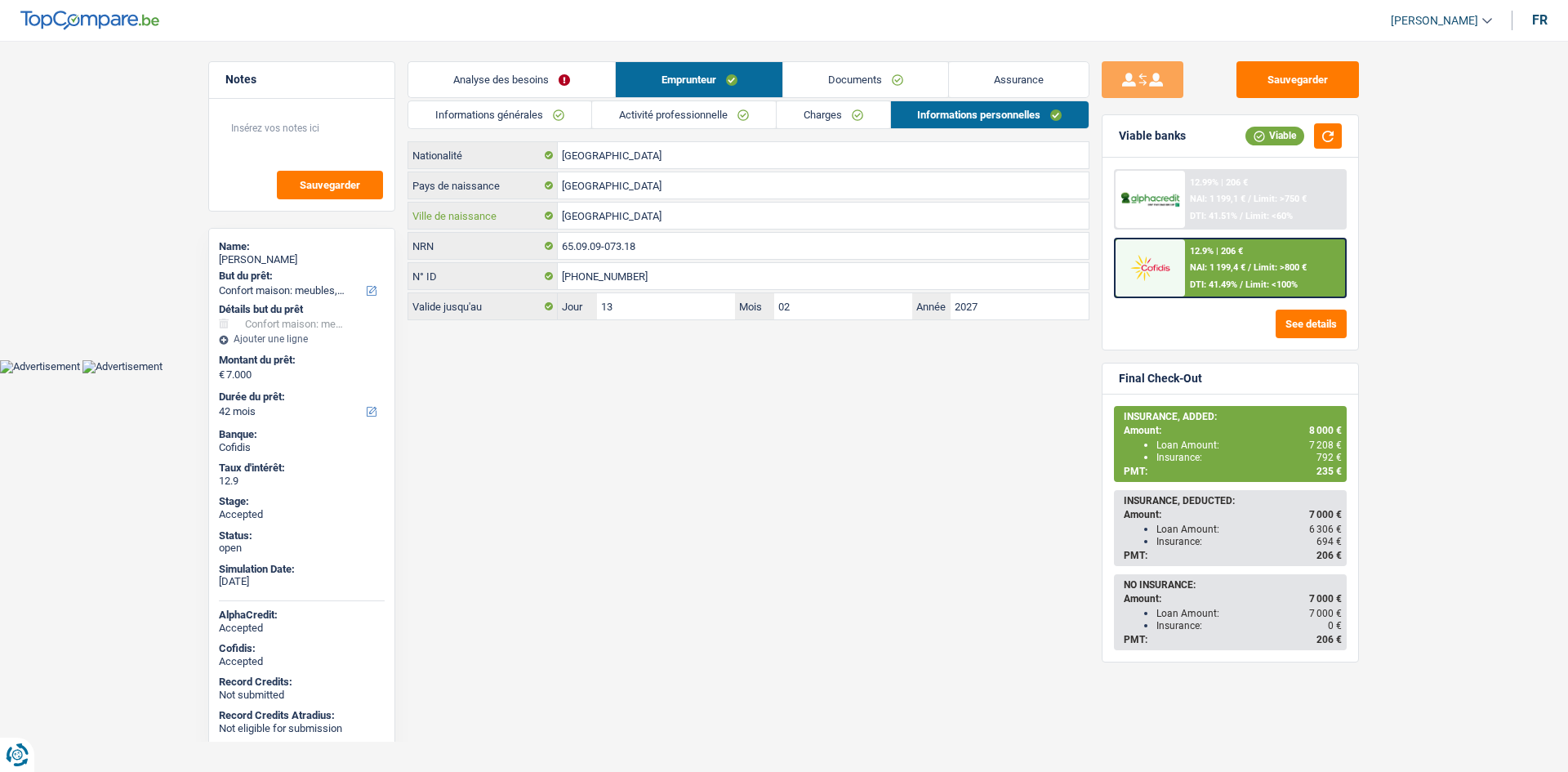
click at [634, 222] on input "[GEOGRAPHIC_DATA]" at bounding box center [823, 216] width 530 height 26
click at [1327, 453] on span "792 €" at bounding box center [1328, 457] width 26 height 11
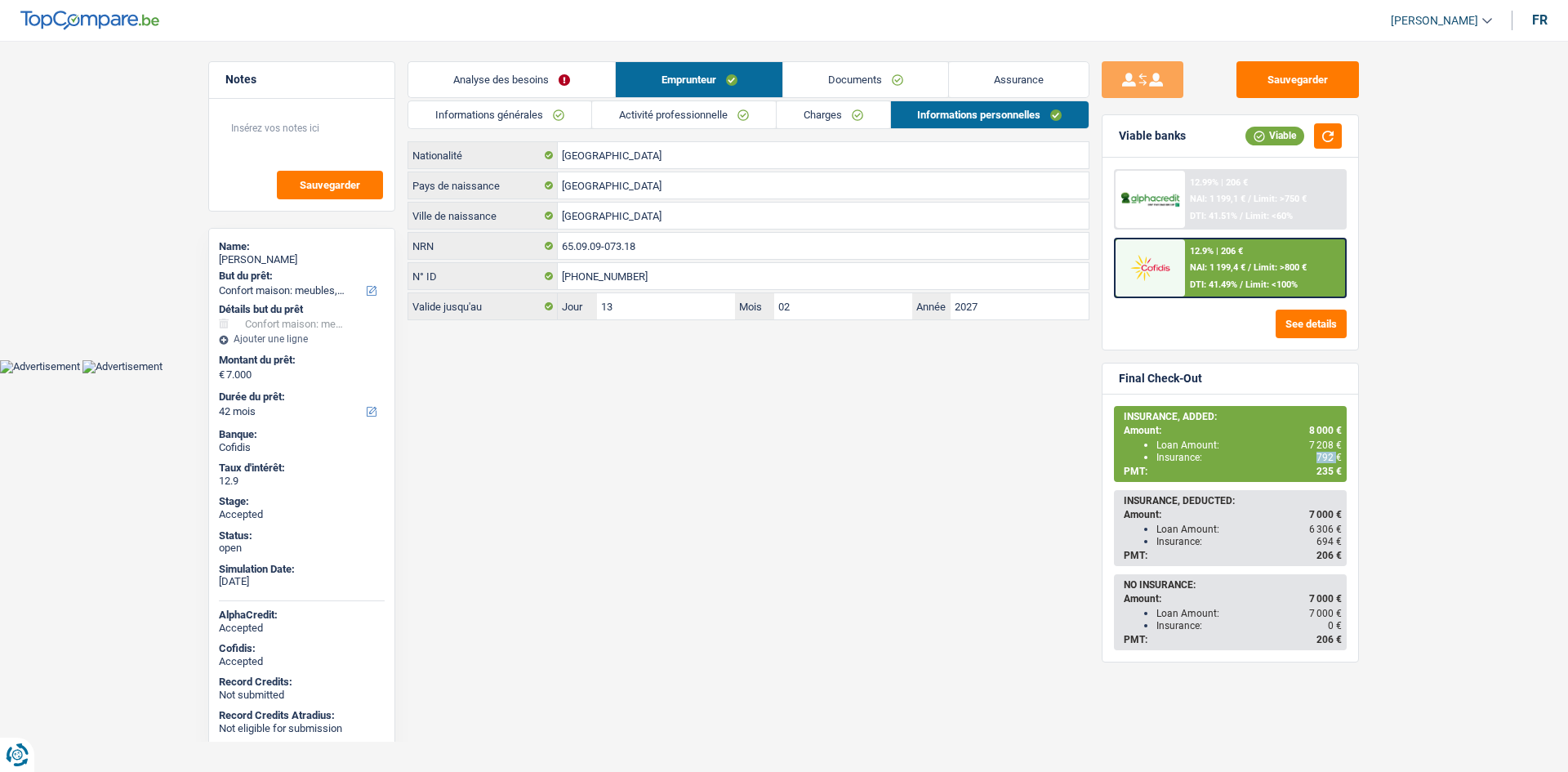
copy span "792"
click at [554, 104] on link "Informations générales" at bounding box center [499, 115] width 183 height 27
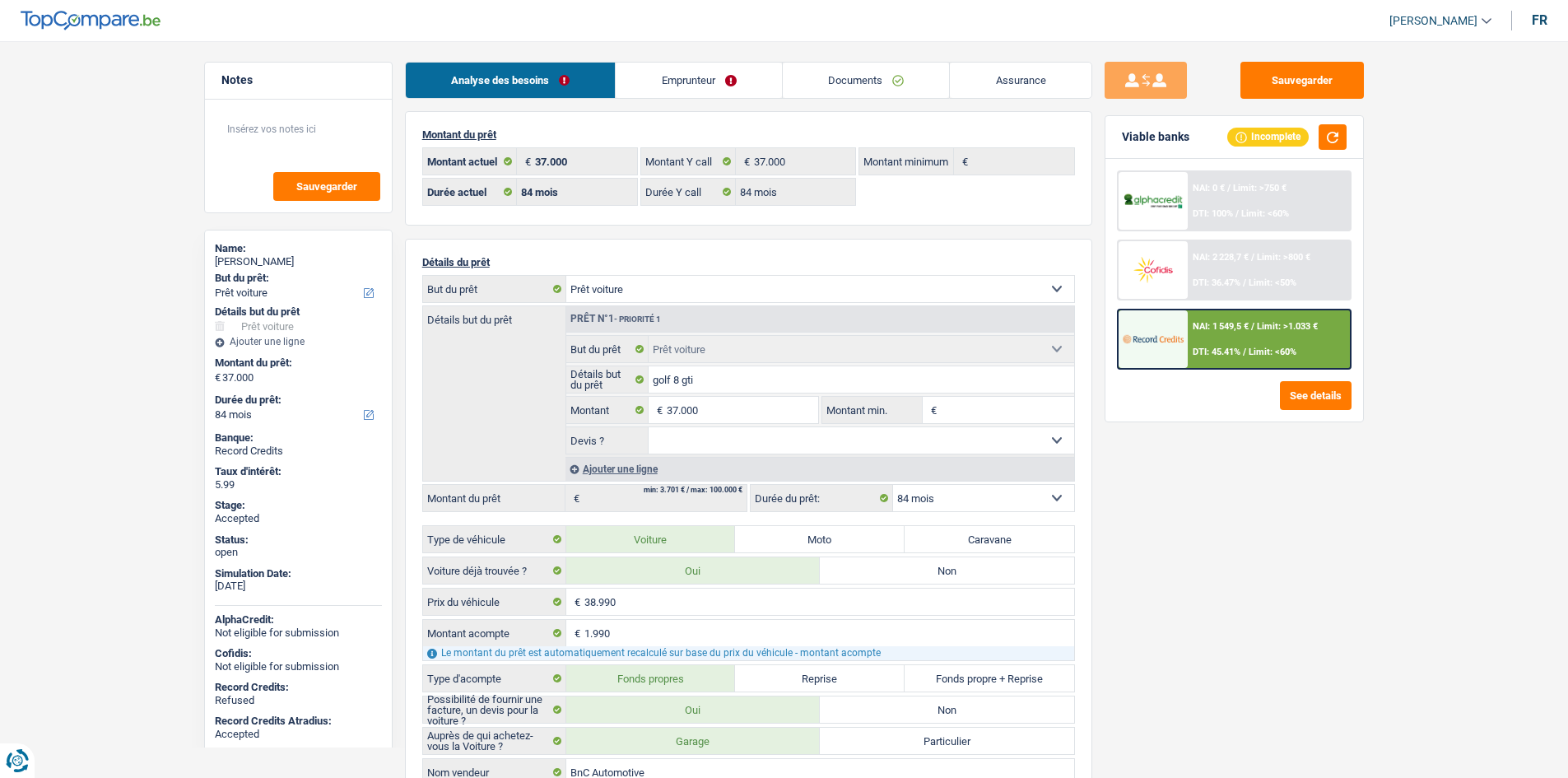
select select "car"
select select "84"
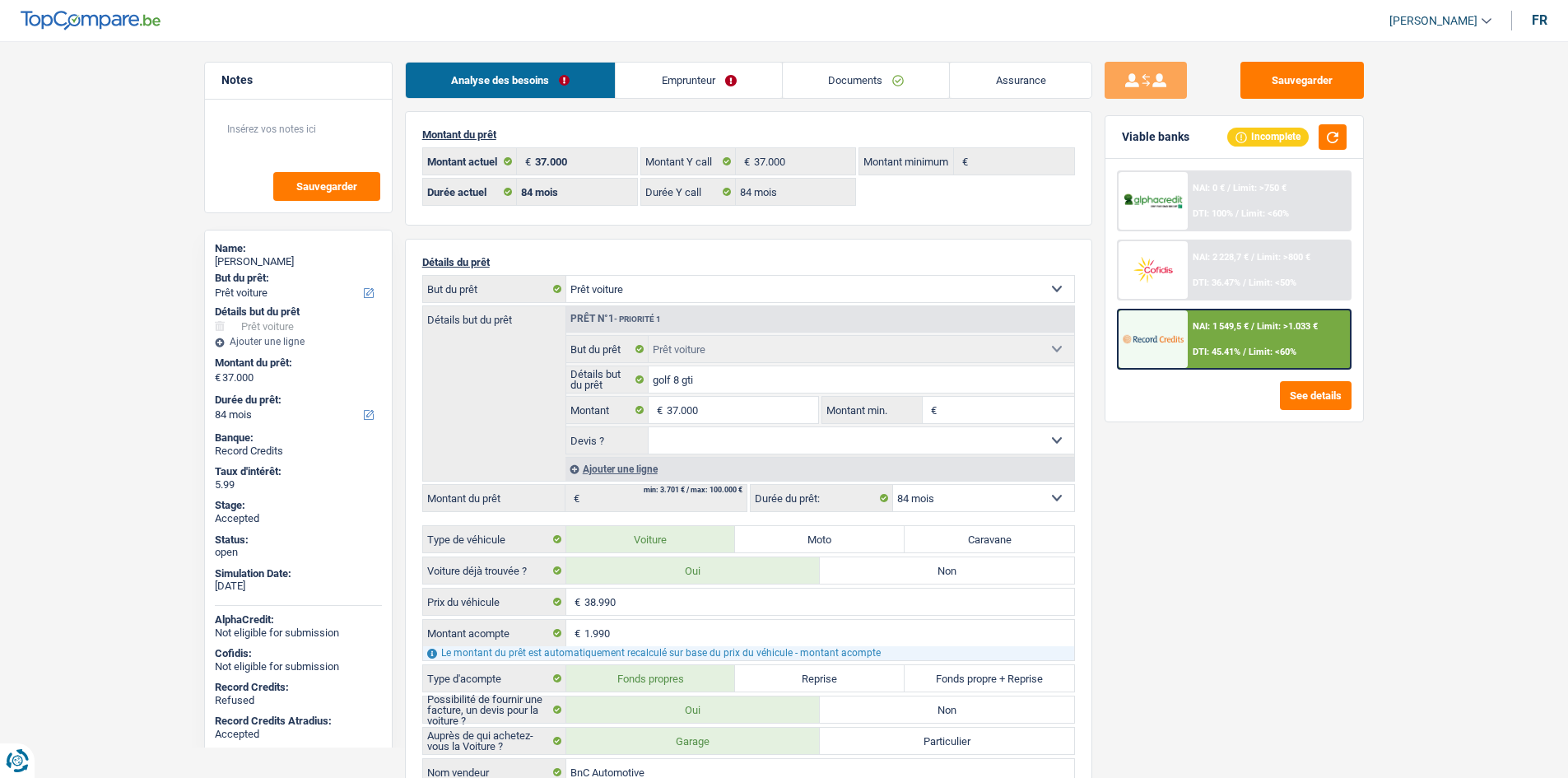
select select "car"
select select "84"
click at [780, 408] on input "37.000" at bounding box center [742, 410] width 151 height 27
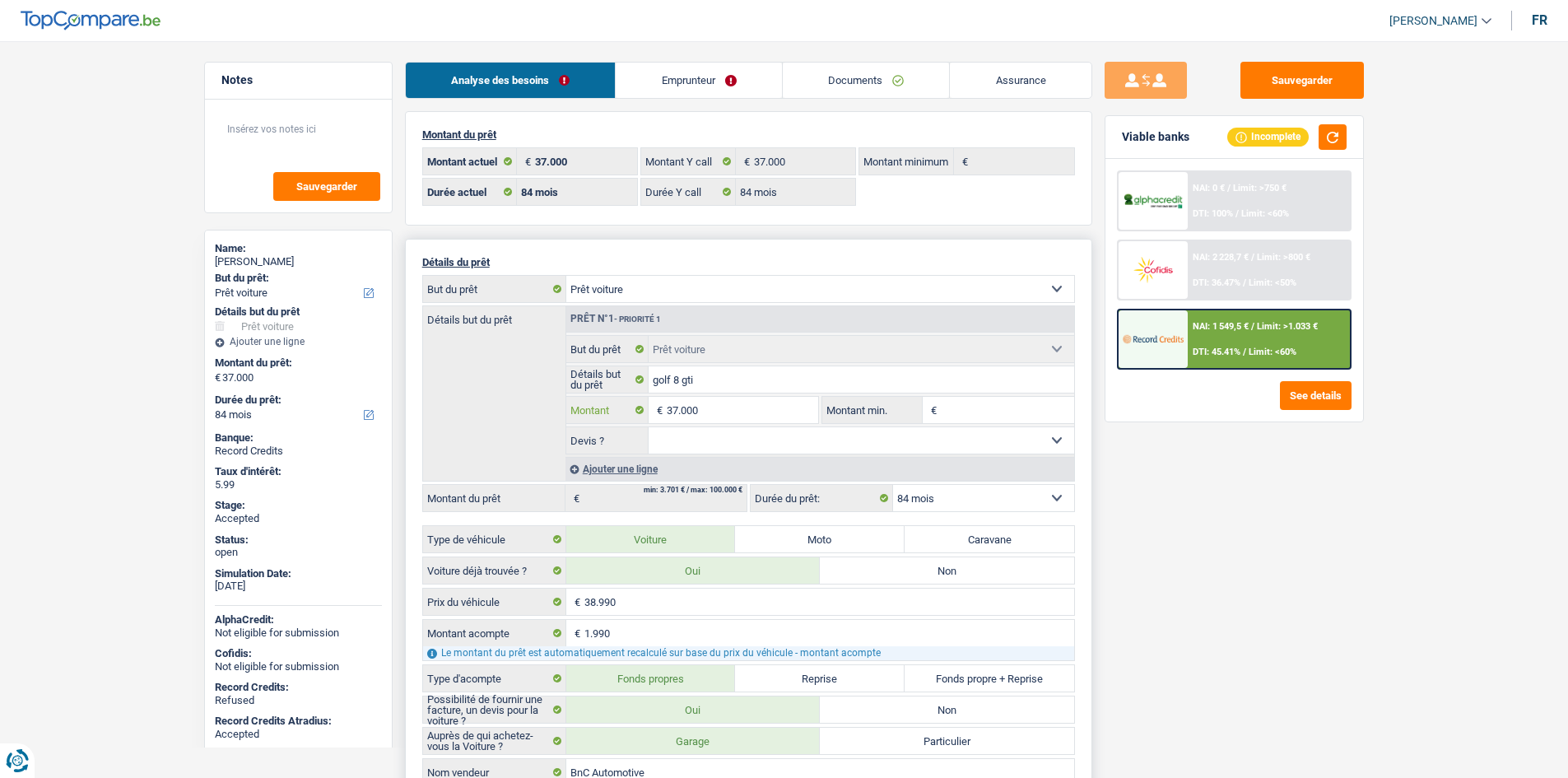
click at [780, 408] on input "37.000" at bounding box center [742, 410] width 151 height 27
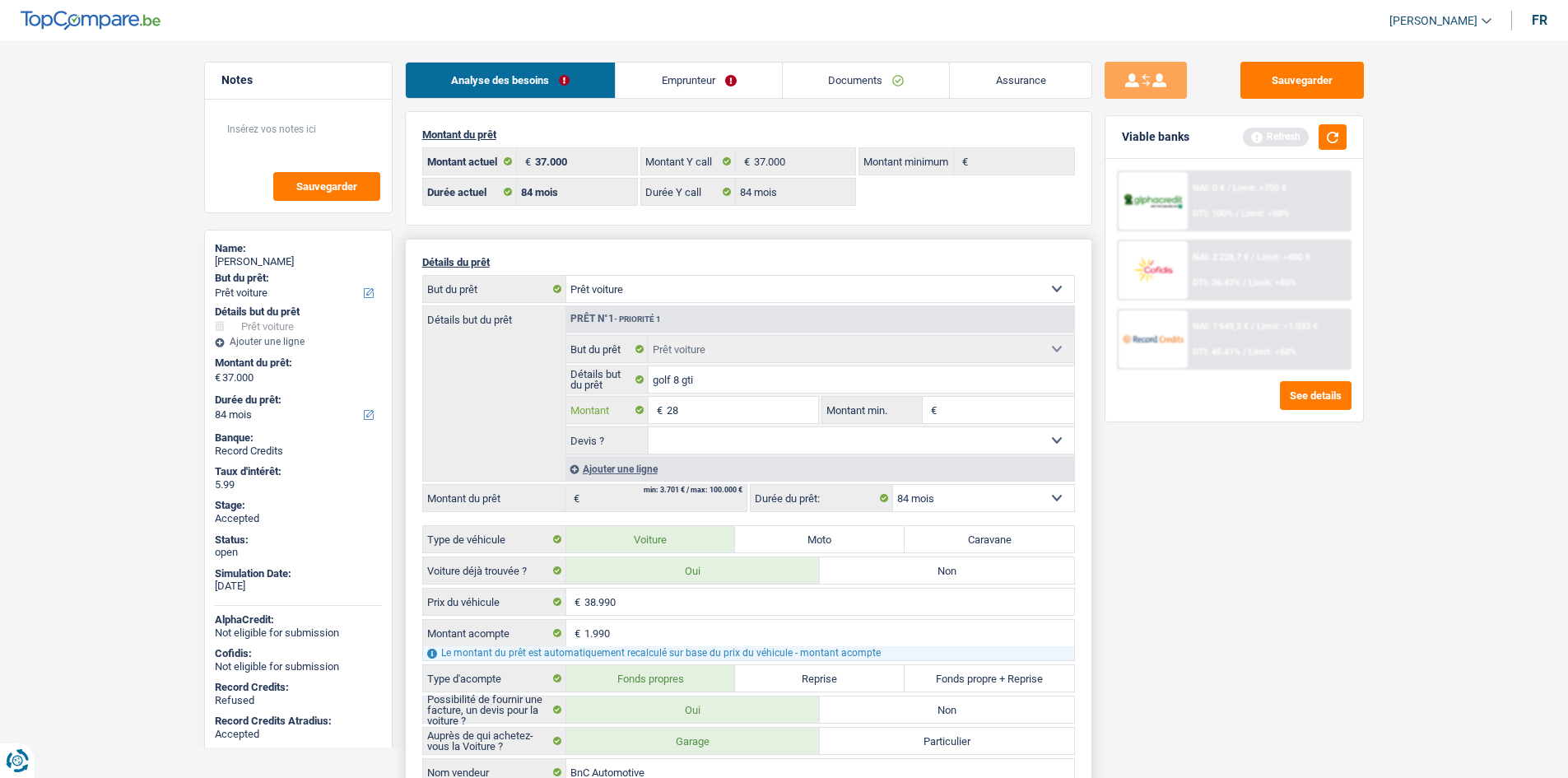
type input "2"
type input "38.200"
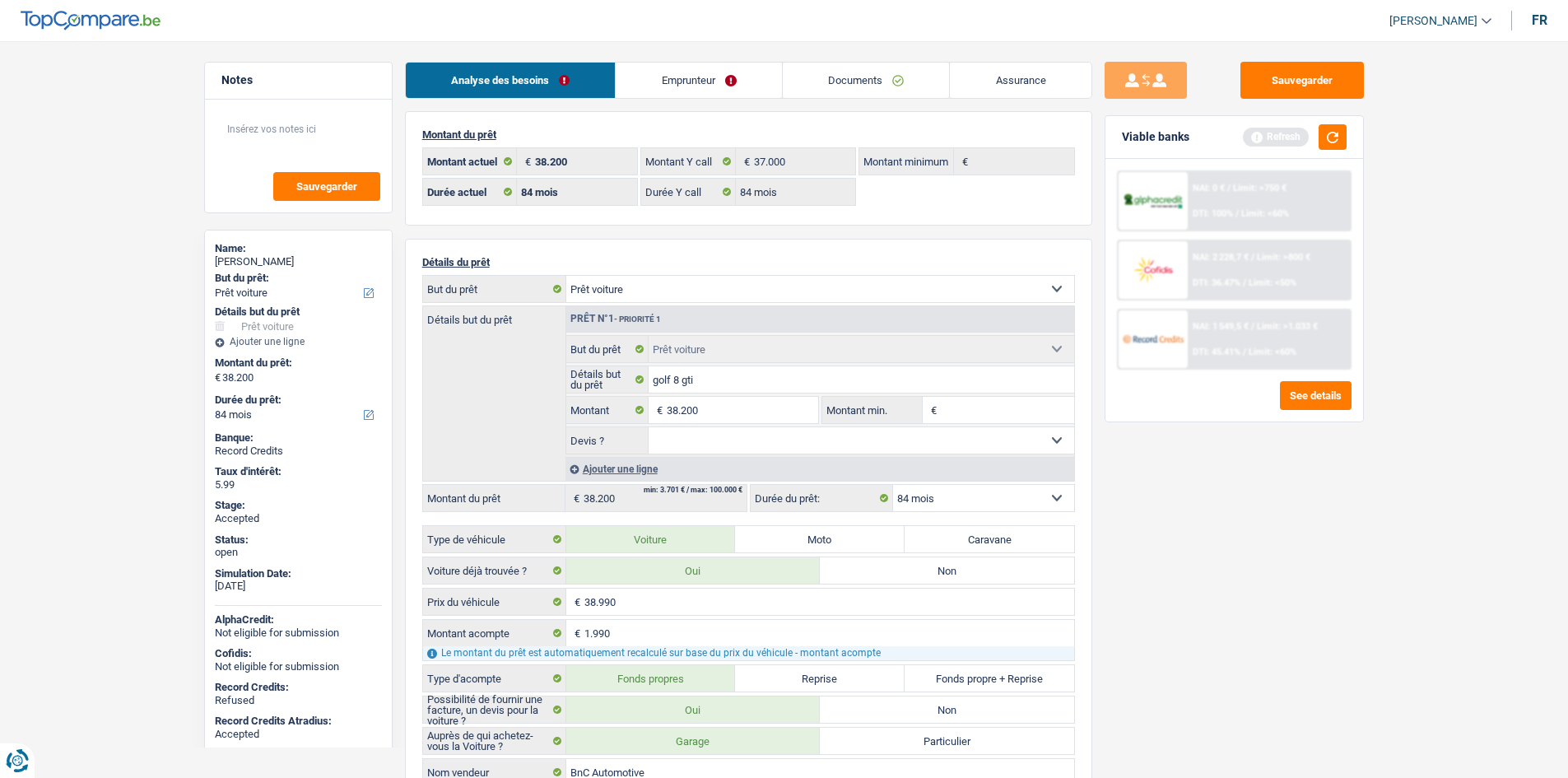
click at [1299, 528] on div "Sauvegarder Viable banks Refresh NAI: 0 € / Limit: >750 € DTI: 100% / Limit: <6…" at bounding box center [1234, 405] width 284 height 686
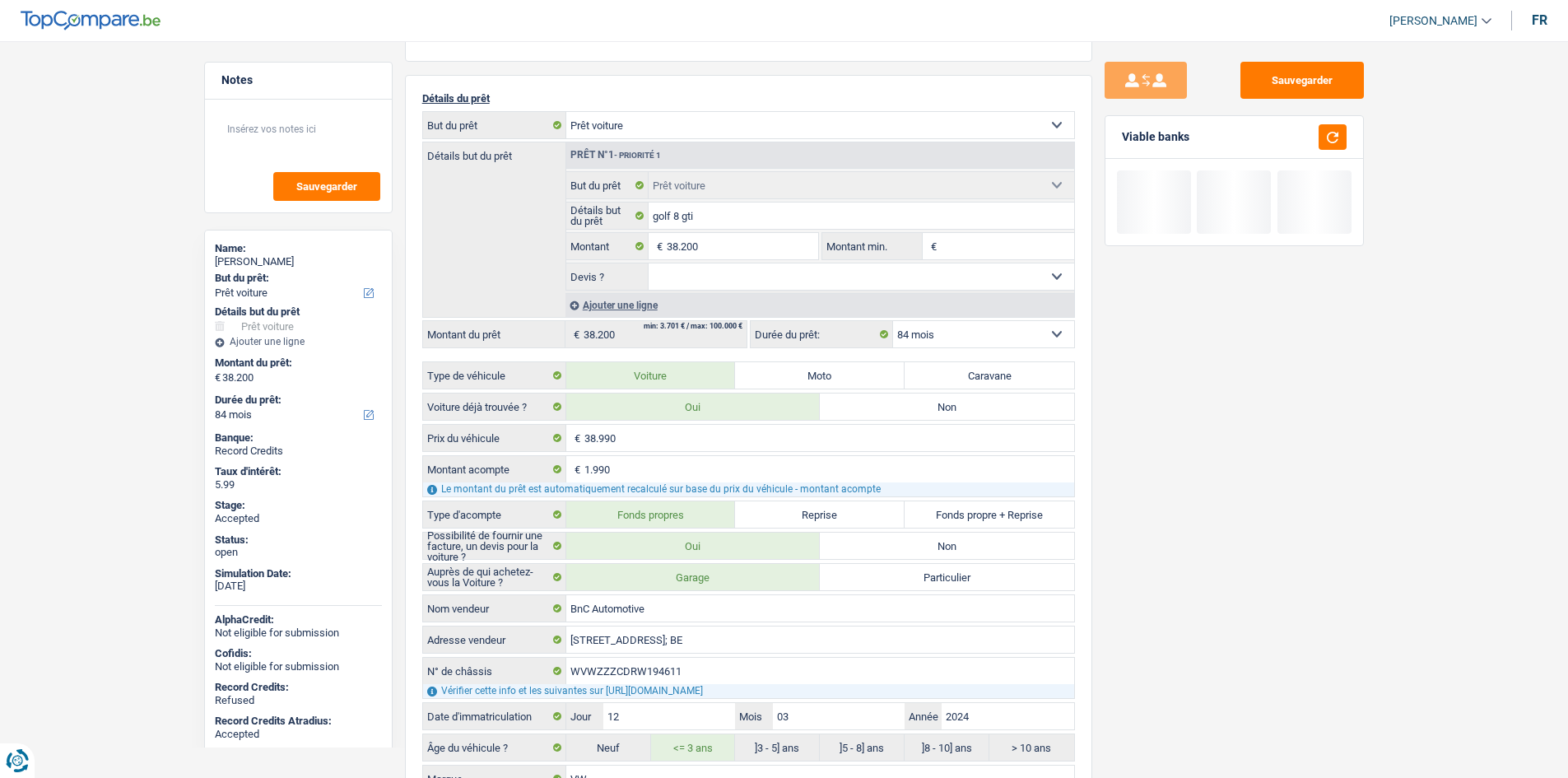
scroll to position [164, 0]
click at [733, 250] on input "38.200" at bounding box center [742, 245] width 151 height 27
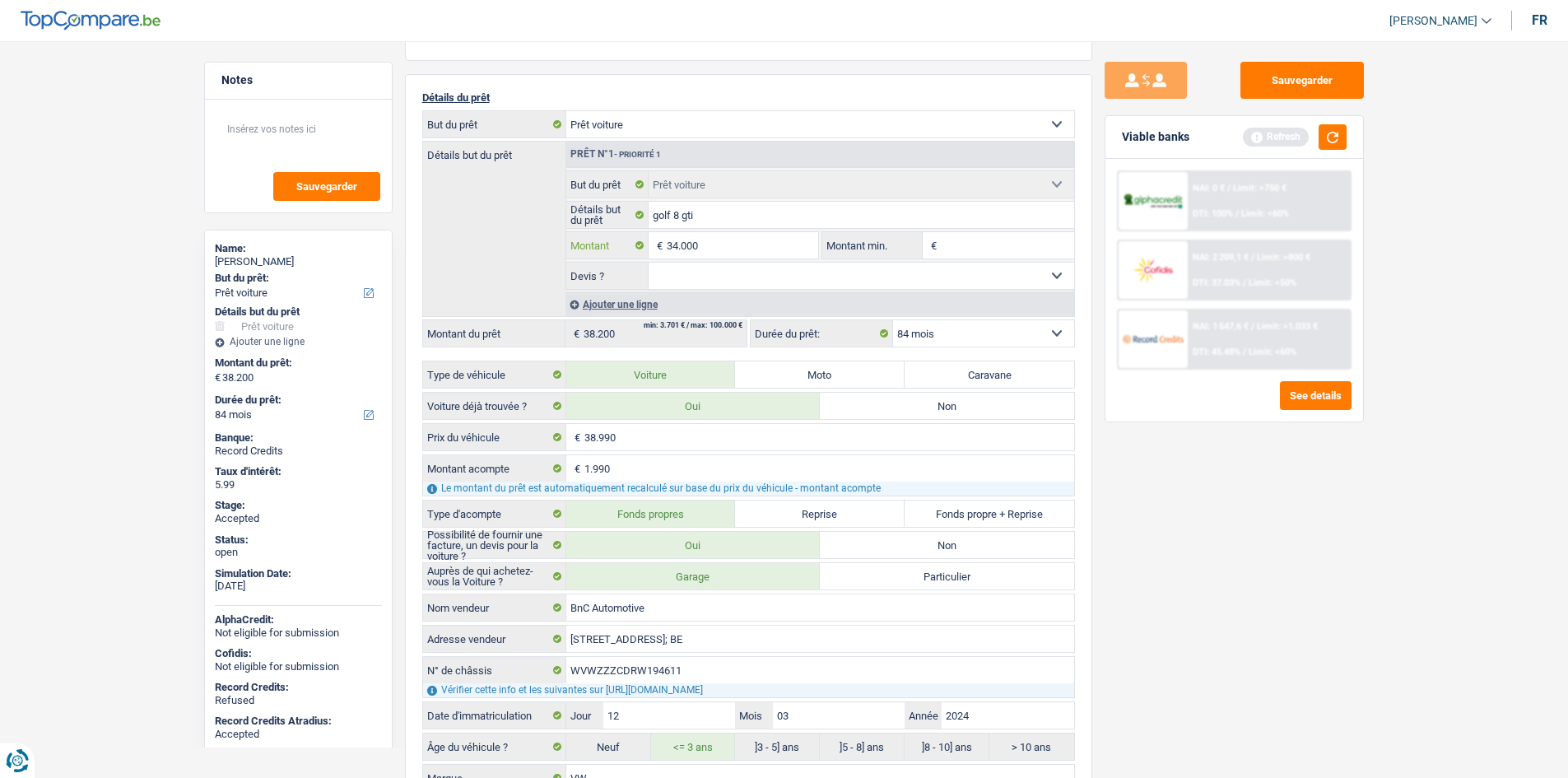
type input "34.000"
click at [1364, 490] on div "Sauvegarder Viable banks Refresh NAI: 0 € / Limit: >750 € DTI: 100% / Limit: <6…" at bounding box center [1234, 405] width 284 height 686
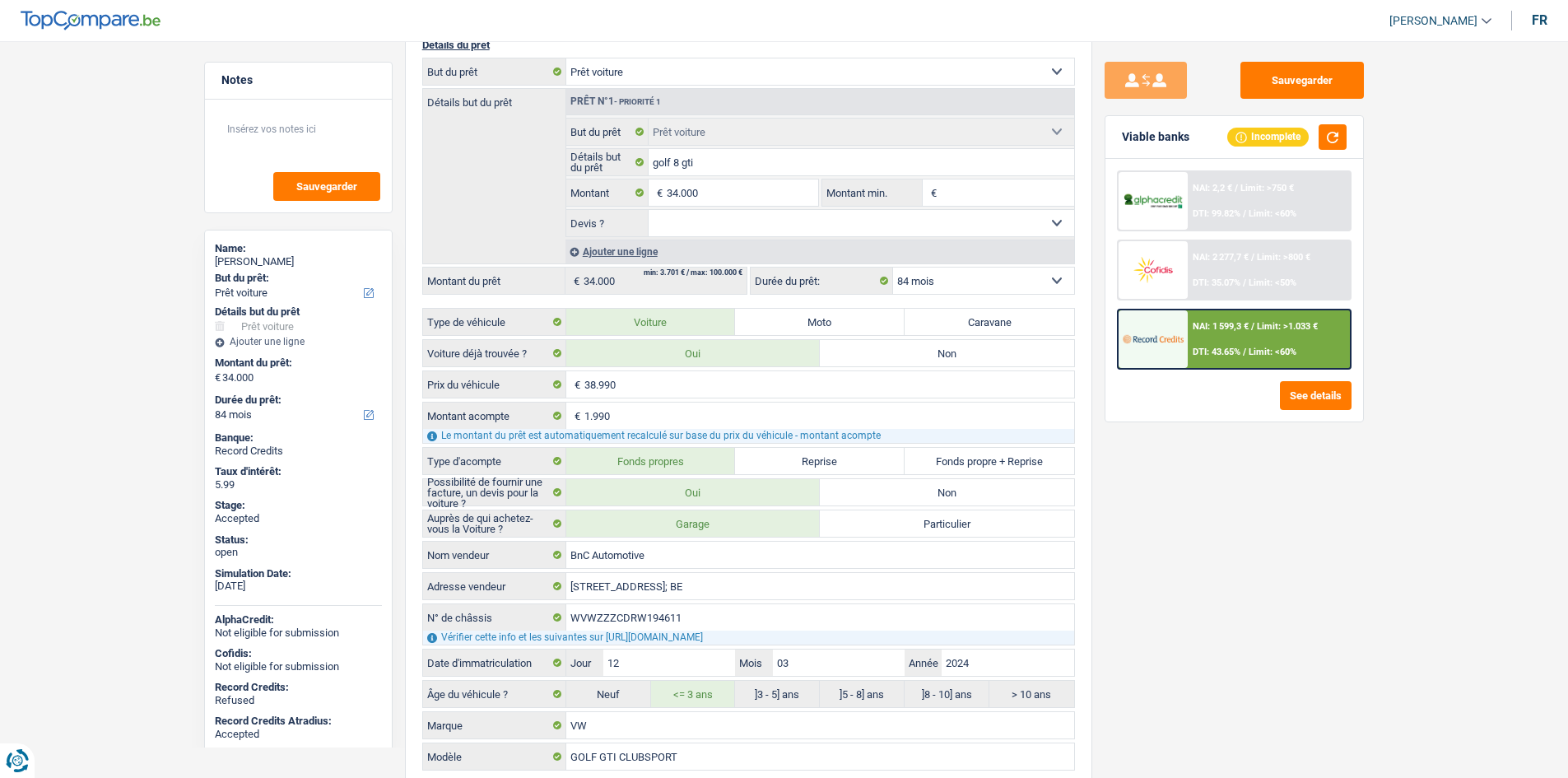
scroll to position [247, 0]
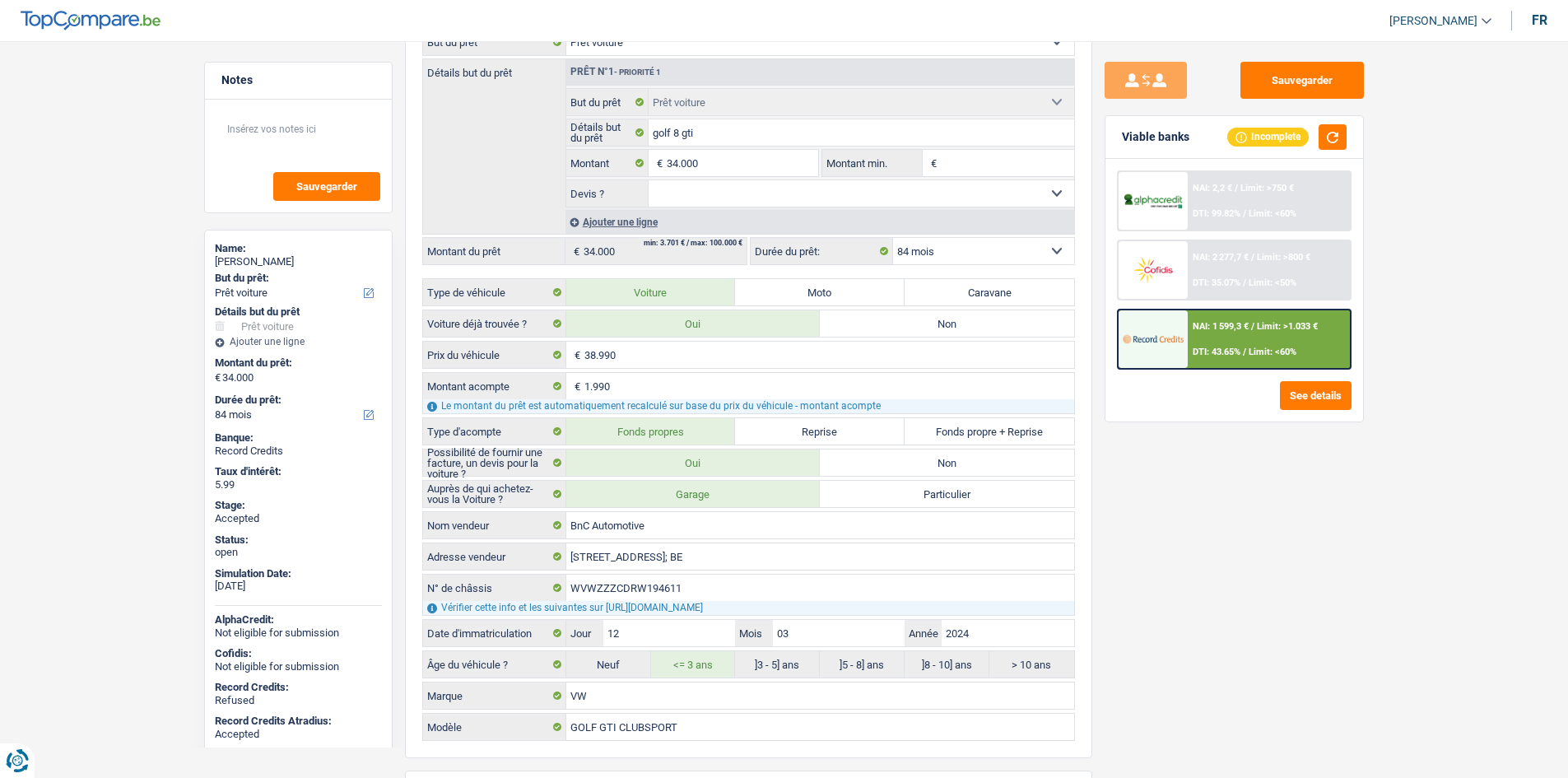
click at [1353, 501] on div "Sauvegarder Viable banks Incomplete NAI: 2,2 € / Limit: >750 € DTI: 99.82% / Li…" at bounding box center [1234, 405] width 284 height 686
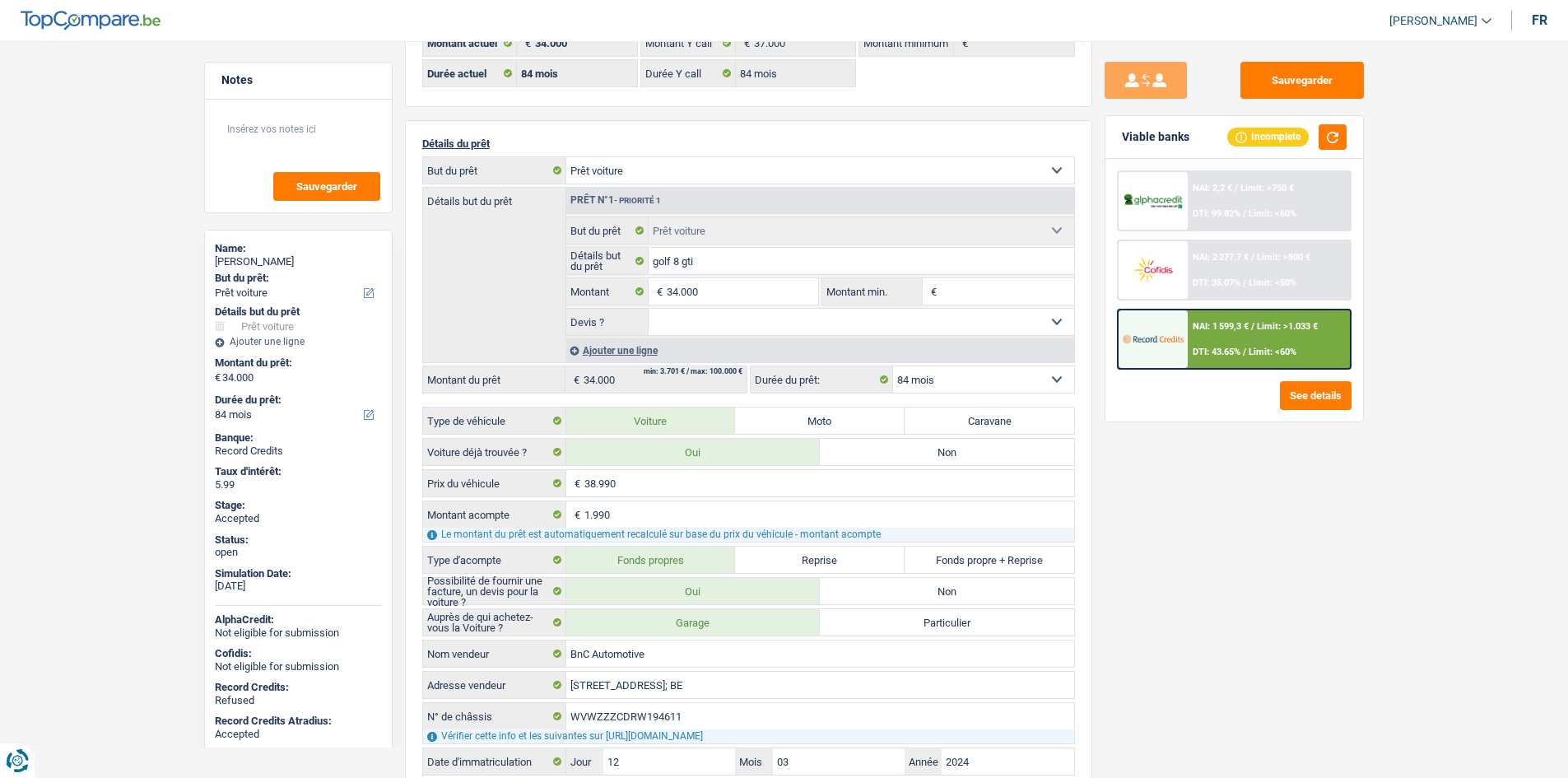
scroll to position [0, 0]
